Goal: Transaction & Acquisition: Subscribe to service/newsletter

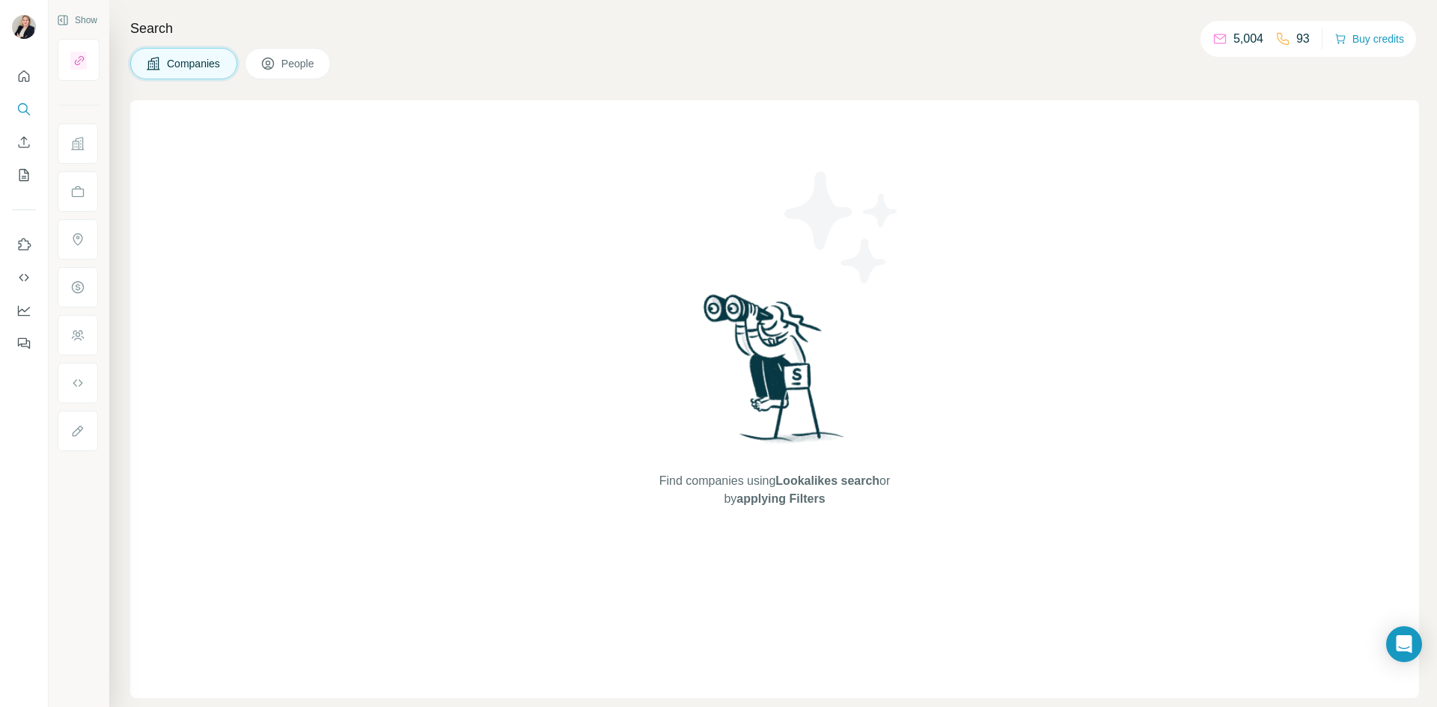
drag, startPoint x: 668, startPoint y: 204, endPoint x: 618, endPoint y: 208, distance: 49.6
click at [645, 207] on div "Find companies using Lookalikes search or by applying Filters" at bounding box center [774, 399] width 269 height 598
click at [199, 67] on span "Companies" at bounding box center [194, 63] width 55 height 15
click at [22, 109] on icon "Search" at bounding box center [23, 109] width 15 height 15
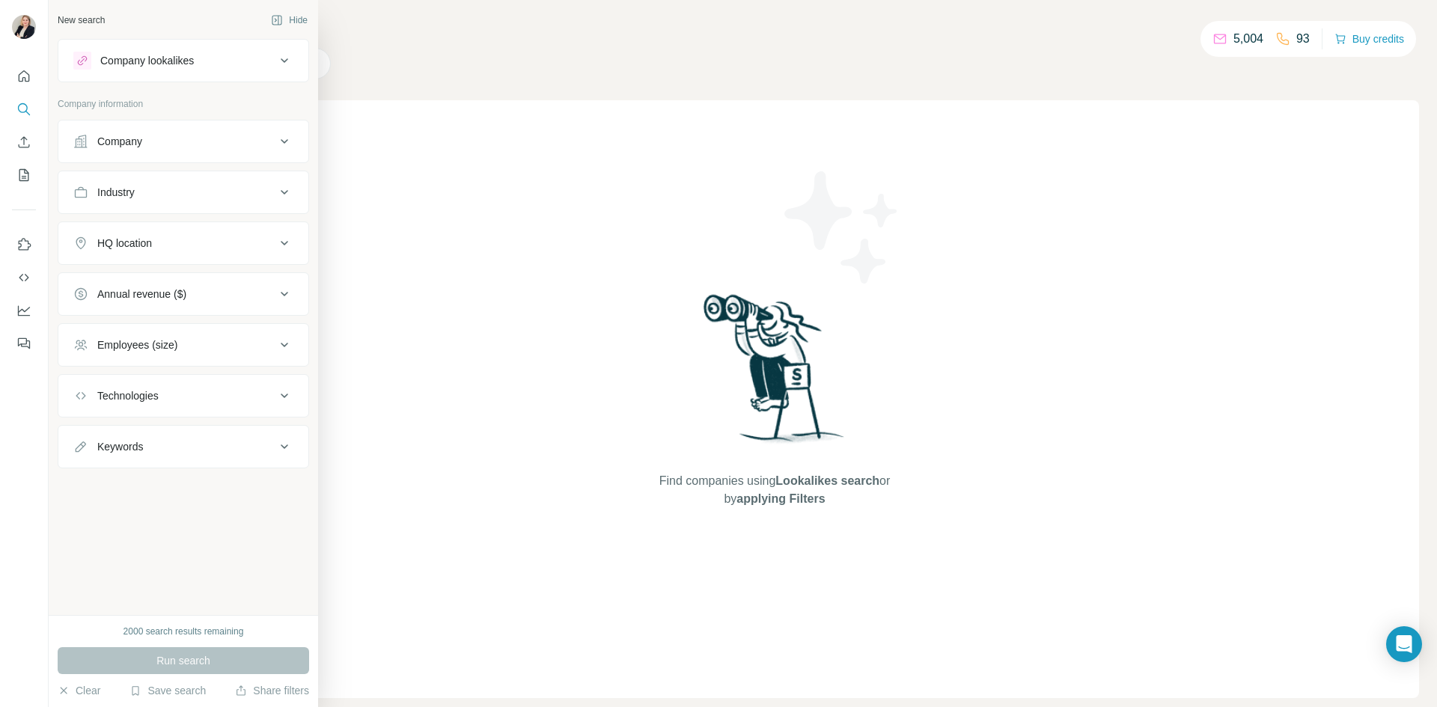
click at [283, 246] on icon at bounding box center [284, 243] width 18 height 18
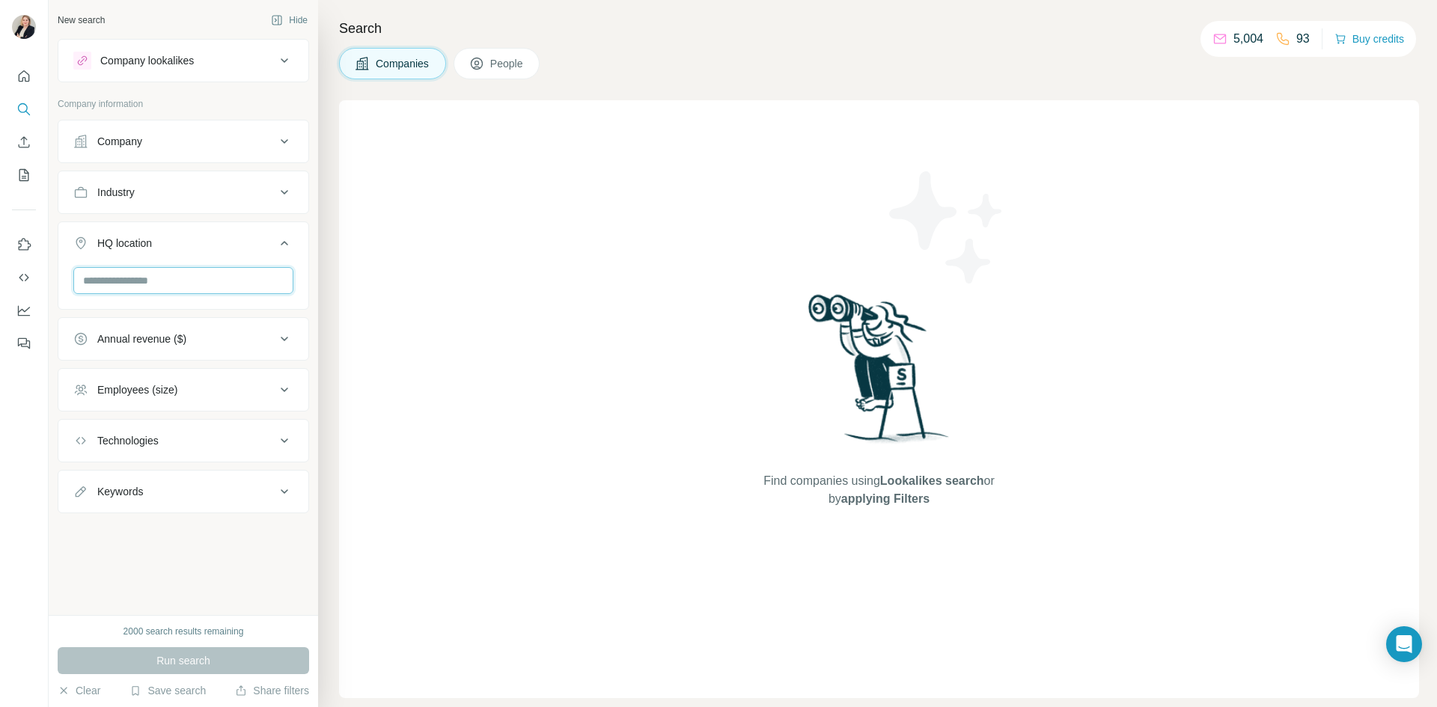
click at [231, 276] on input "text" at bounding box center [183, 280] width 220 height 27
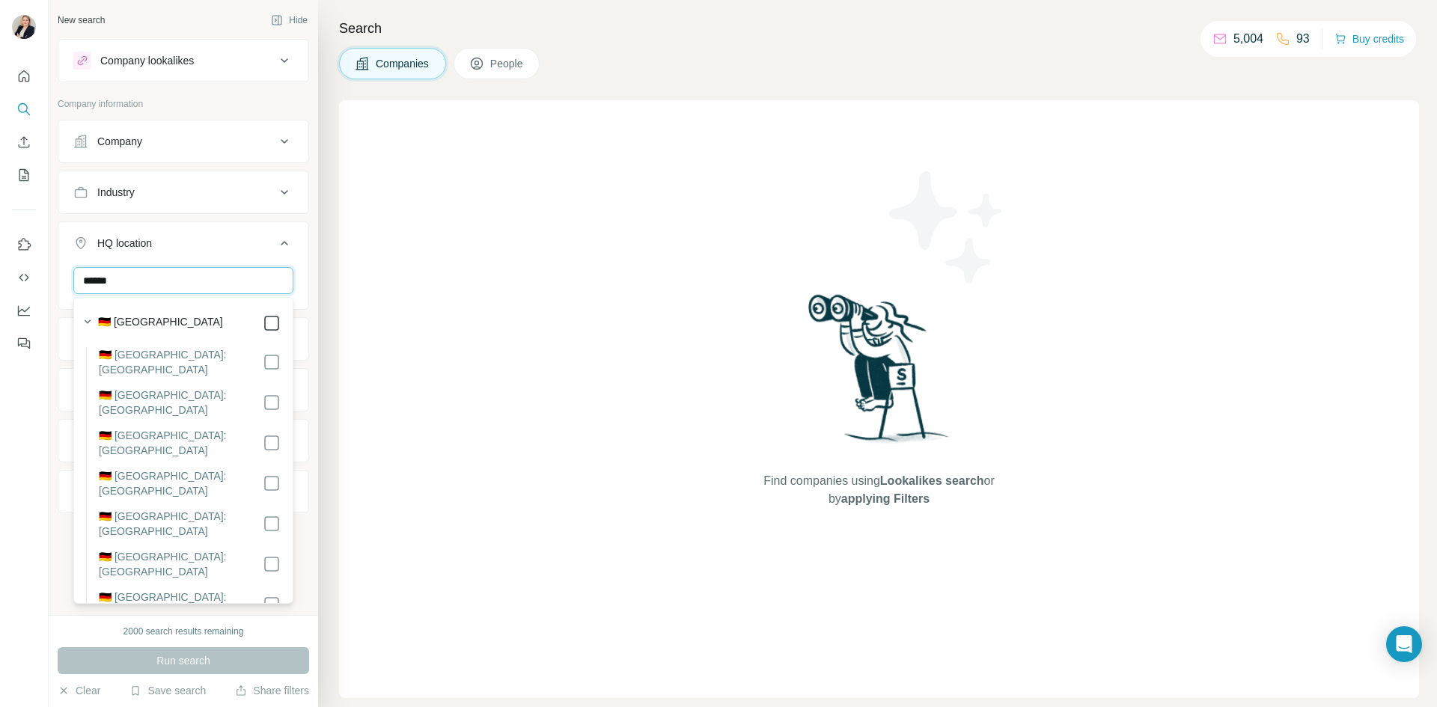
type input "******"
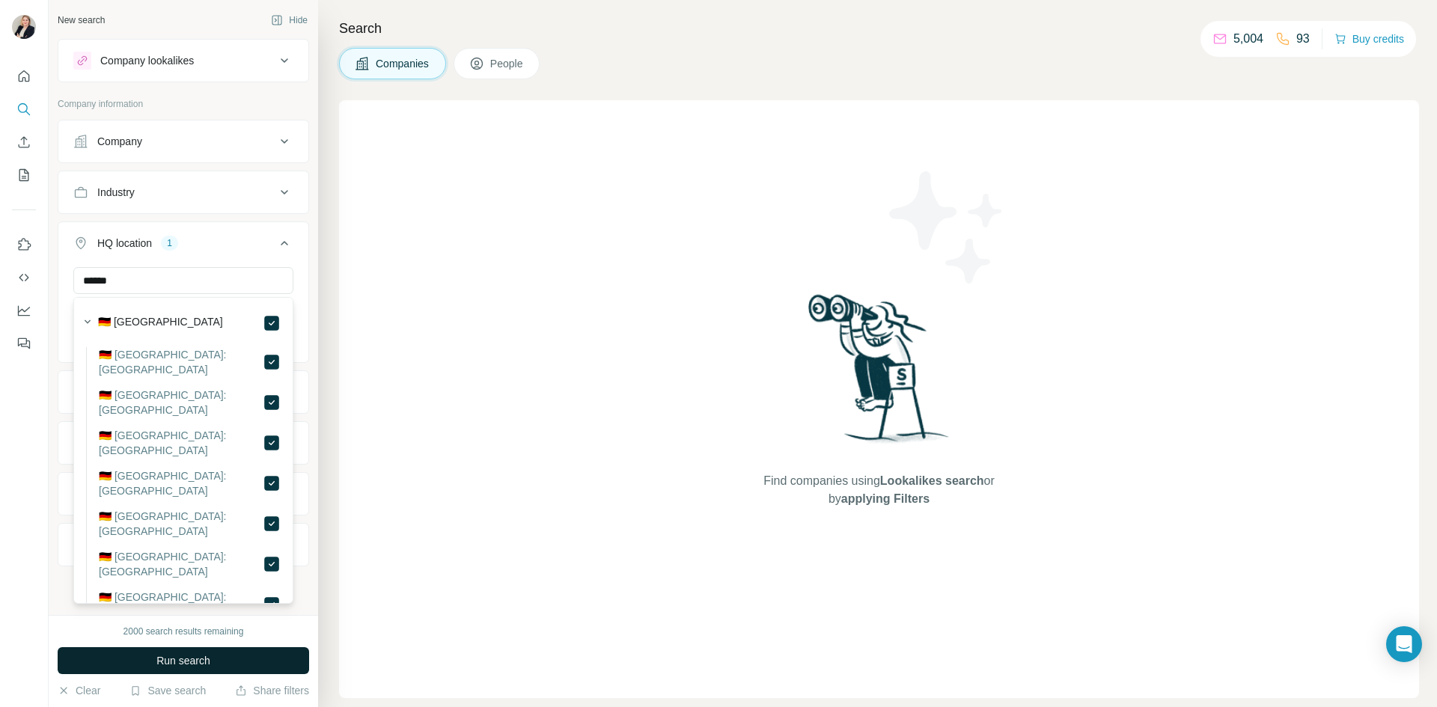
click at [180, 668] on span "Run search" at bounding box center [183, 660] width 54 height 15
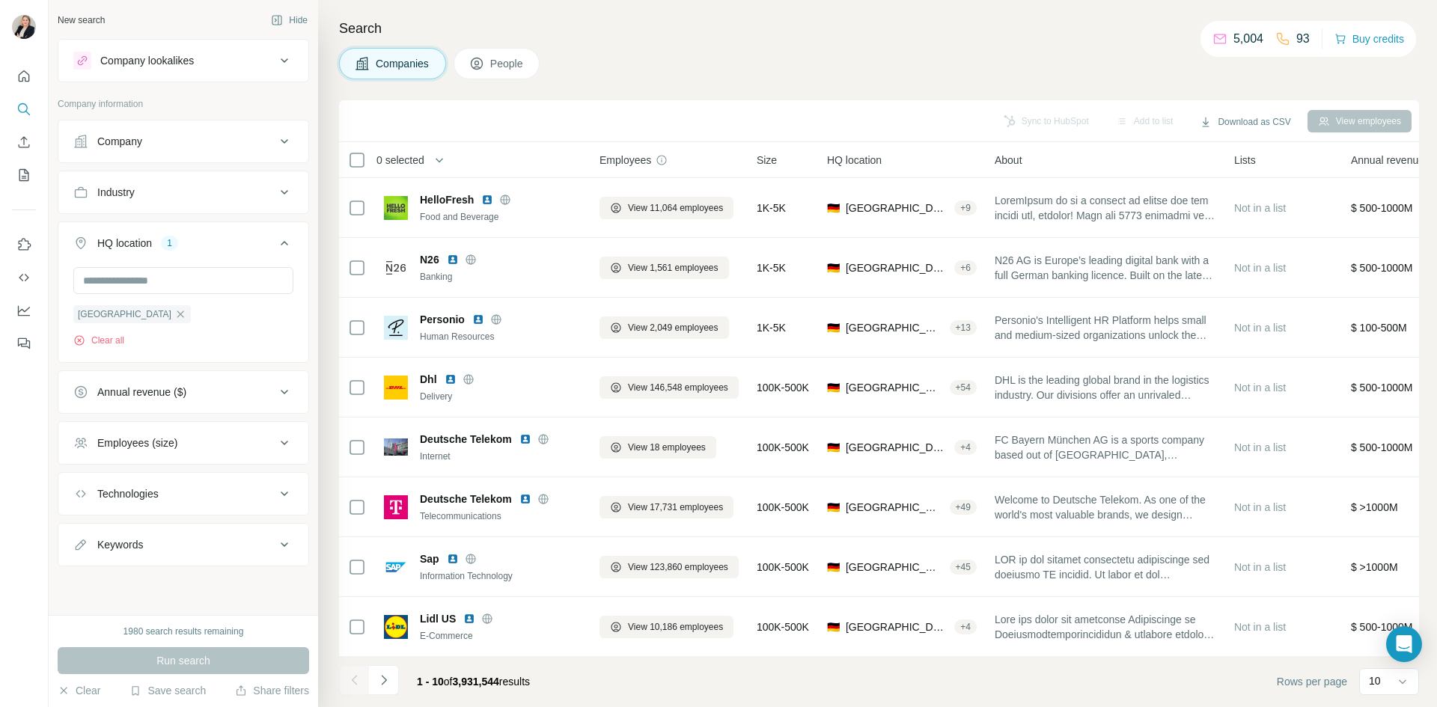
click at [633, 62] on div "Companies People" at bounding box center [879, 63] width 1080 height 31
click at [439, 128] on div "Sync to HubSpot Add to list Download as CSV View employees" at bounding box center [879, 121] width 1065 height 26
click at [284, 138] on icon at bounding box center [284, 141] width 18 height 18
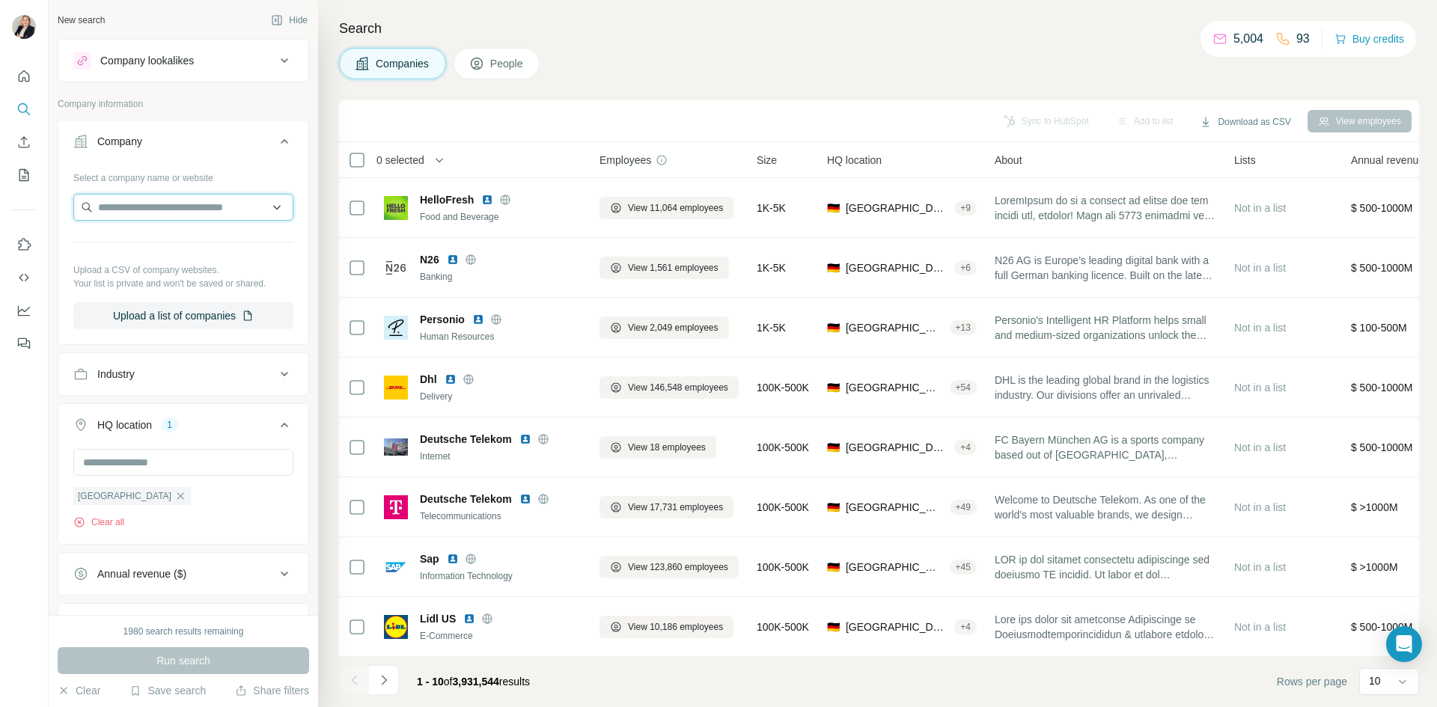
click at [144, 208] on input "text" at bounding box center [183, 207] width 220 height 27
click at [168, 207] on input "**********" at bounding box center [183, 207] width 220 height 27
click at [175, 212] on input "**********" at bounding box center [177, 207] width 209 height 27
click at [177, 204] on input "**********" at bounding box center [177, 207] width 209 height 27
click at [156, 204] on input "**********" at bounding box center [177, 207] width 209 height 27
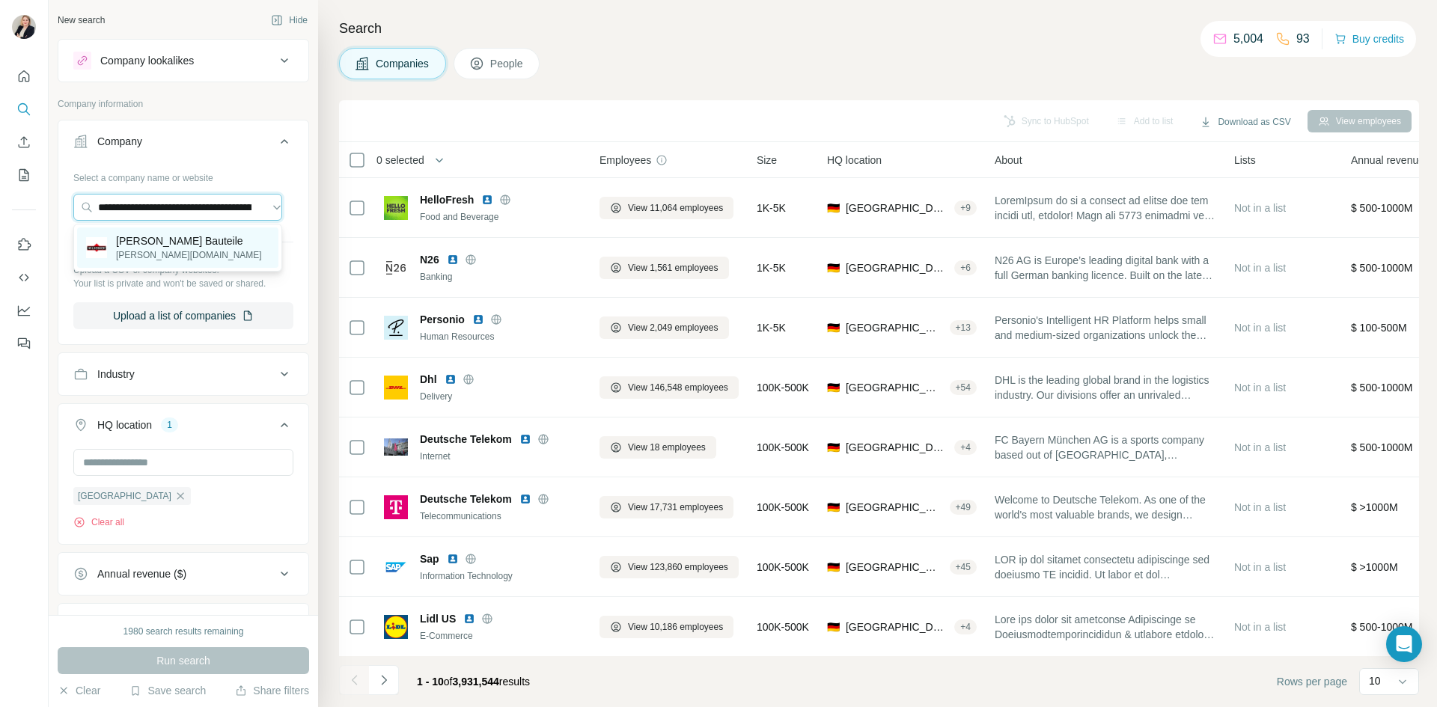
type input "**********"
click at [146, 253] on p "[PERSON_NAME][DOMAIN_NAME]" at bounding box center [189, 254] width 146 height 13
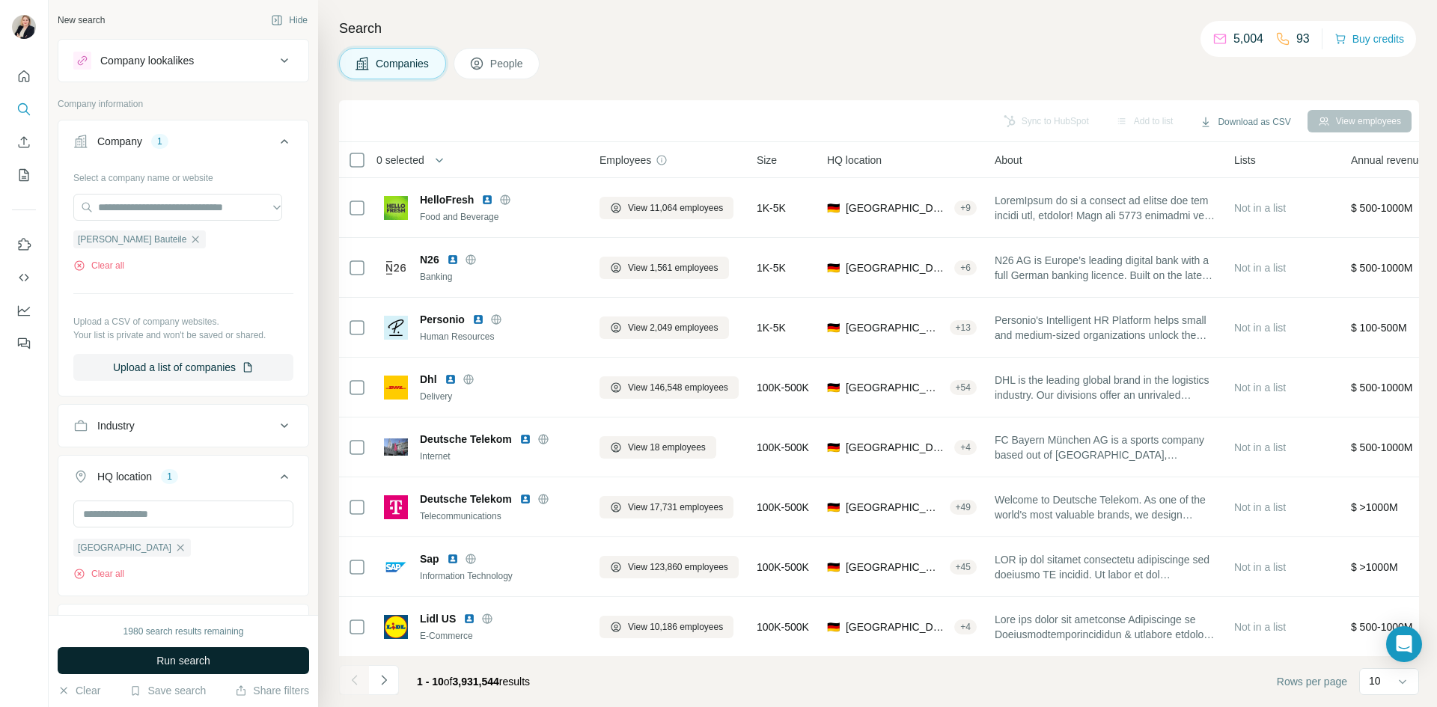
click at [192, 659] on span "Run search" at bounding box center [183, 660] width 54 height 15
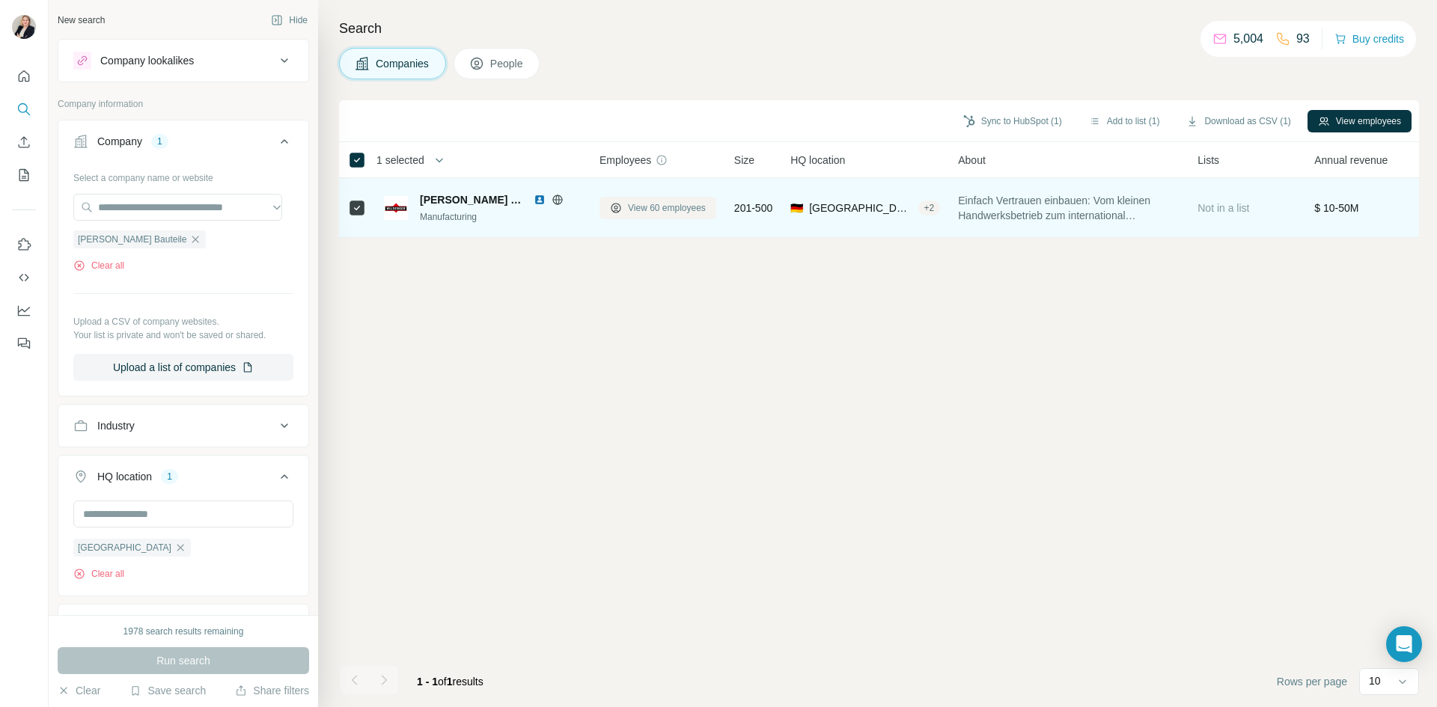
click at [657, 211] on span "View 60 employees" at bounding box center [667, 207] width 78 height 13
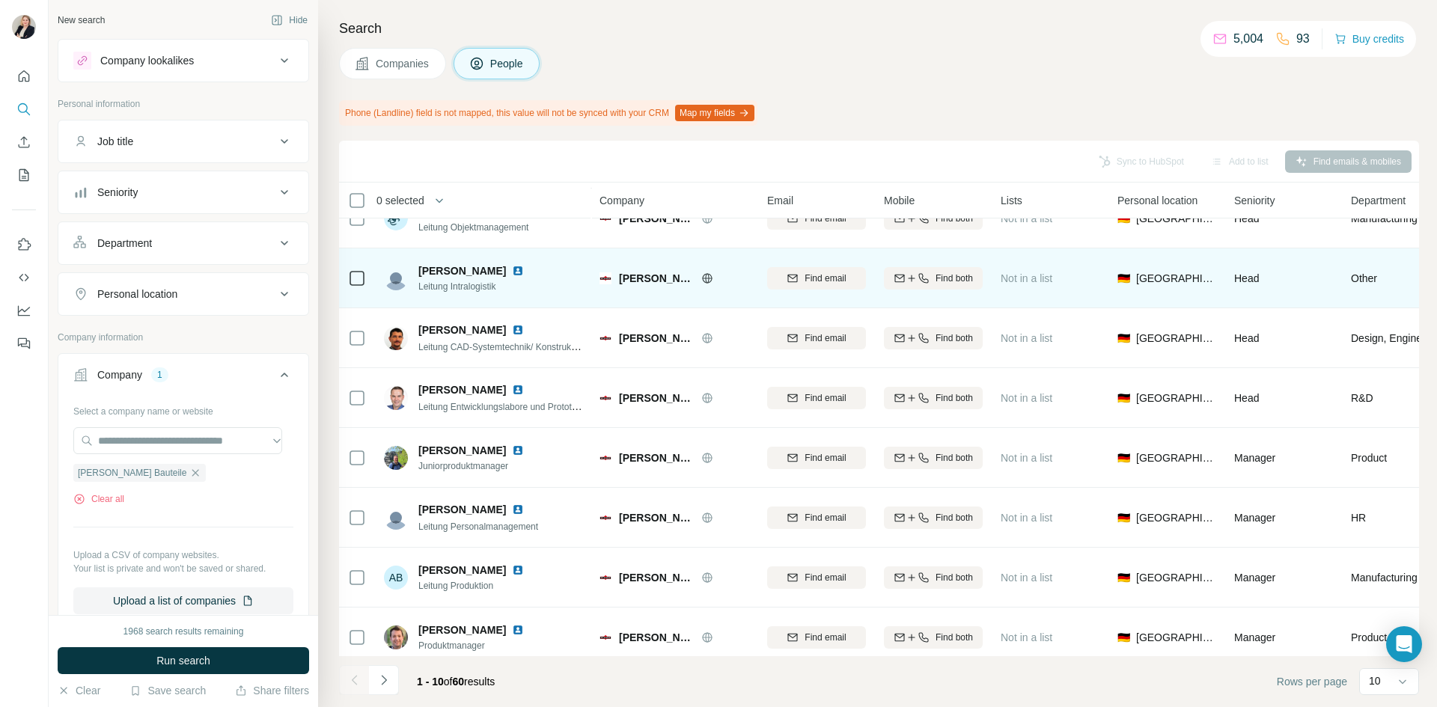
scroll to position [168, 0]
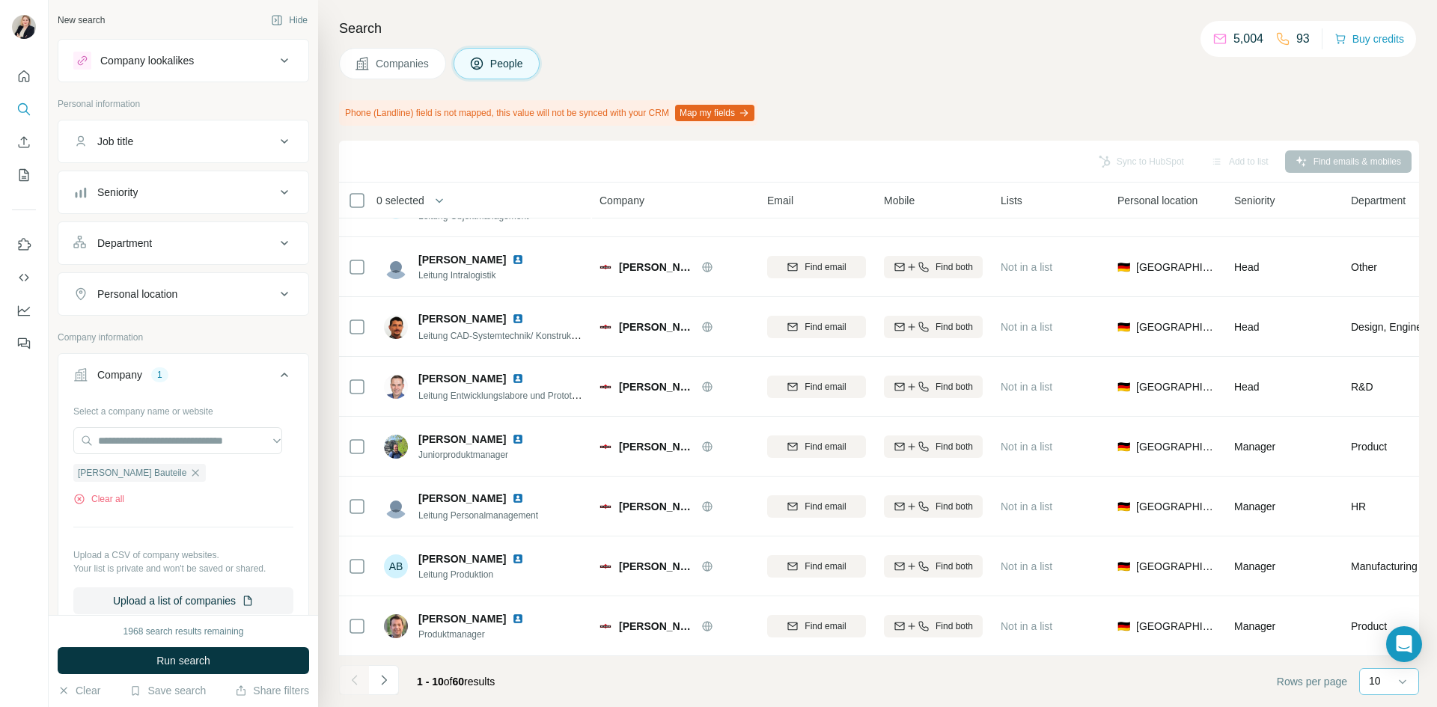
click at [1387, 681] on div "10" at bounding box center [1387, 681] width 37 height 15
click at [1372, 570] on p "60" at bounding box center [1378, 567] width 12 height 15
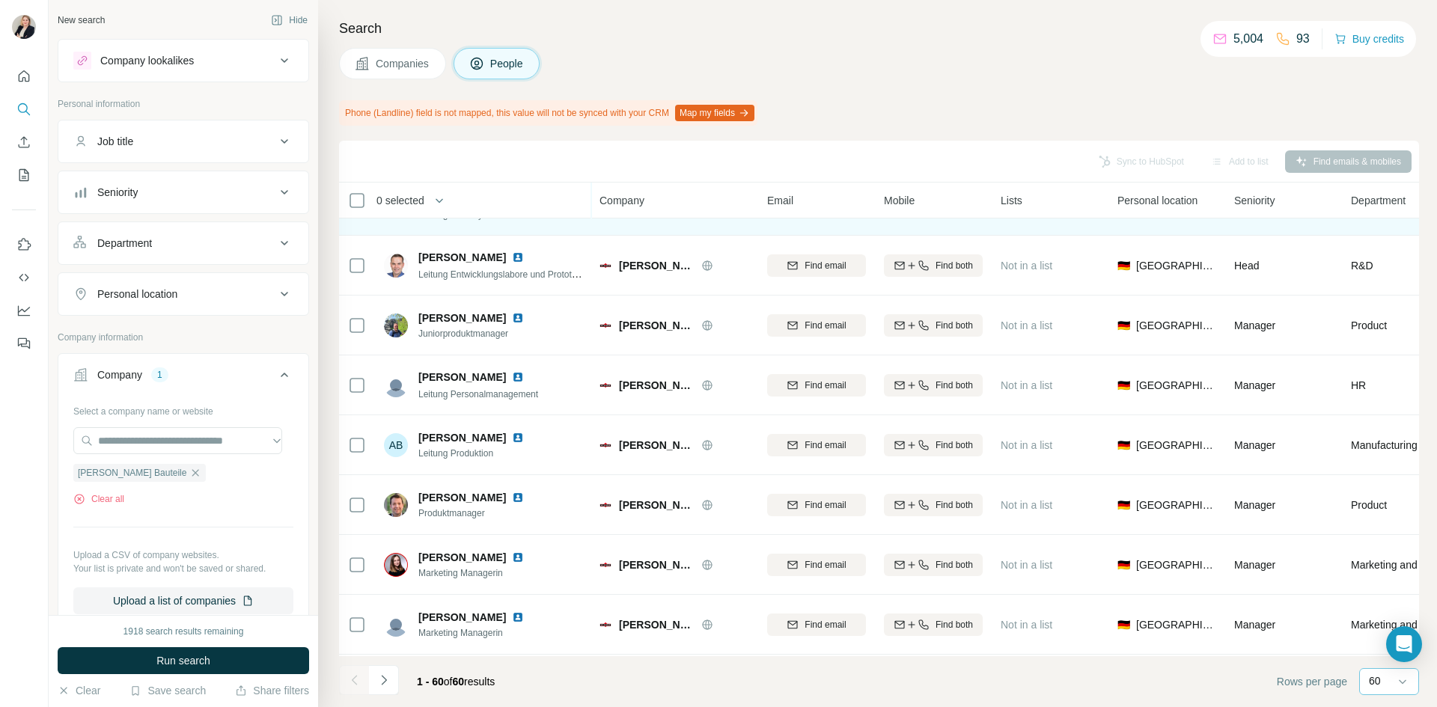
scroll to position [299, 0]
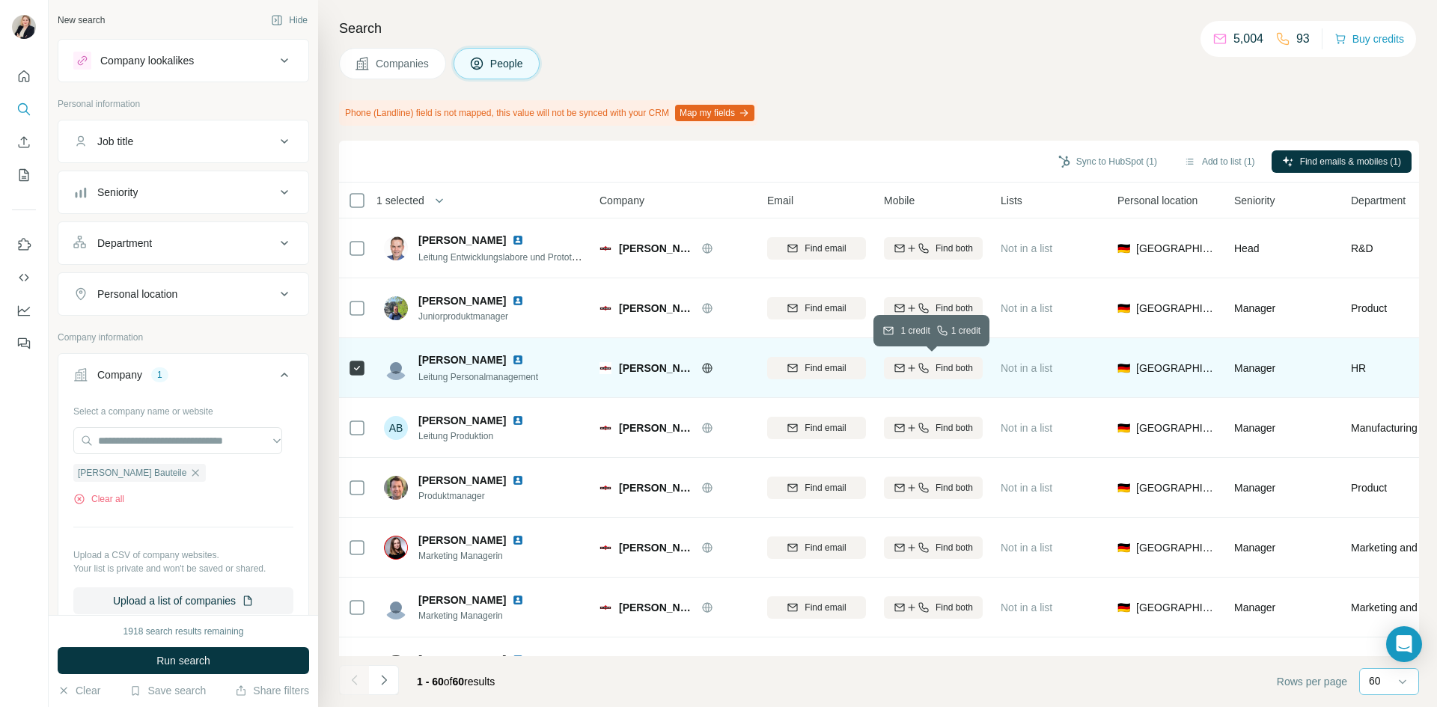
click at [957, 371] on span "Find both" at bounding box center [954, 368] width 37 height 13
click at [1105, 164] on button "Sync to HubSpot (1)" at bounding box center [1108, 161] width 120 height 22
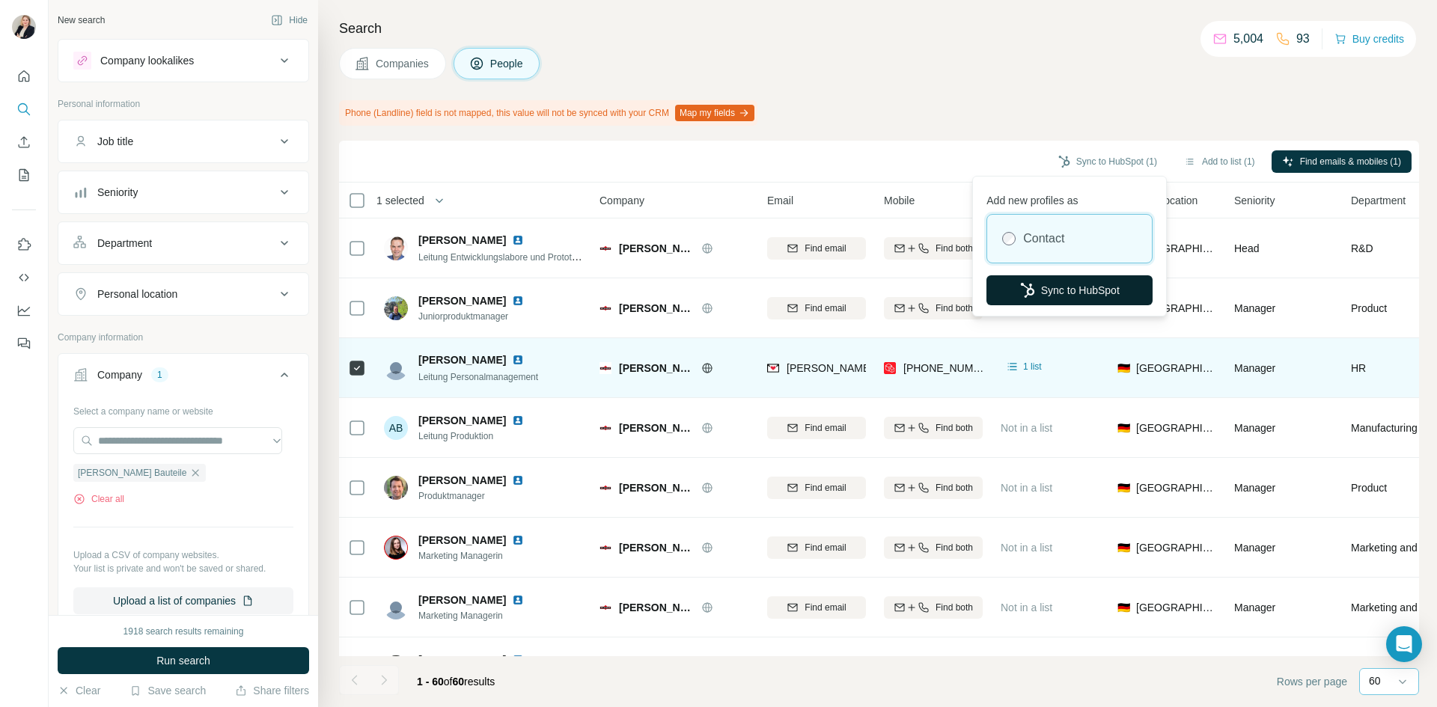
click at [1089, 290] on button "Sync to HubSpot" at bounding box center [1069, 290] width 166 height 30
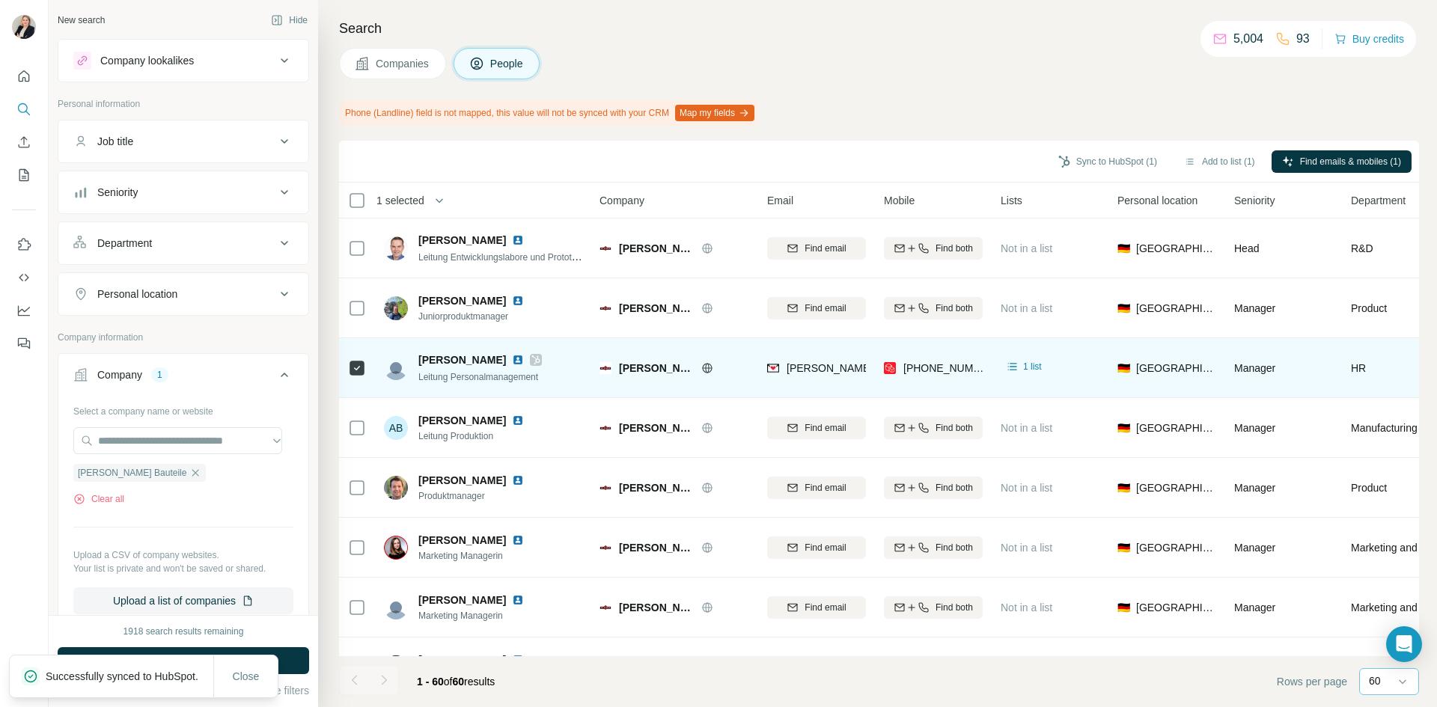
click at [401, 65] on span "Companies" at bounding box center [403, 63] width 55 height 15
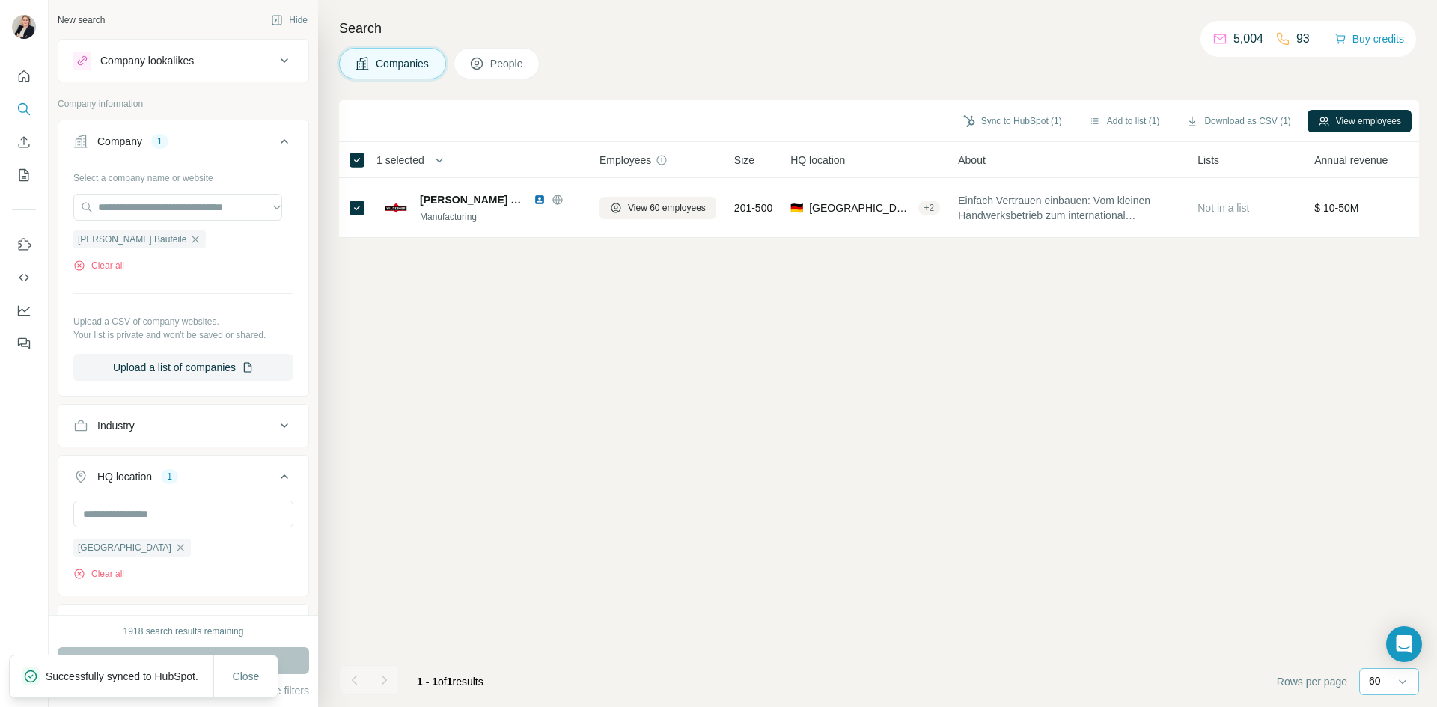
scroll to position [0, 0]
click at [997, 124] on button "Sync to HubSpot (1)" at bounding box center [1013, 121] width 120 height 22
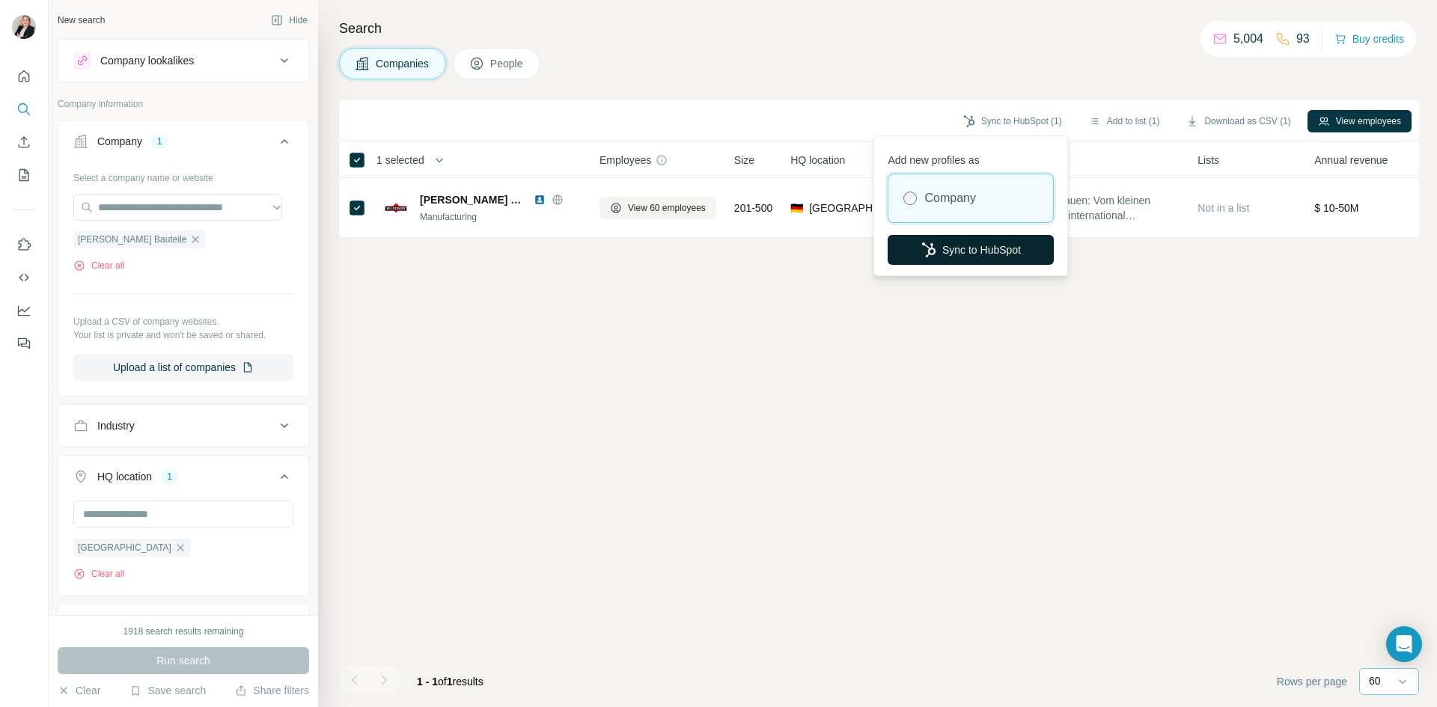
click at [966, 248] on button "Sync to HubSpot" at bounding box center [971, 250] width 166 height 30
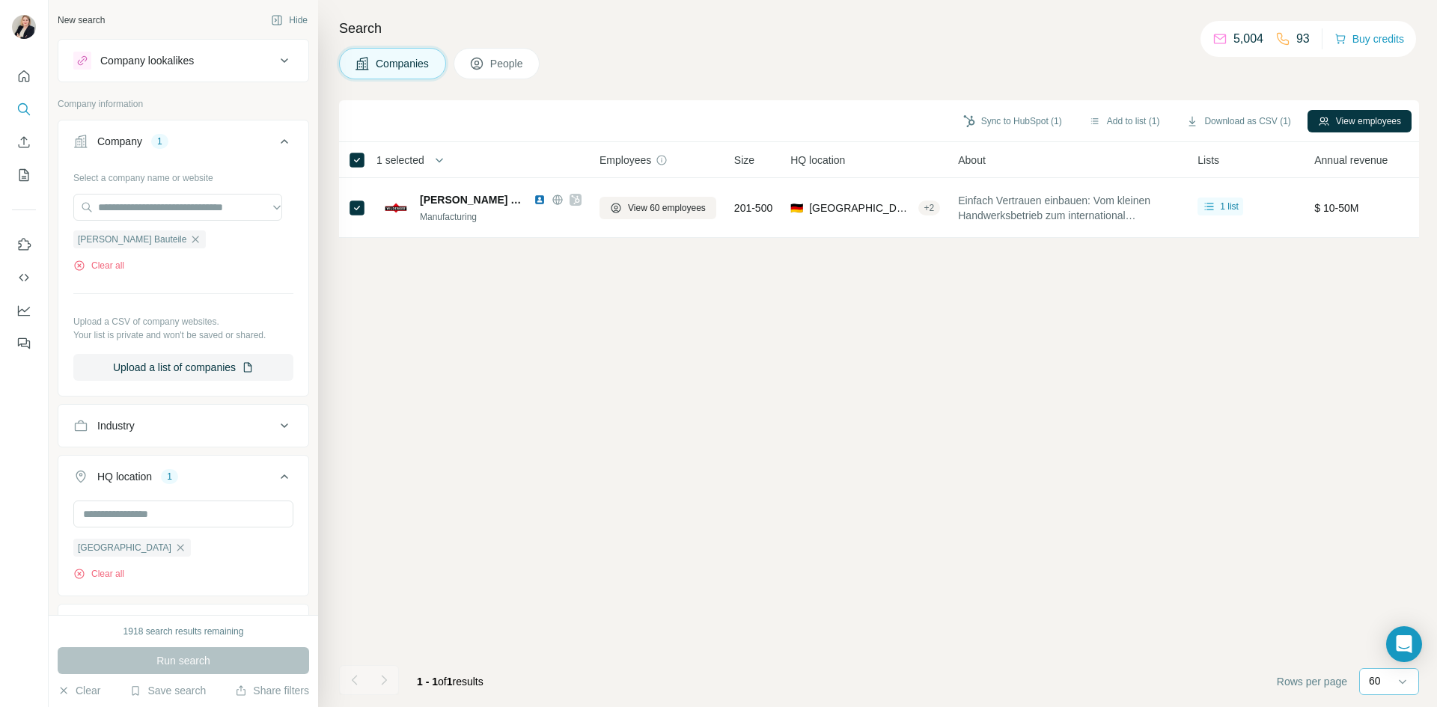
click at [407, 63] on span "Companies" at bounding box center [403, 63] width 55 height 15
click at [189, 239] on icon "button" at bounding box center [195, 240] width 12 height 12
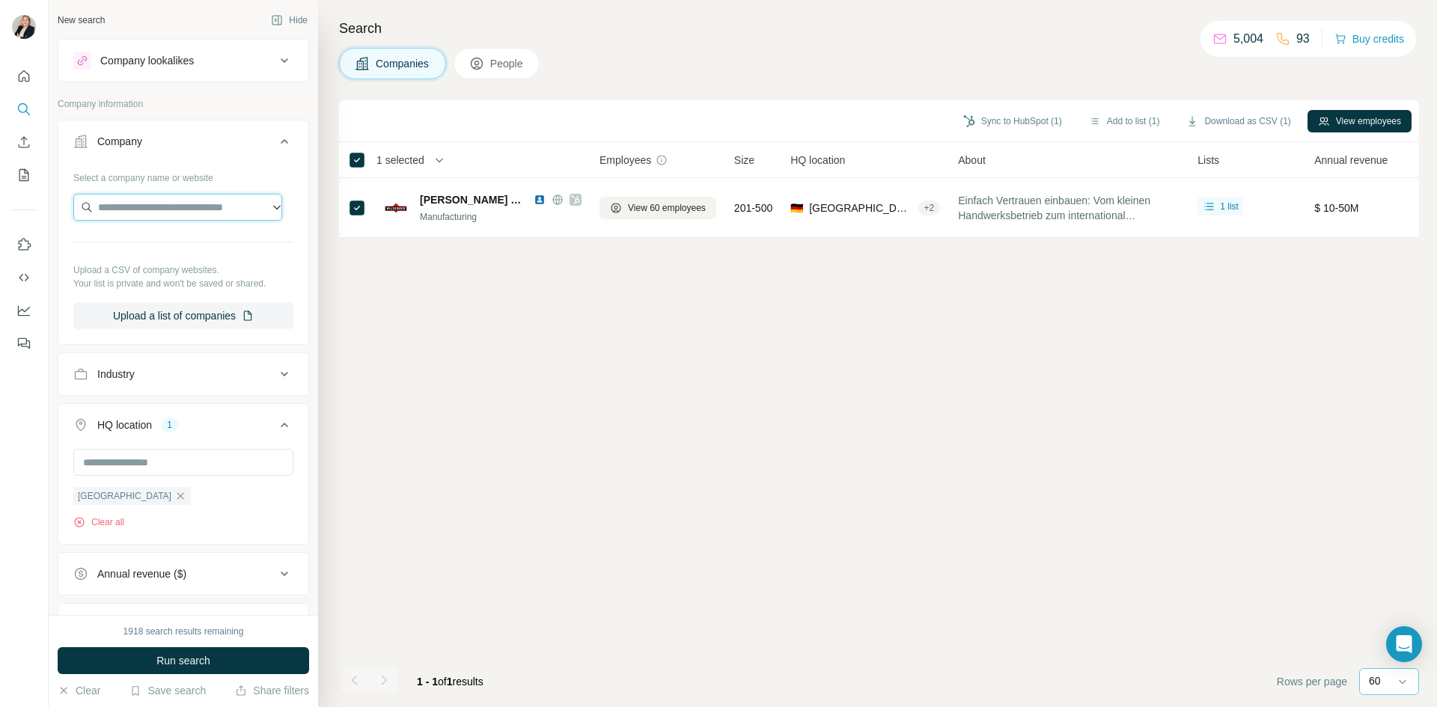
click at [163, 210] on input "text" at bounding box center [177, 207] width 209 height 27
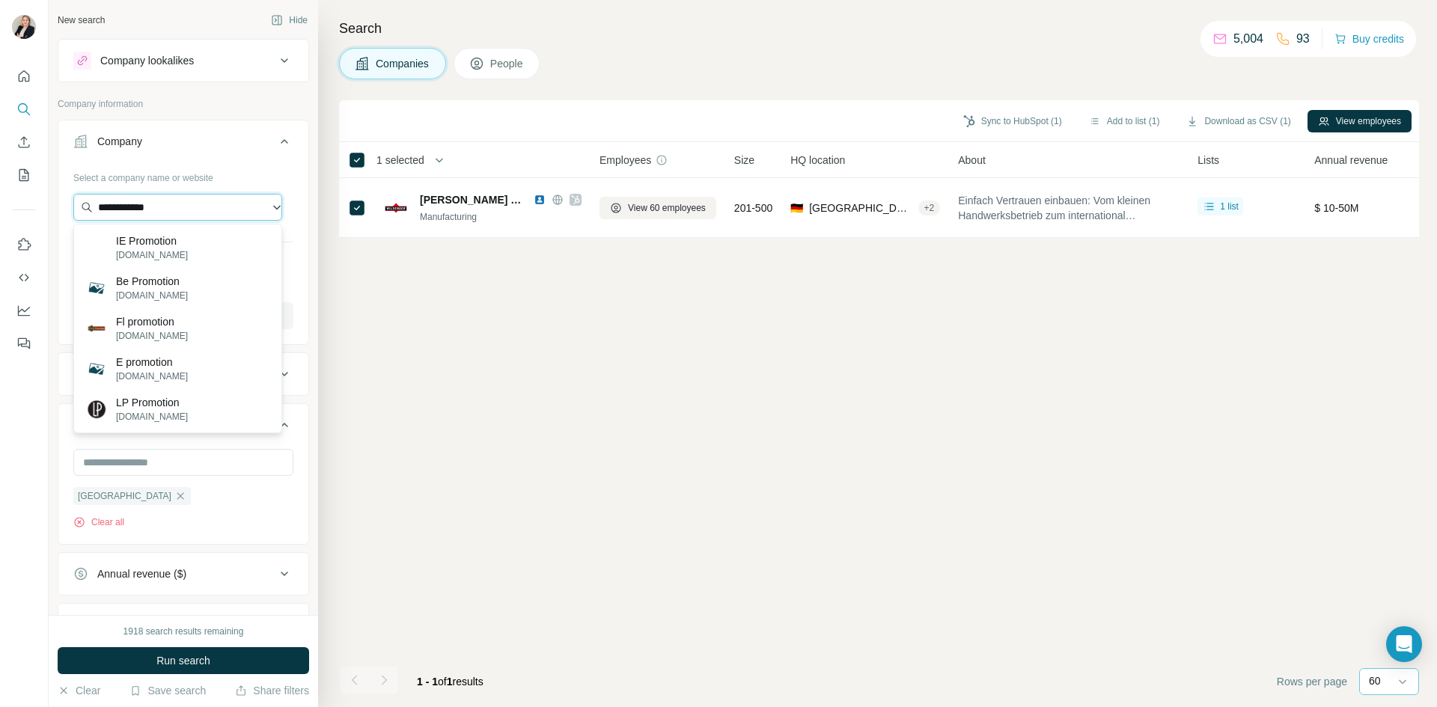
click at [117, 204] on input "**********" at bounding box center [177, 207] width 209 height 27
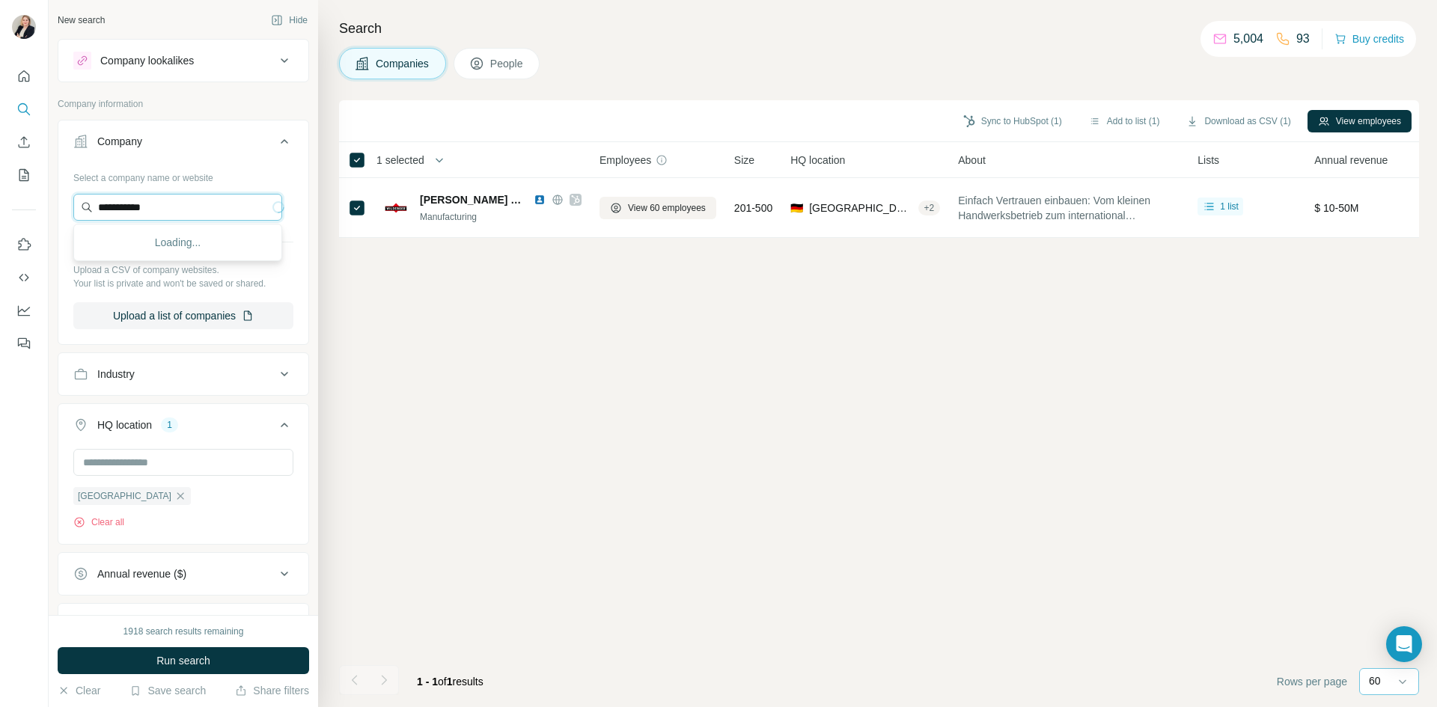
click at [179, 207] on input "**********" at bounding box center [177, 207] width 209 height 27
click at [112, 205] on input "**********" at bounding box center [177, 207] width 209 height 27
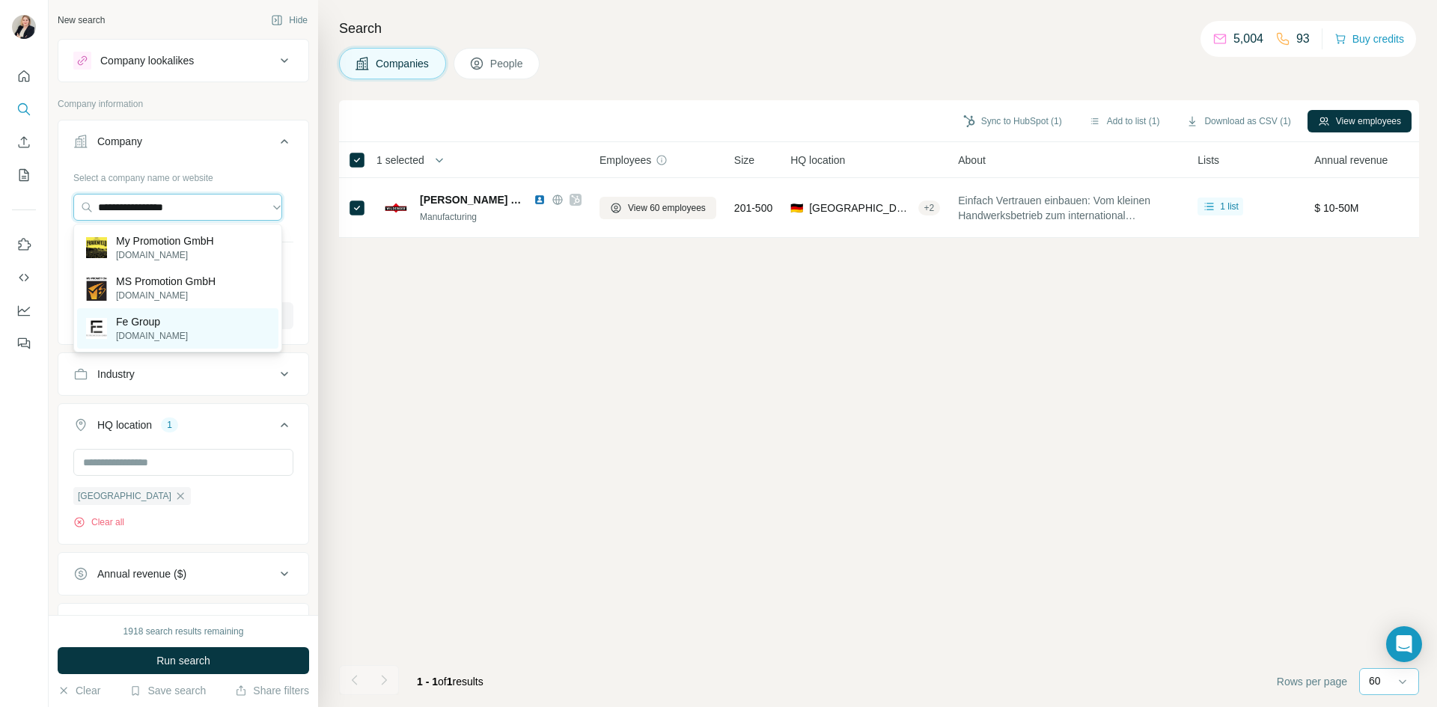
type input "**********"
click at [168, 329] on p "[DOMAIN_NAME]" at bounding box center [152, 335] width 72 height 13
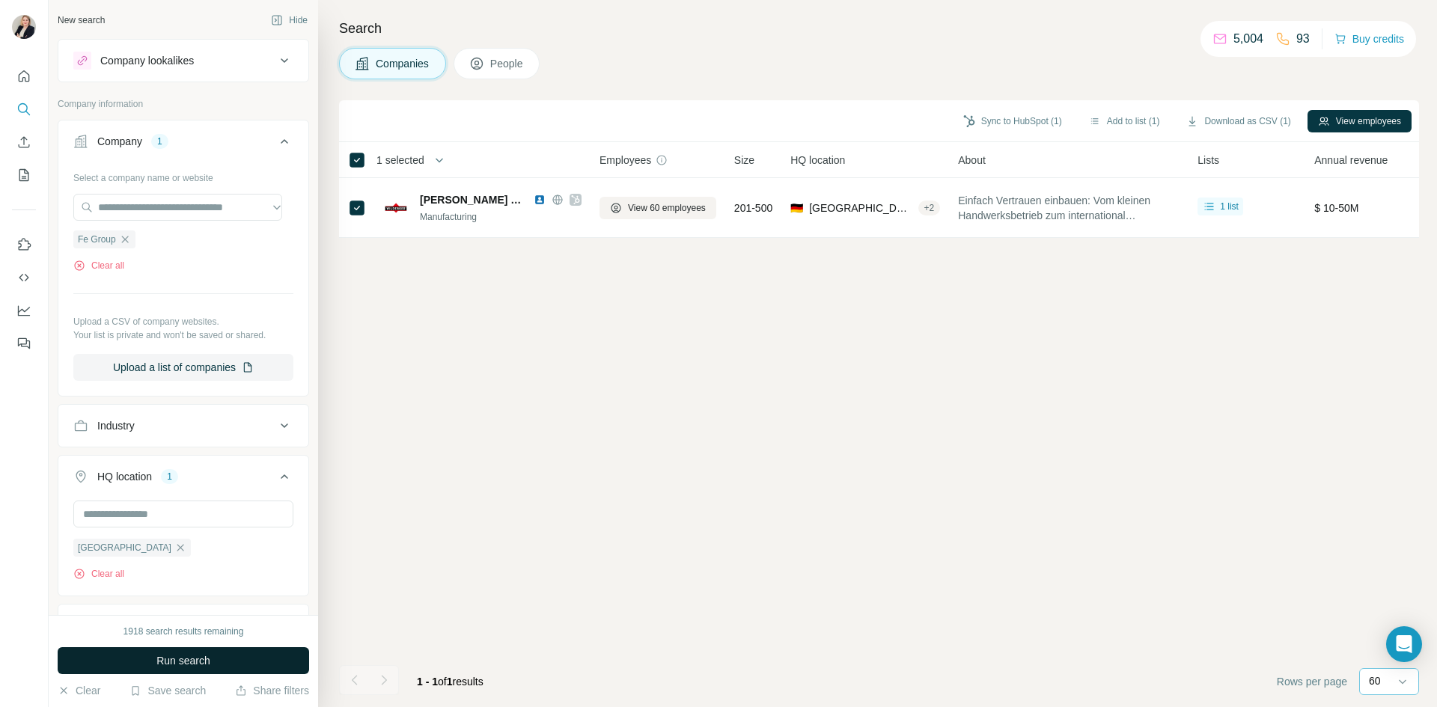
click at [243, 664] on button "Run search" at bounding box center [183, 660] width 251 height 27
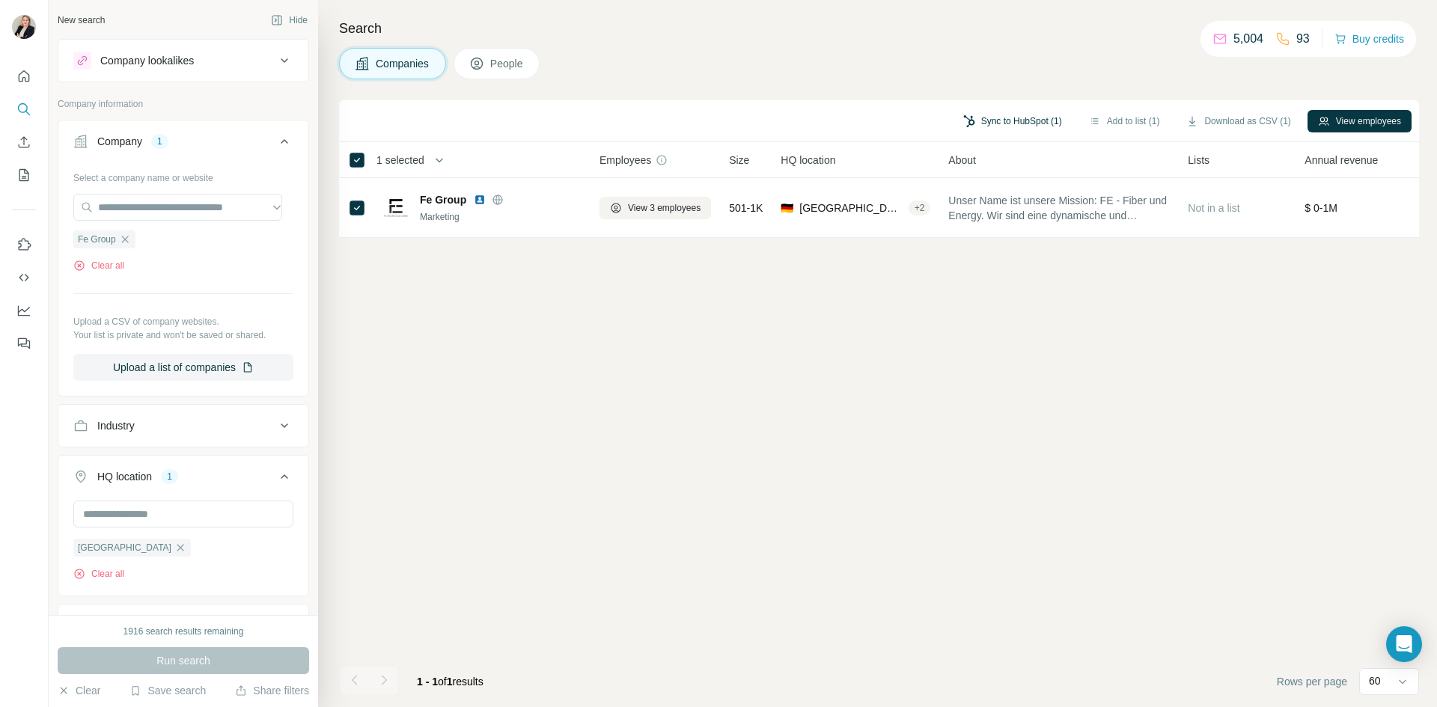
click at [991, 121] on button "Sync to HubSpot (1)" at bounding box center [1013, 121] width 120 height 22
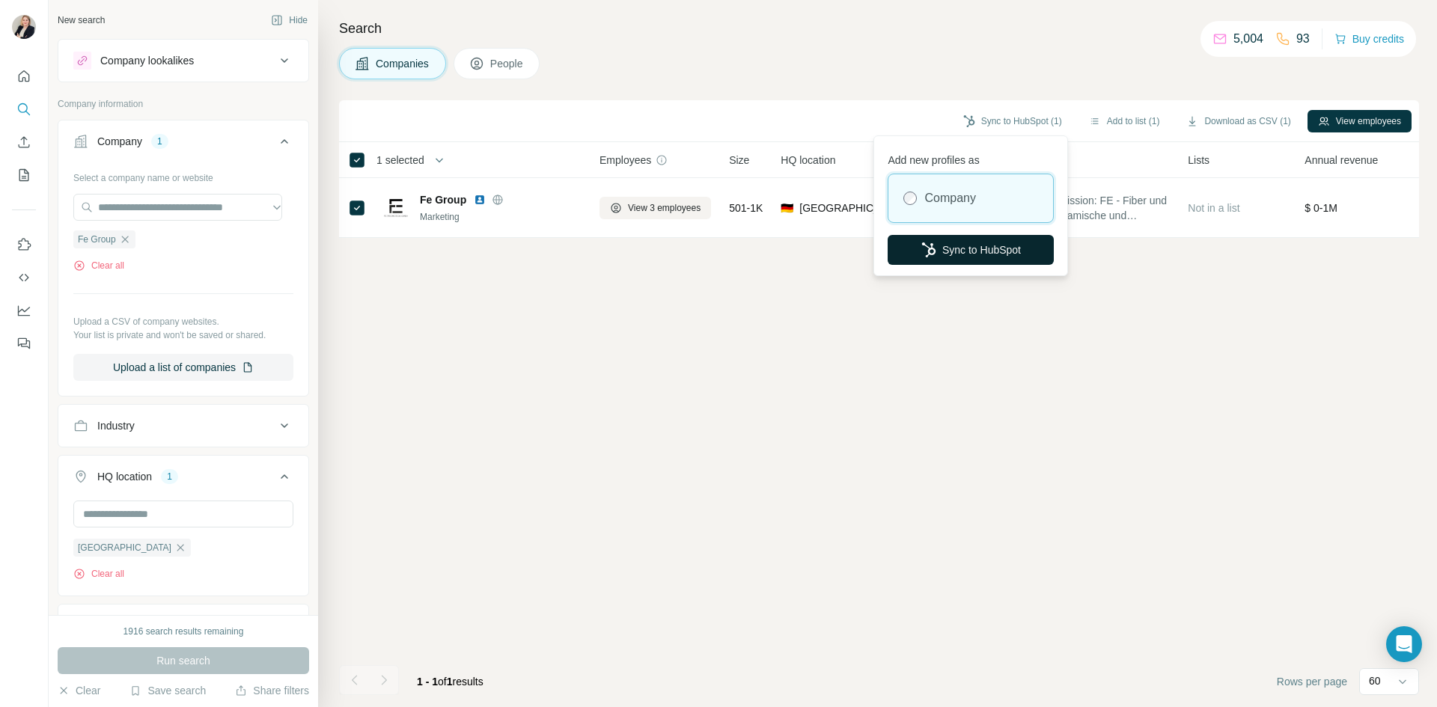
click at [973, 251] on button "Sync to HubSpot" at bounding box center [971, 250] width 166 height 30
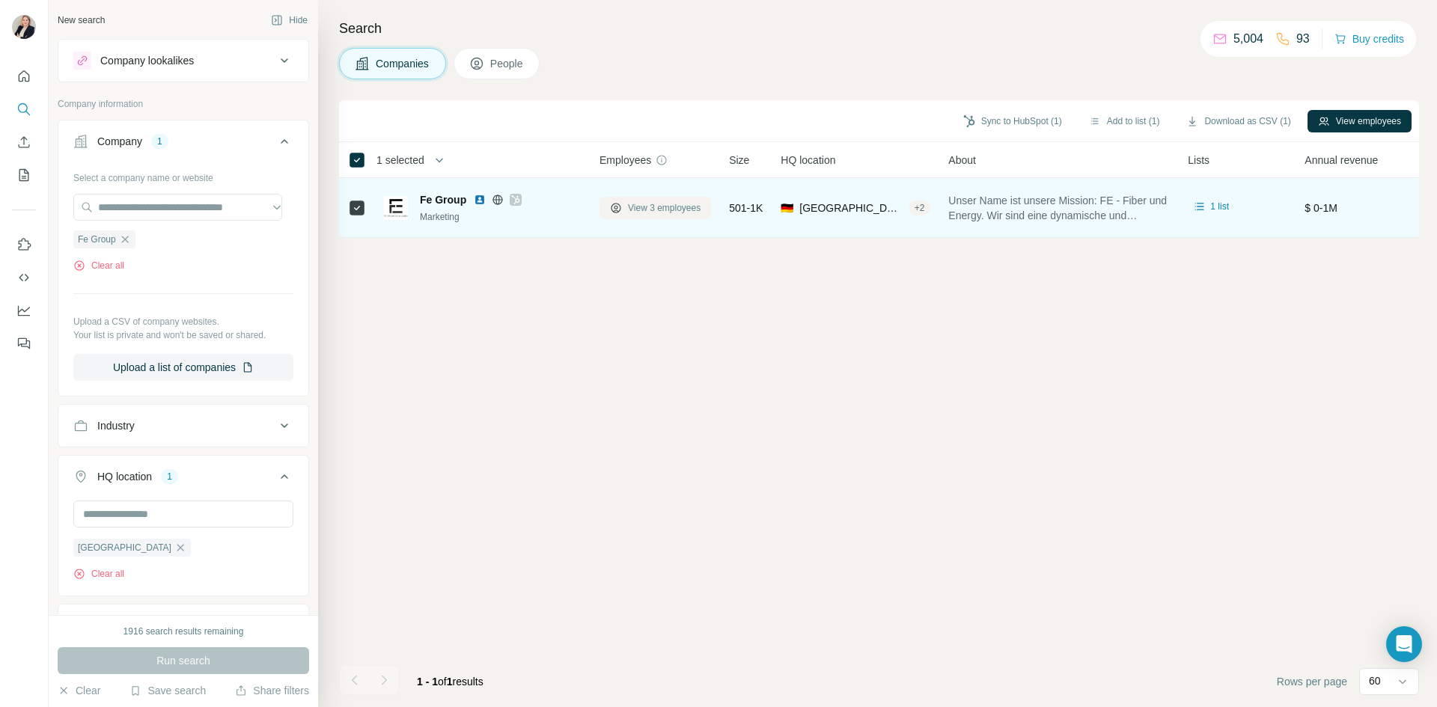
click at [678, 209] on span "View 3 employees" at bounding box center [664, 207] width 73 height 13
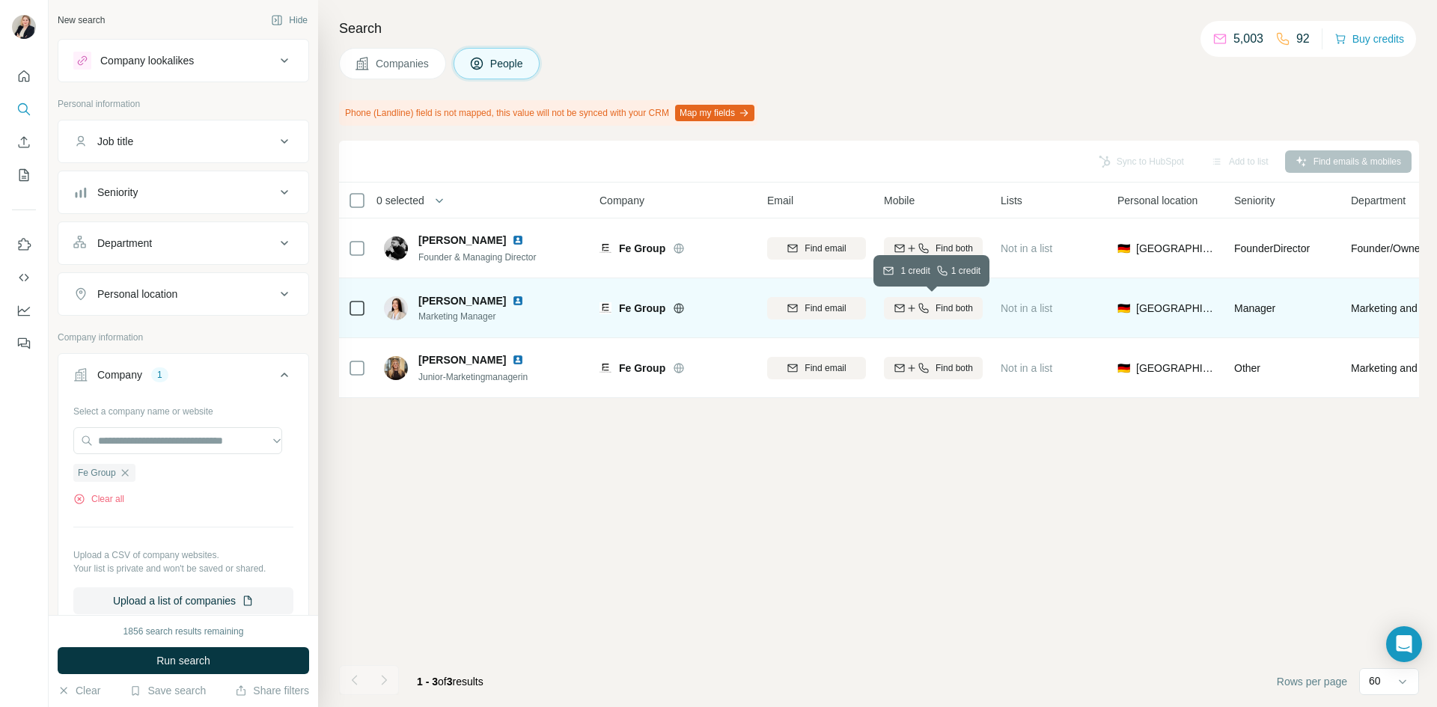
click at [960, 306] on span "Find both" at bounding box center [954, 308] width 37 height 13
click at [129, 476] on icon "button" at bounding box center [125, 473] width 12 height 12
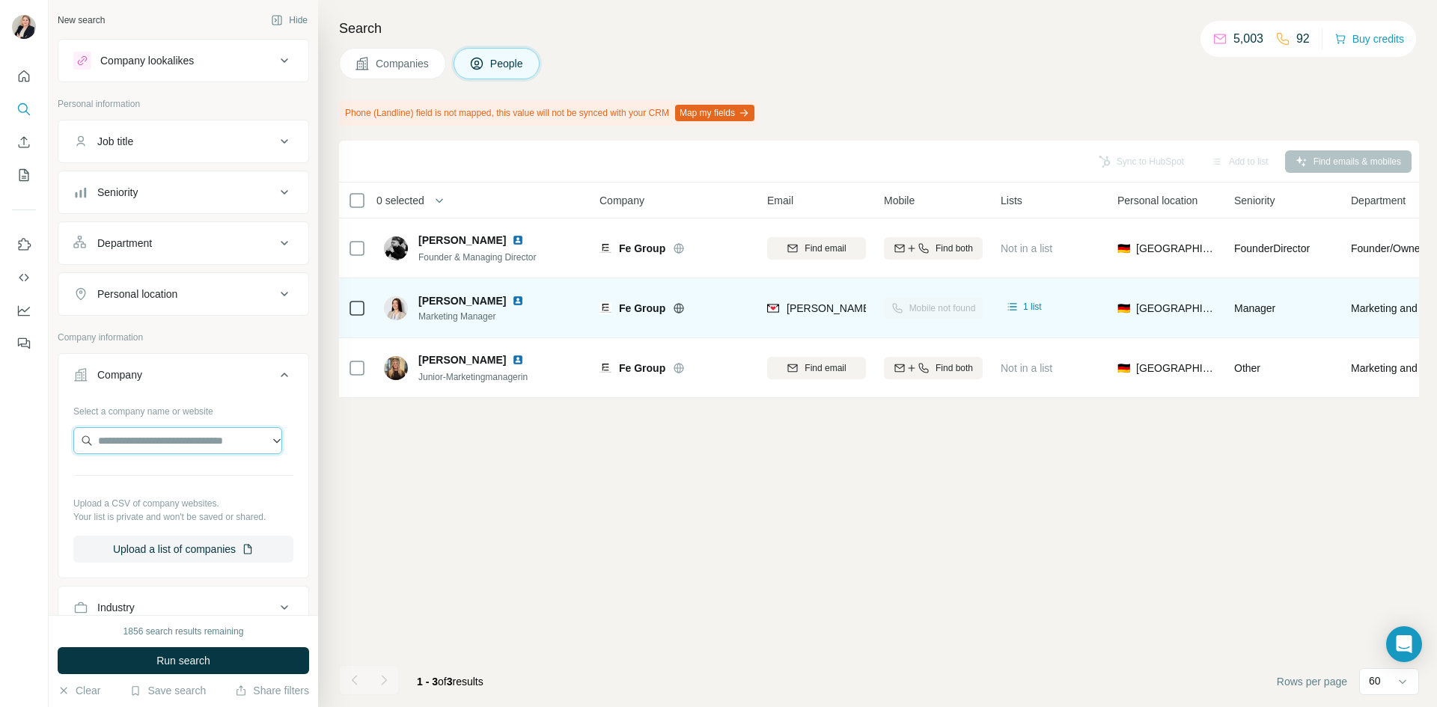
click at [140, 445] on input "text" at bounding box center [177, 440] width 209 height 27
type input "**********"
click at [165, 476] on p "[PERSON_NAME] Massivhaus KG" at bounding box center [192, 482] width 154 height 30
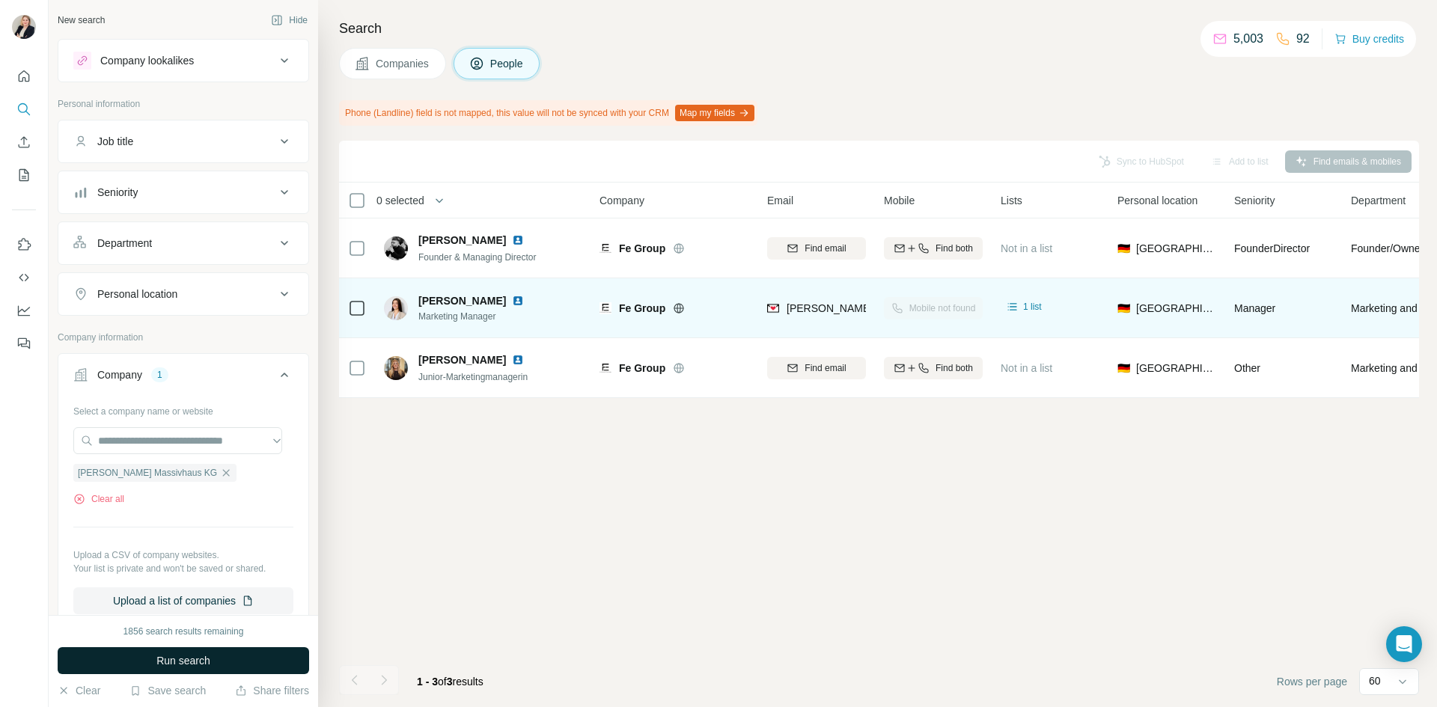
click at [216, 662] on button "Run search" at bounding box center [183, 660] width 251 height 27
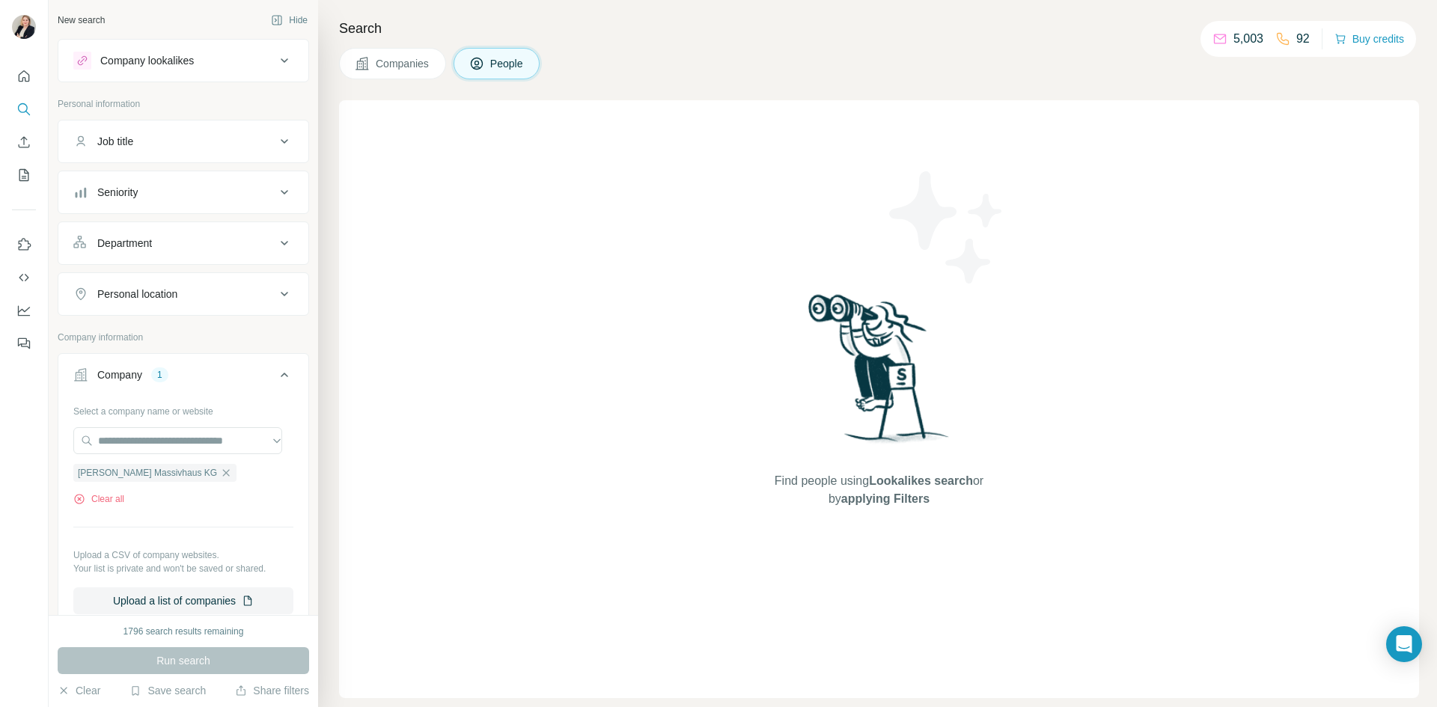
click at [406, 63] on span "Companies" at bounding box center [403, 63] width 55 height 15
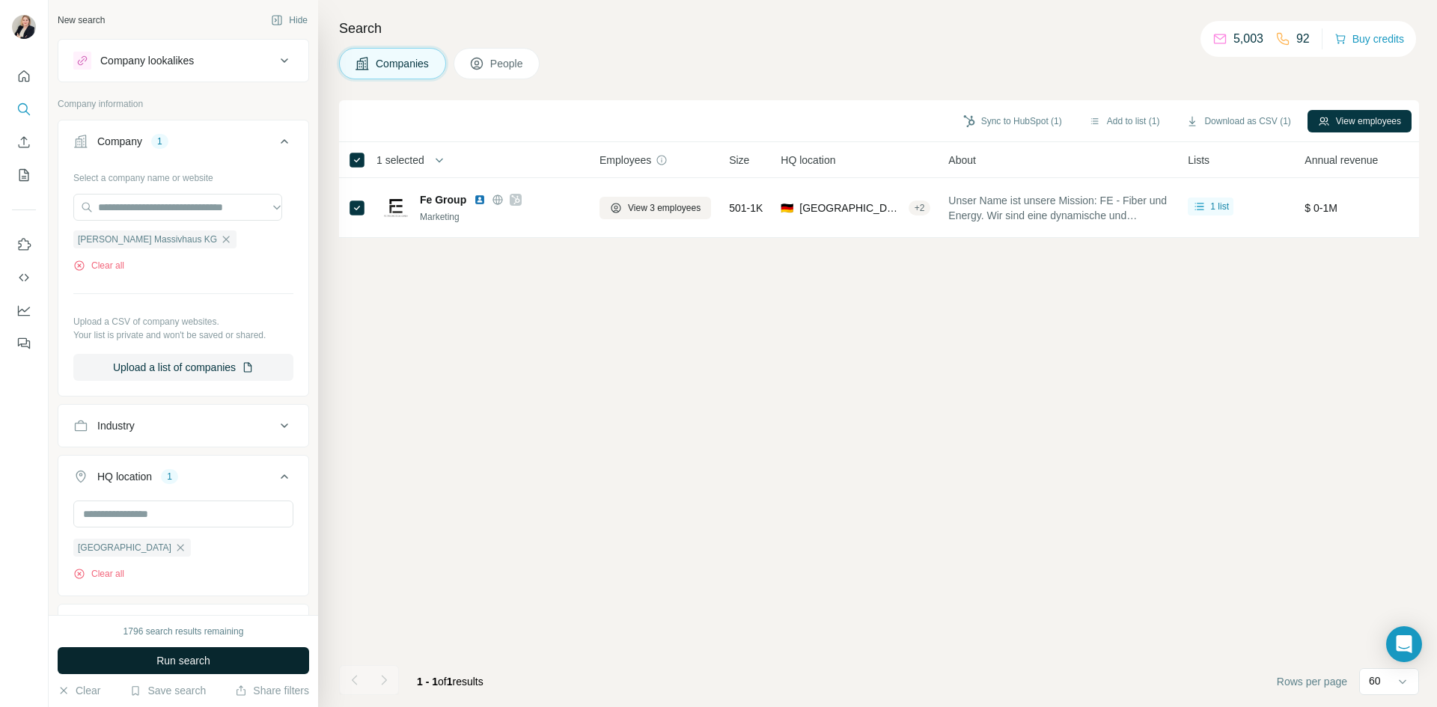
click at [168, 668] on span "Run search" at bounding box center [183, 660] width 54 height 15
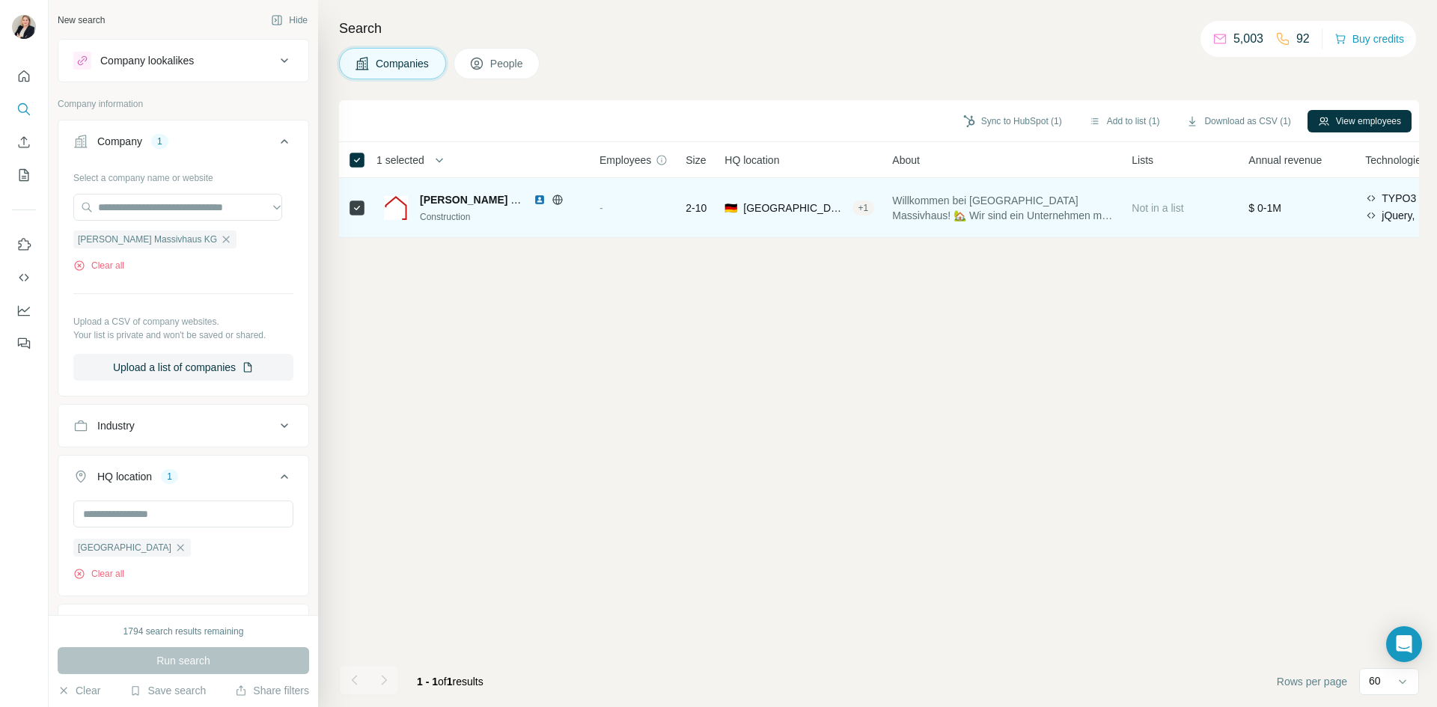
click at [481, 210] on div "Construction" at bounding box center [501, 216] width 162 height 13
click at [560, 198] on icon at bounding box center [558, 200] width 12 height 12
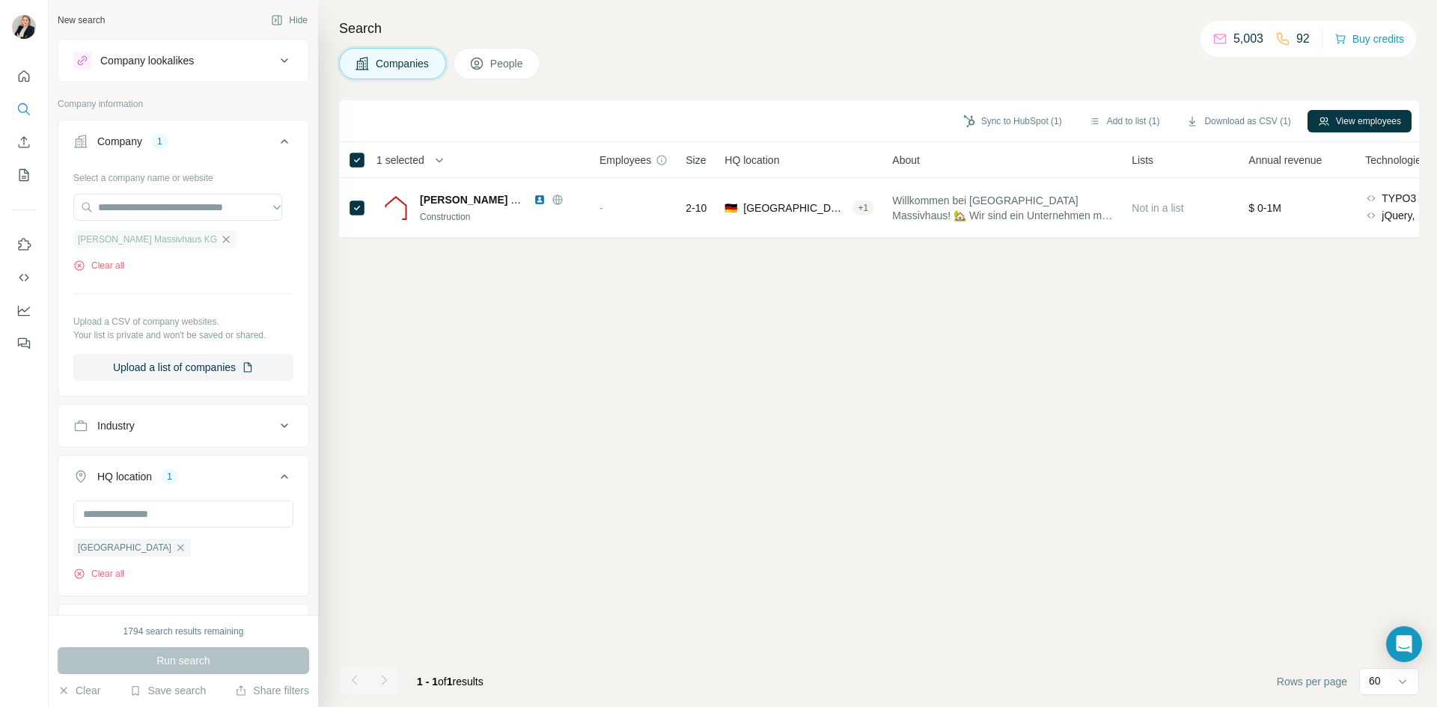
click at [220, 242] on icon "button" at bounding box center [226, 240] width 12 height 12
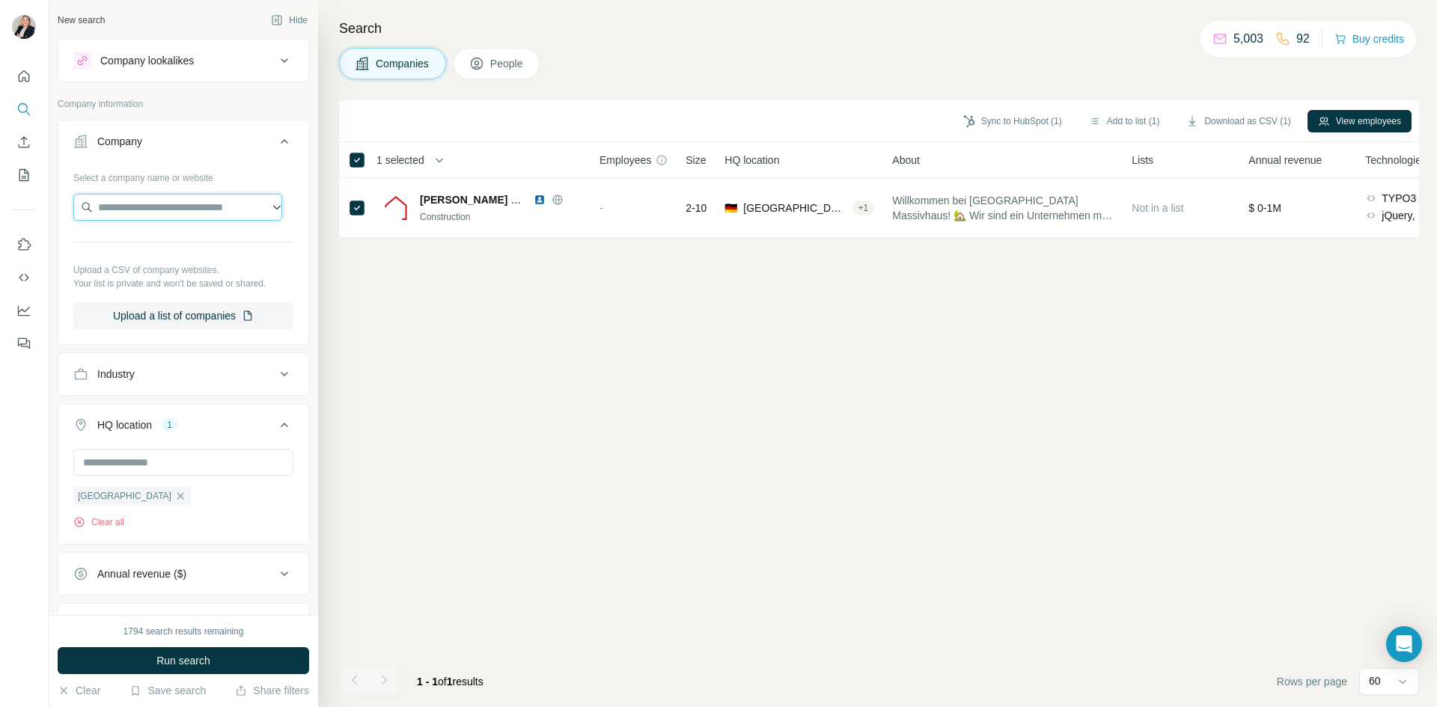
click at [165, 210] on input "text" at bounding box center [177, 207] width 209 height 27
type input "**********"
click at [165, 250] on p "P AND K Vertriebsgesellschaft MbH" at bounding box center [192, 249] width 155 height 30
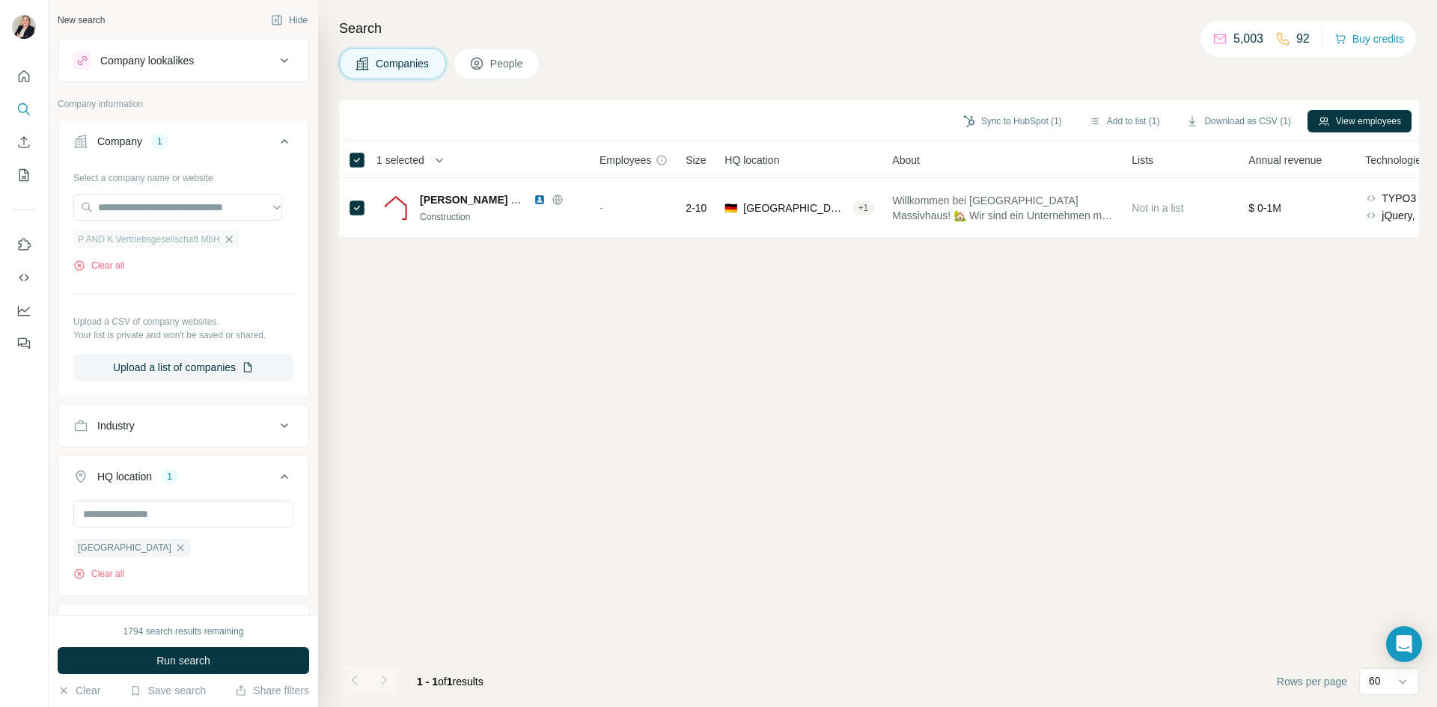
click at [232, 240] on icon "button" at bounding box center [228, 239] width 7 height 7
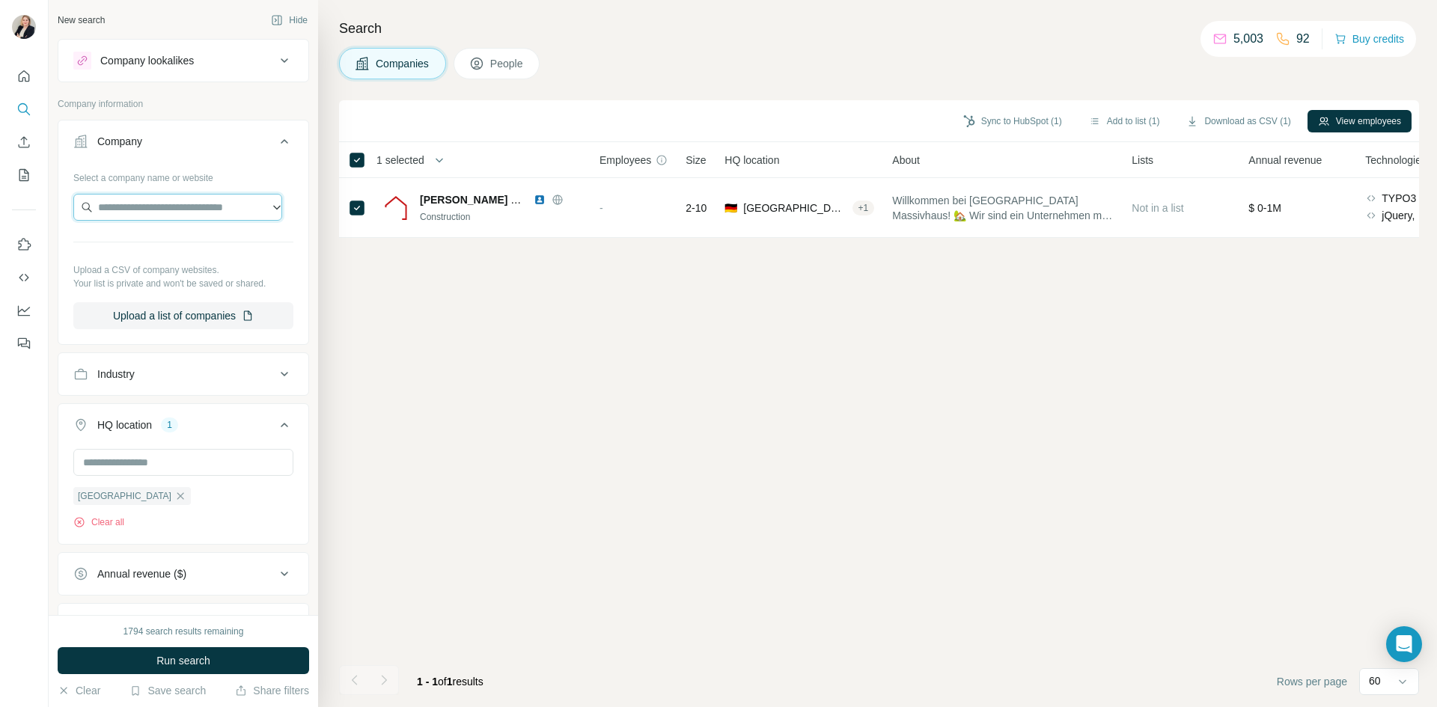
click at [177, 207] on input "text" at bounding box center [177, 207] width 209 height 27
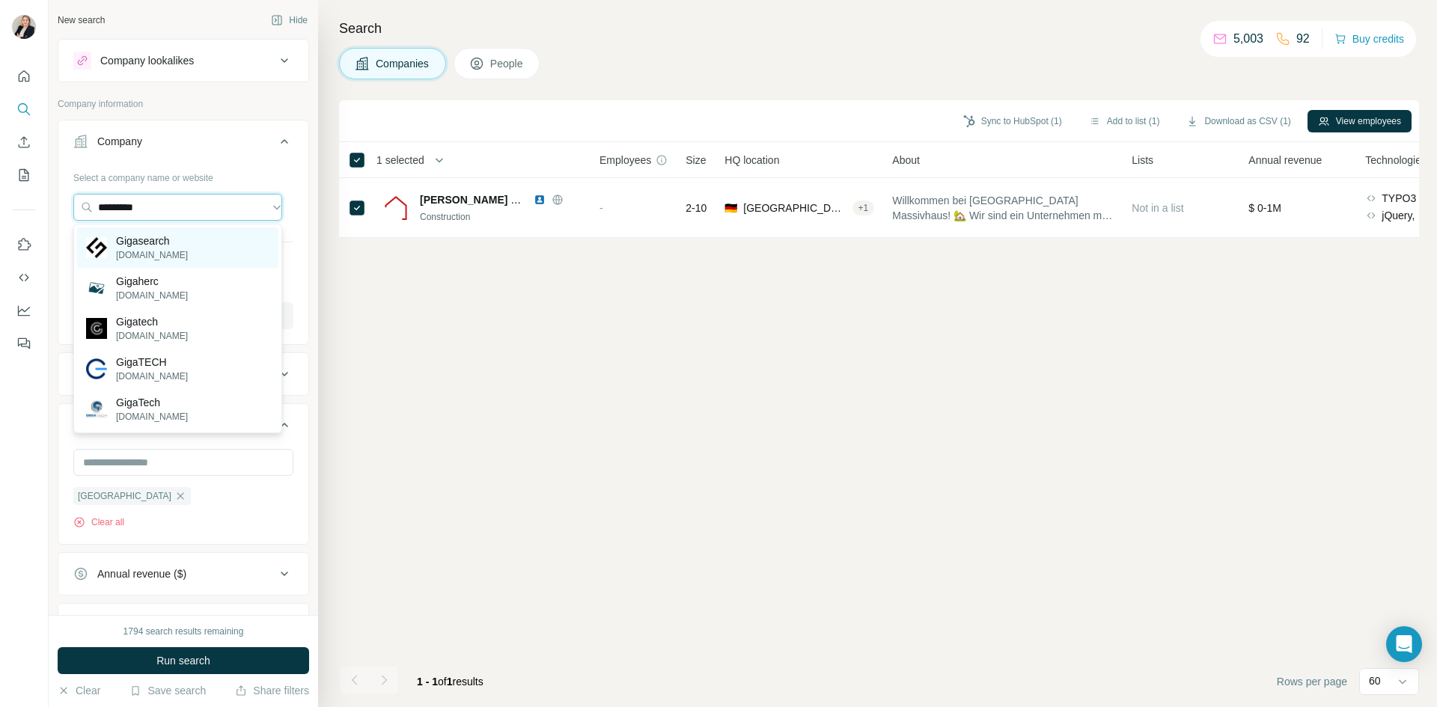
type input "*********"
click at [138, 255] on p "[DOMAIN_NAME]" at bounding box center [152, 254] width 72 height 13
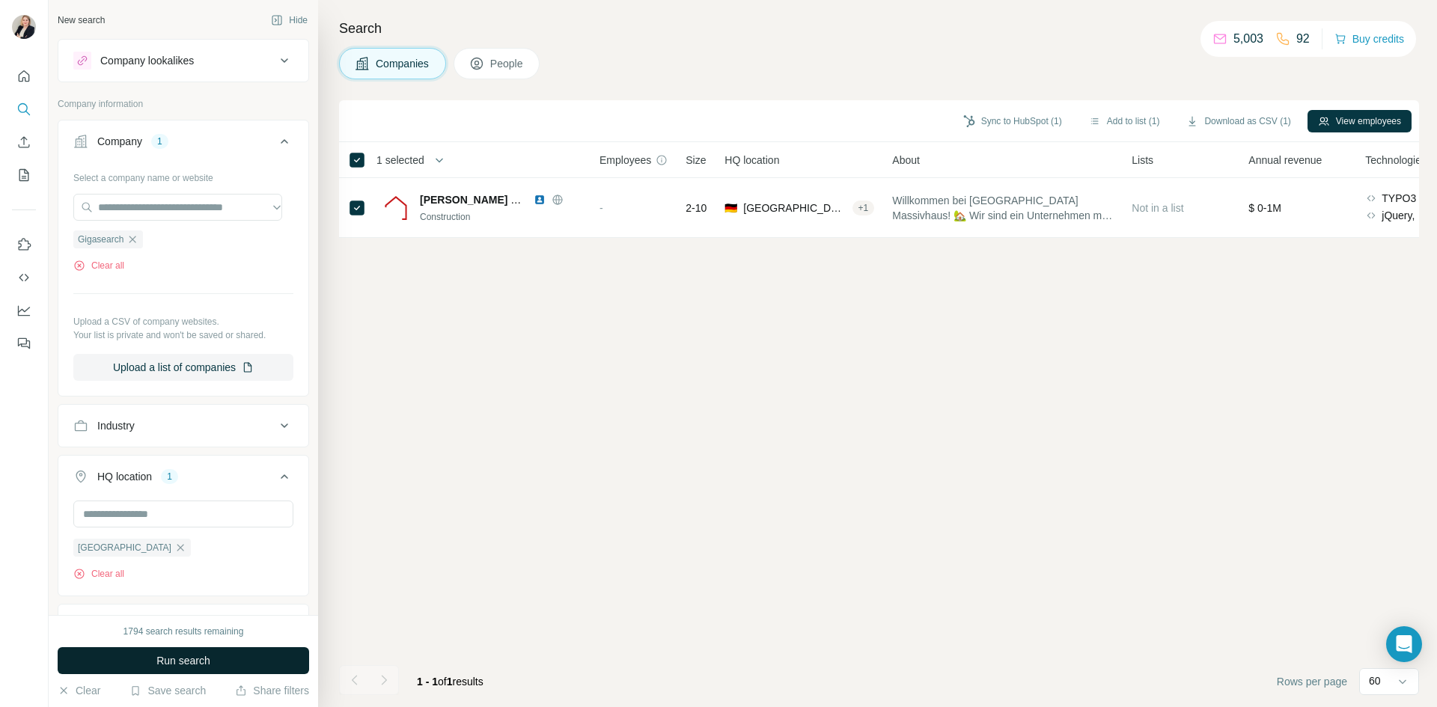
click at [183, 666] on span "Run search" at bounding box center [183, 660] width 54 height 15
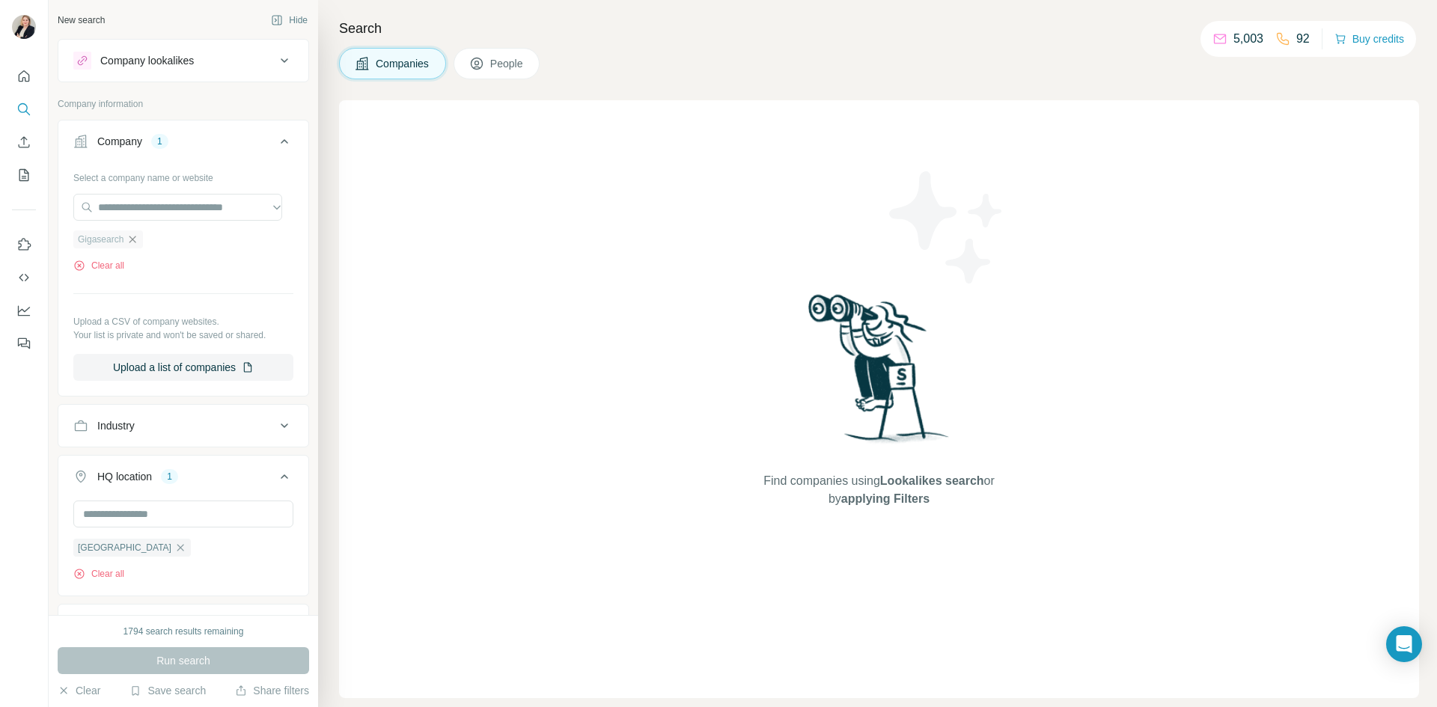
click at [136, 242] on icon "button" at bounding box center [132, 239] width 7 height 7
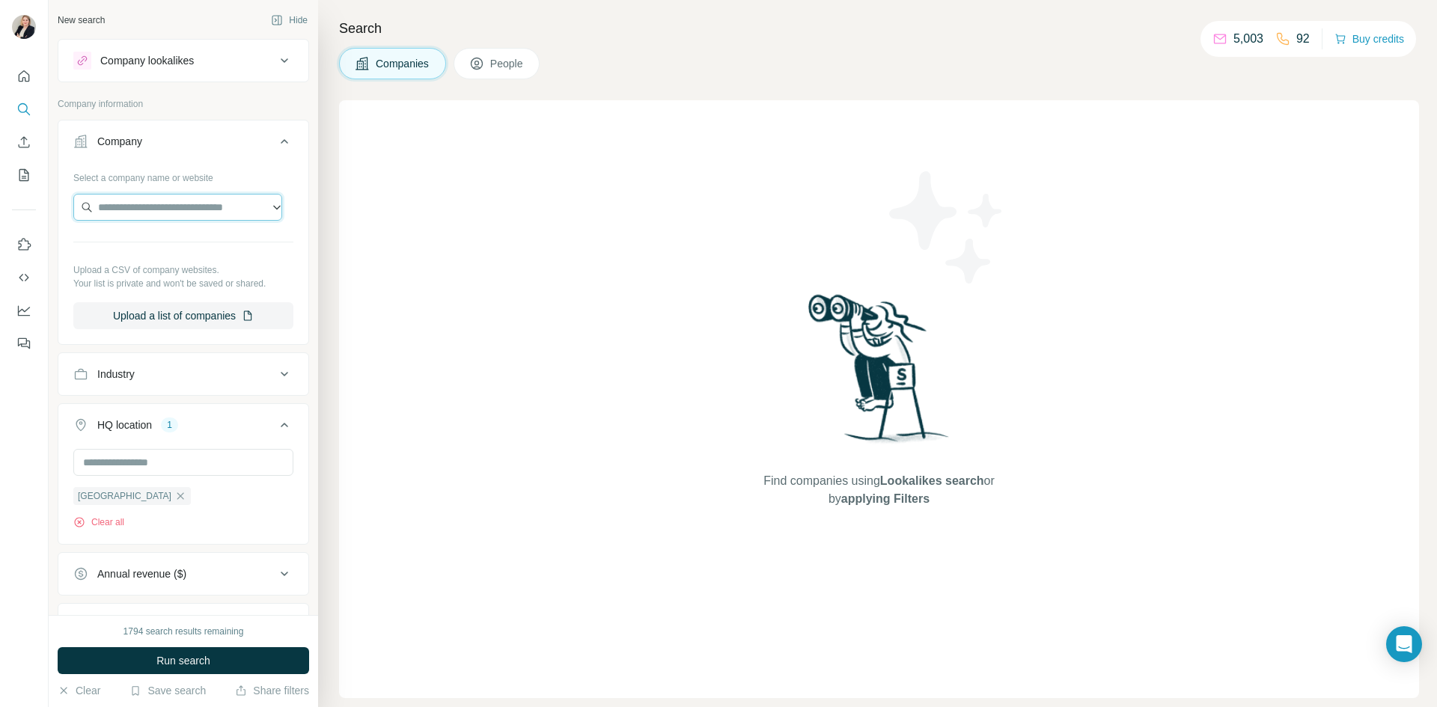
click at [128, 214] on input "text" at bounding box center [177, 207] width 209 height 27
type input "**********"
click at [177, 263] on p "[DOMAIN_NAME][PERSON_NAME]" at bounding box center [192, 269] width 155 height 13
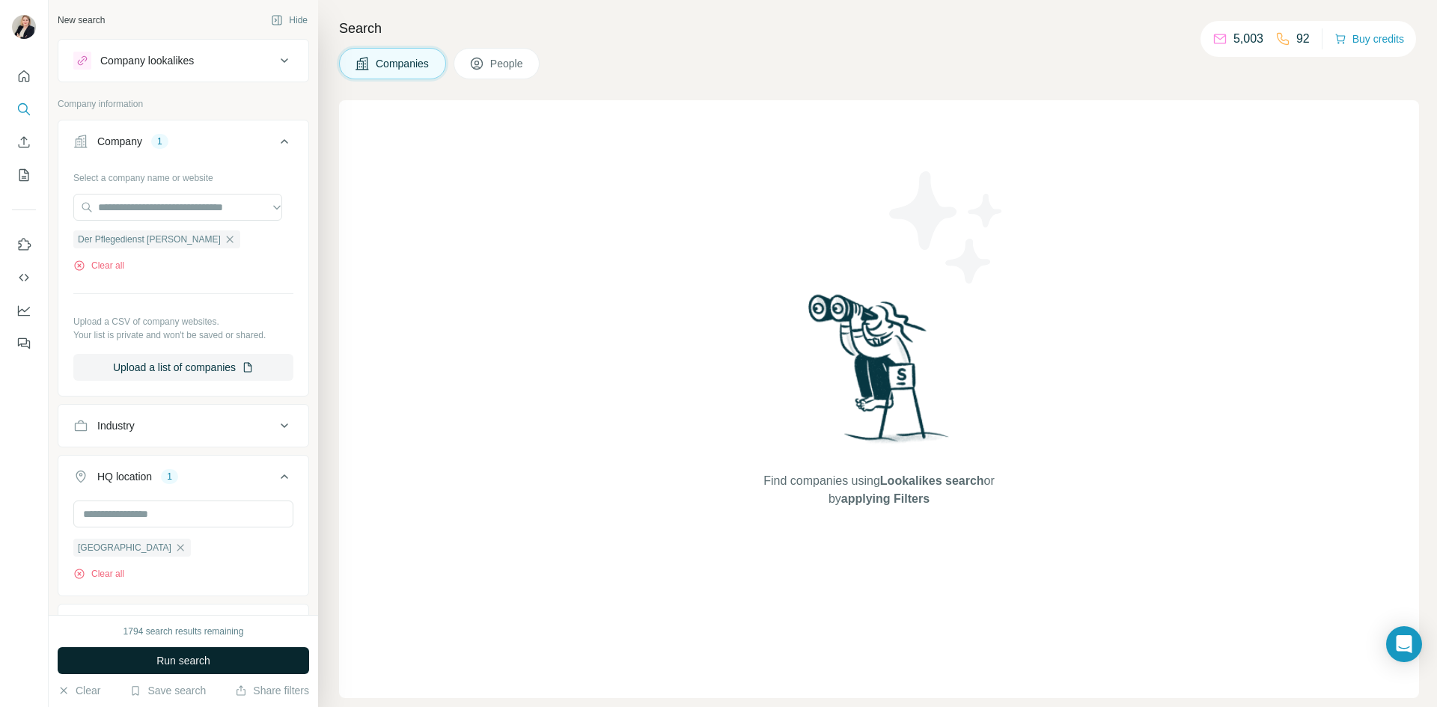
click at [174, 656] on span "Run search" at bounding box center [183, 660] width 54 height 15
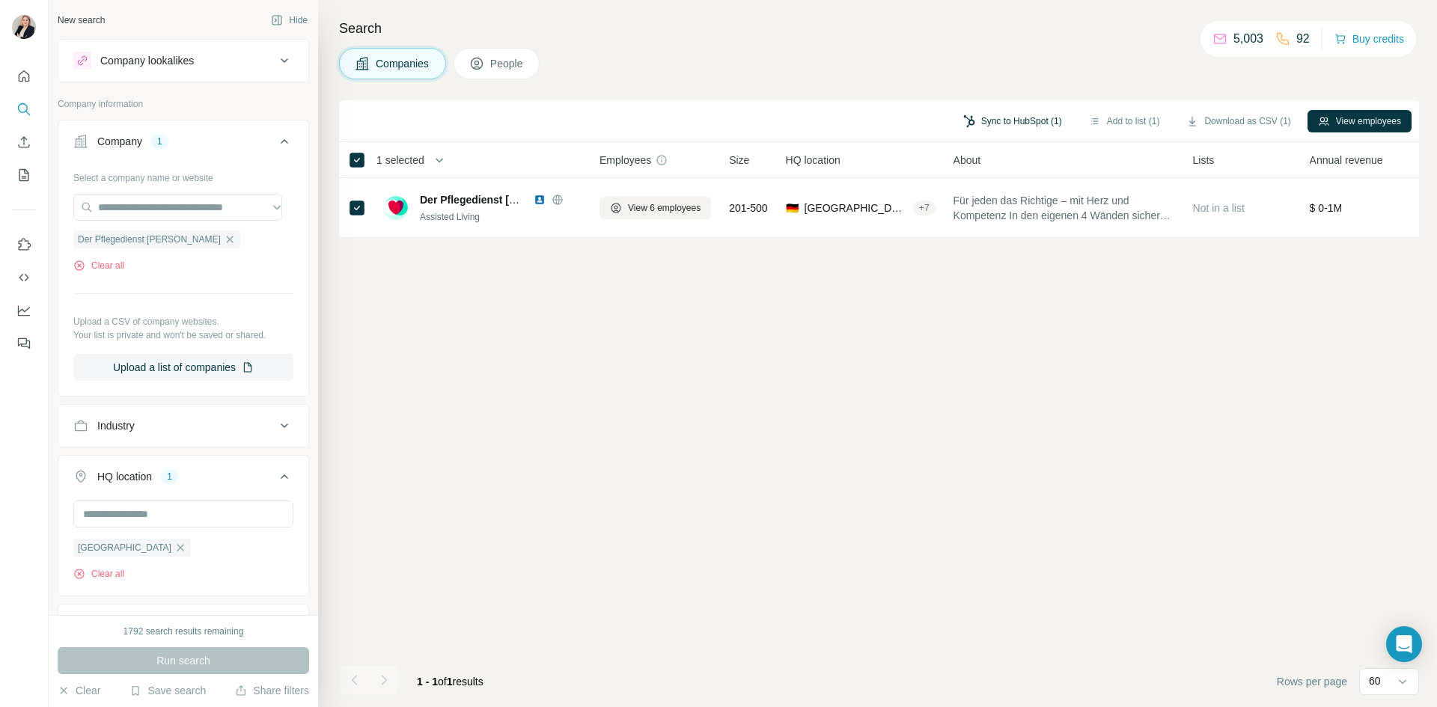
click at [1007, 124] on button "Sync to HubSpot (1)" at bounding box center [1013, 121] width 120 height 22
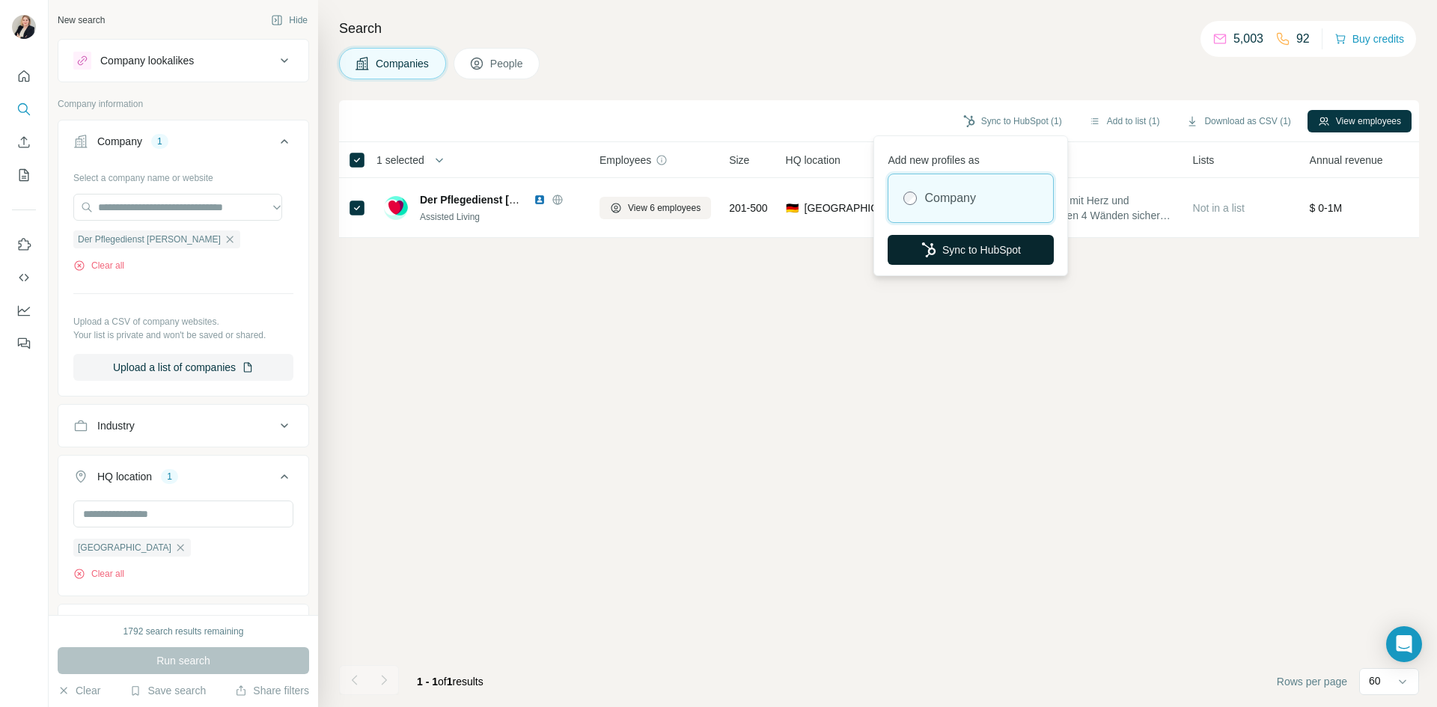
click at [969, 251] on button "Sync to HubSpot" at bounding box center [971, 250] width 166 height 30
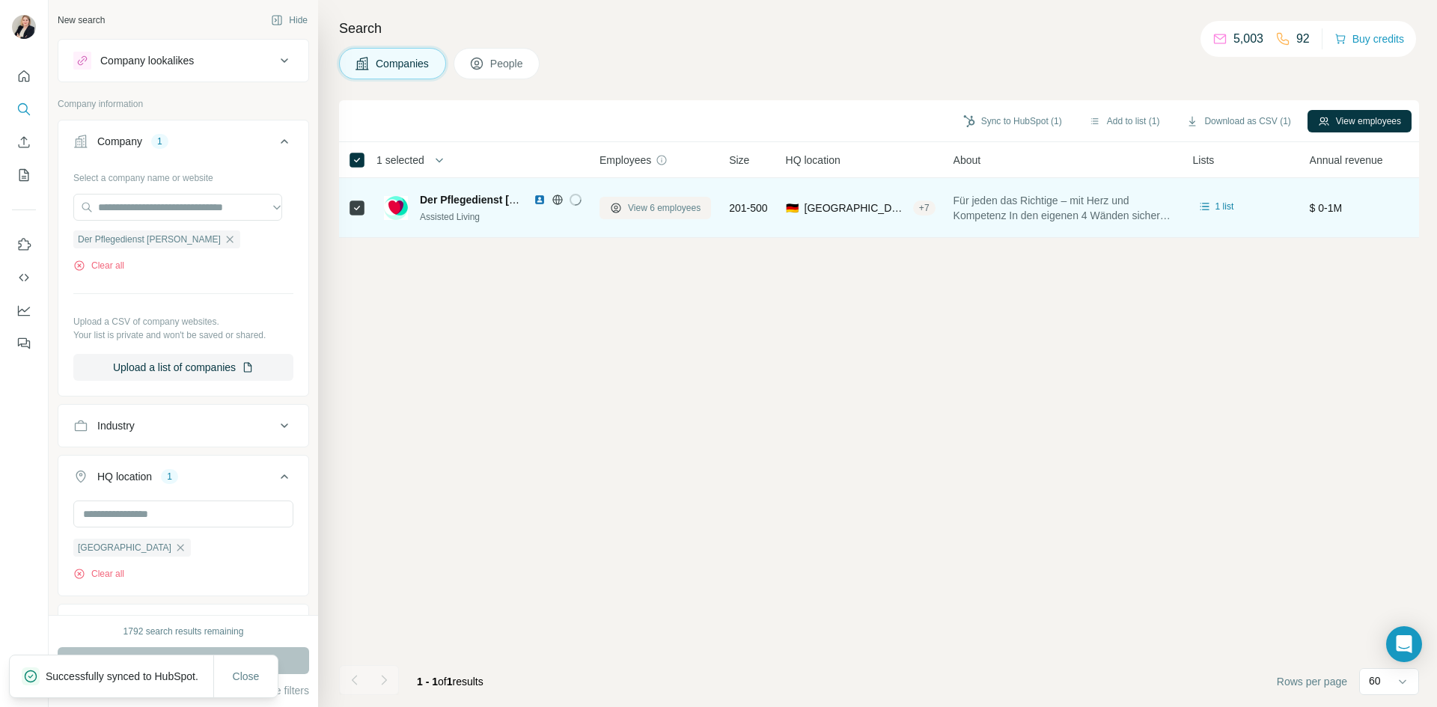
click at [643, 211] on span "View 6 employees" at bounding box center [664, 207] width 73 height 13
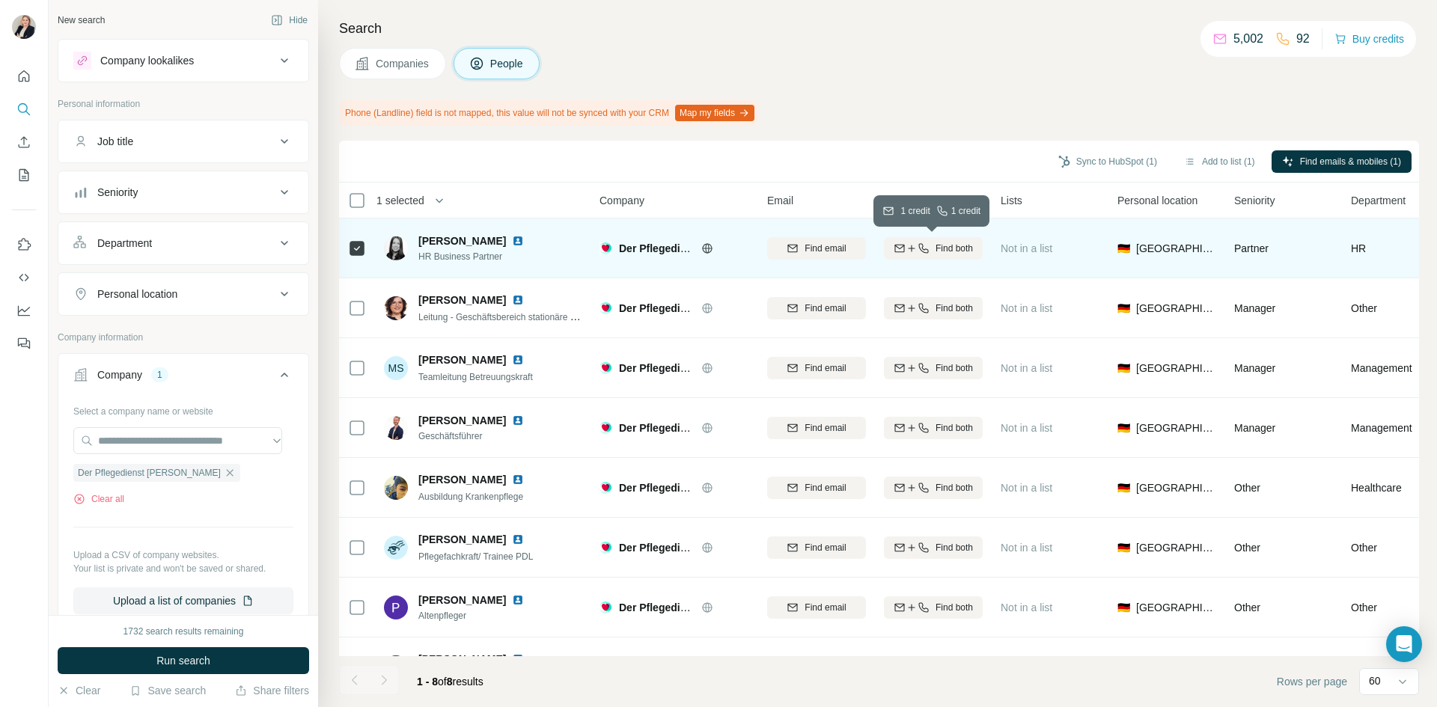
click at [953, 245] on span "Find both" at bounding box center [954, 248] width 37 height 13
drag, startPoint x: 413, startPoint y: 240, endPoint x: 516, endPoint y: 255, distance: 103.6
click at [516, 255] on div "[PERSON_NAME] HR Business Partner" at bounding box center [463, 249] width 158 height 30
copy div "[PERSON_NAME] HR Business Partner"
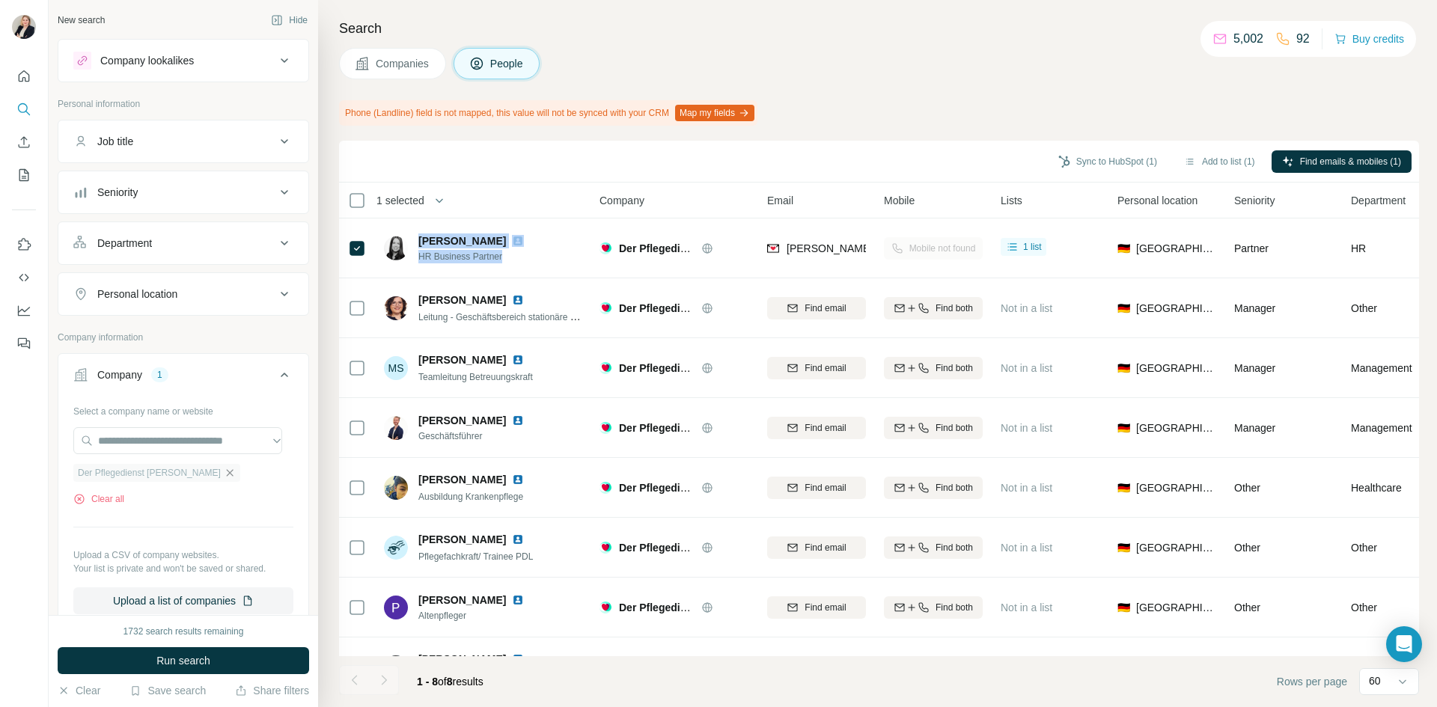
click at [226, 474] on icon "button" at bounding box center [229, 472] width 7 height 7
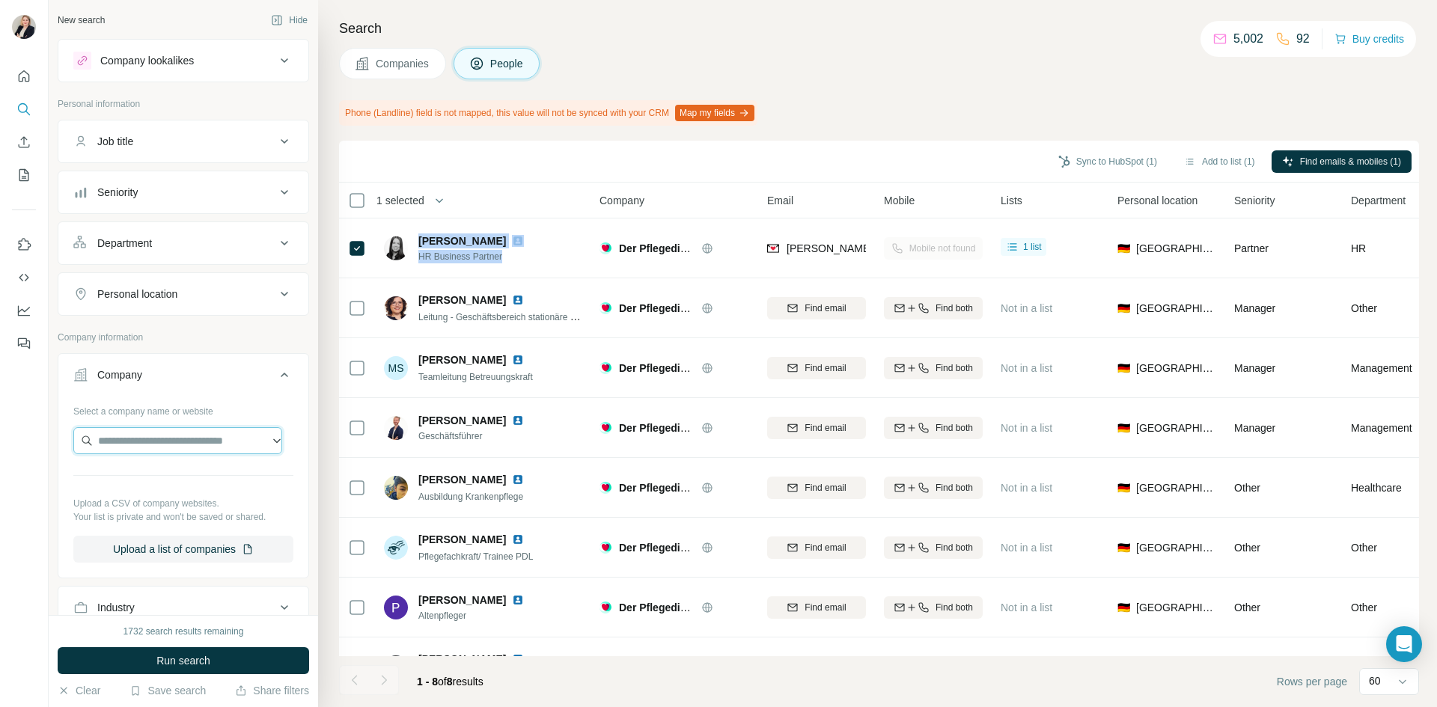
click at [163, 441] on input "text" at bounding box center [177, 440] width 209 height 27
type input "**********"
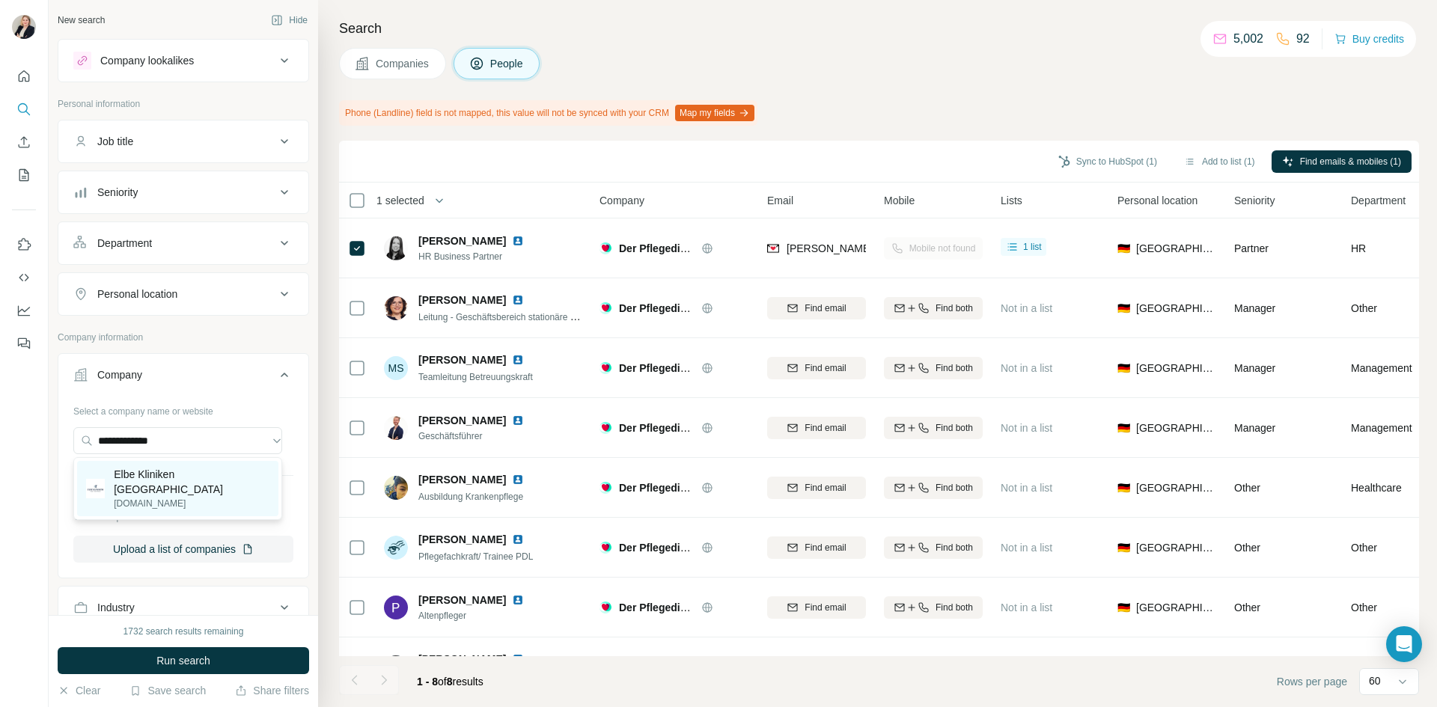
click at [150, 478] on p "Elbe Kliniken [GEOGRAPHIC_DATA]" at bounding box center [192, 482] width 156 height 30
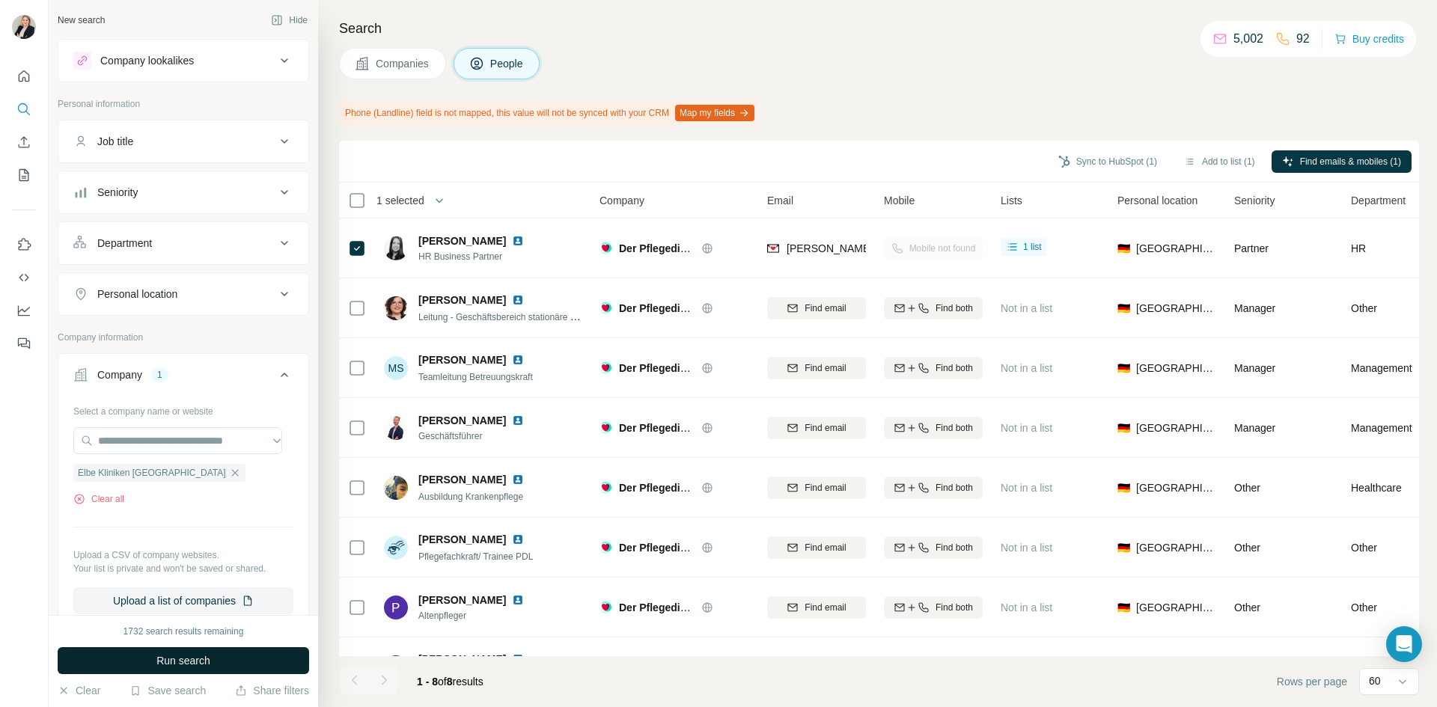
click at [267, 653] on button "Run search" at bounding box center [183, 660] width 251 height 27
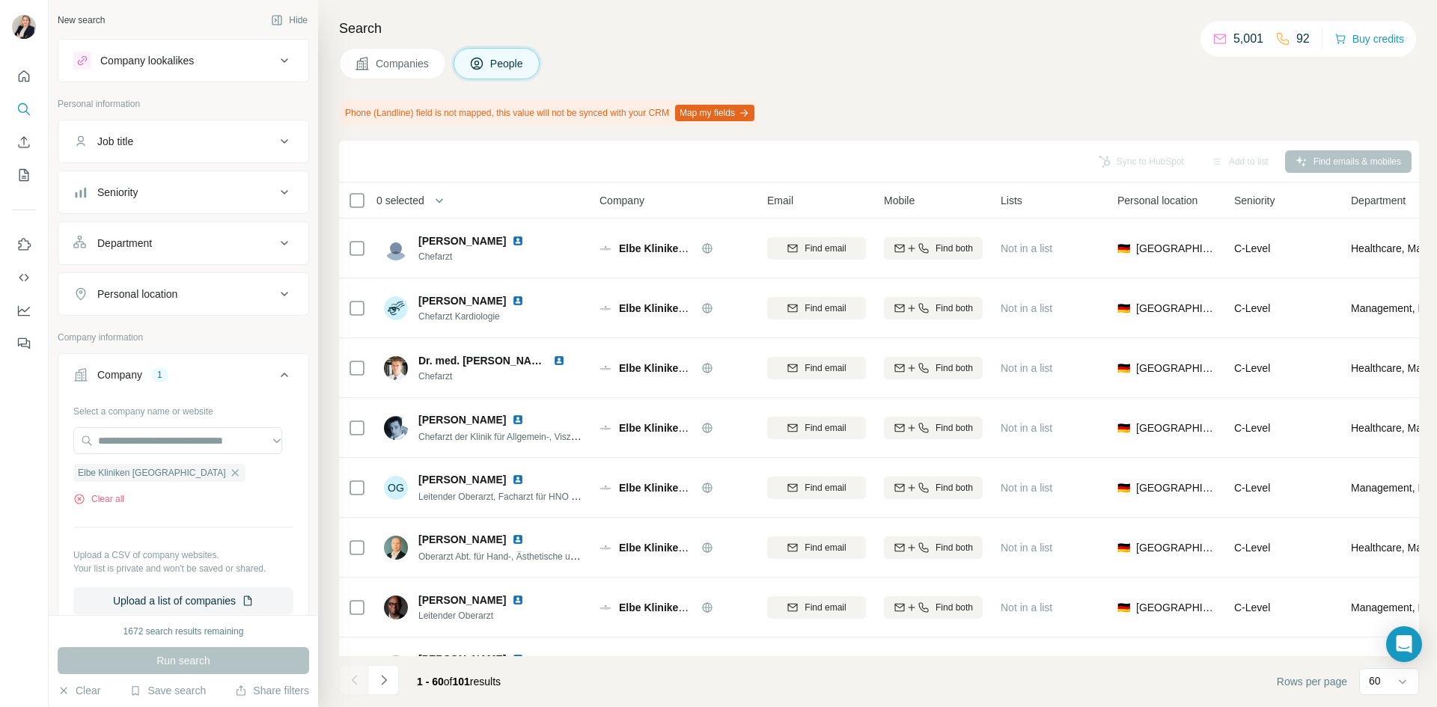
click at [367, 67] on icon at bounding box center [362, 63] width 15 height 15
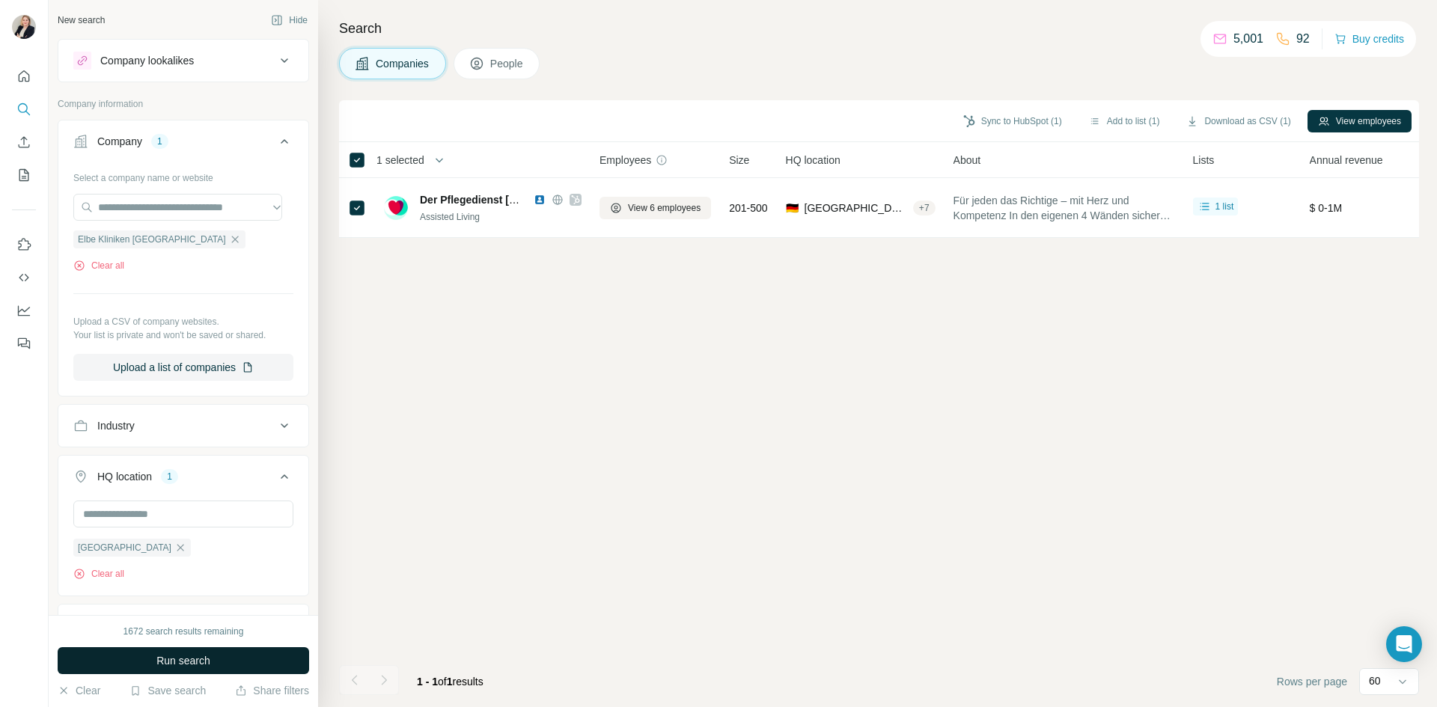
click at [170, 660] on span "Run search" at bounding box center [183, 660] width 54 height 15
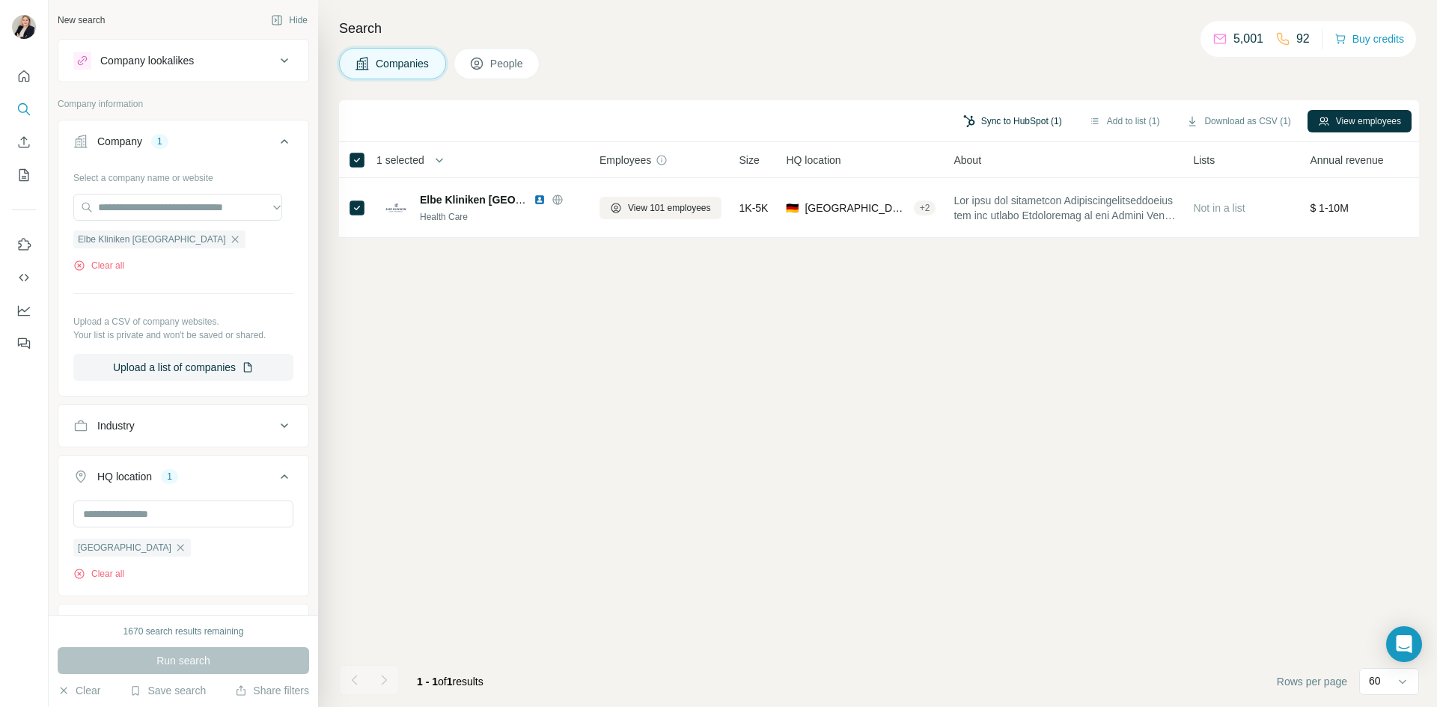
click at [997, 127] on button "Sync to HubSpot (1)" at bounding box center [1013, 121] width 120 height 22
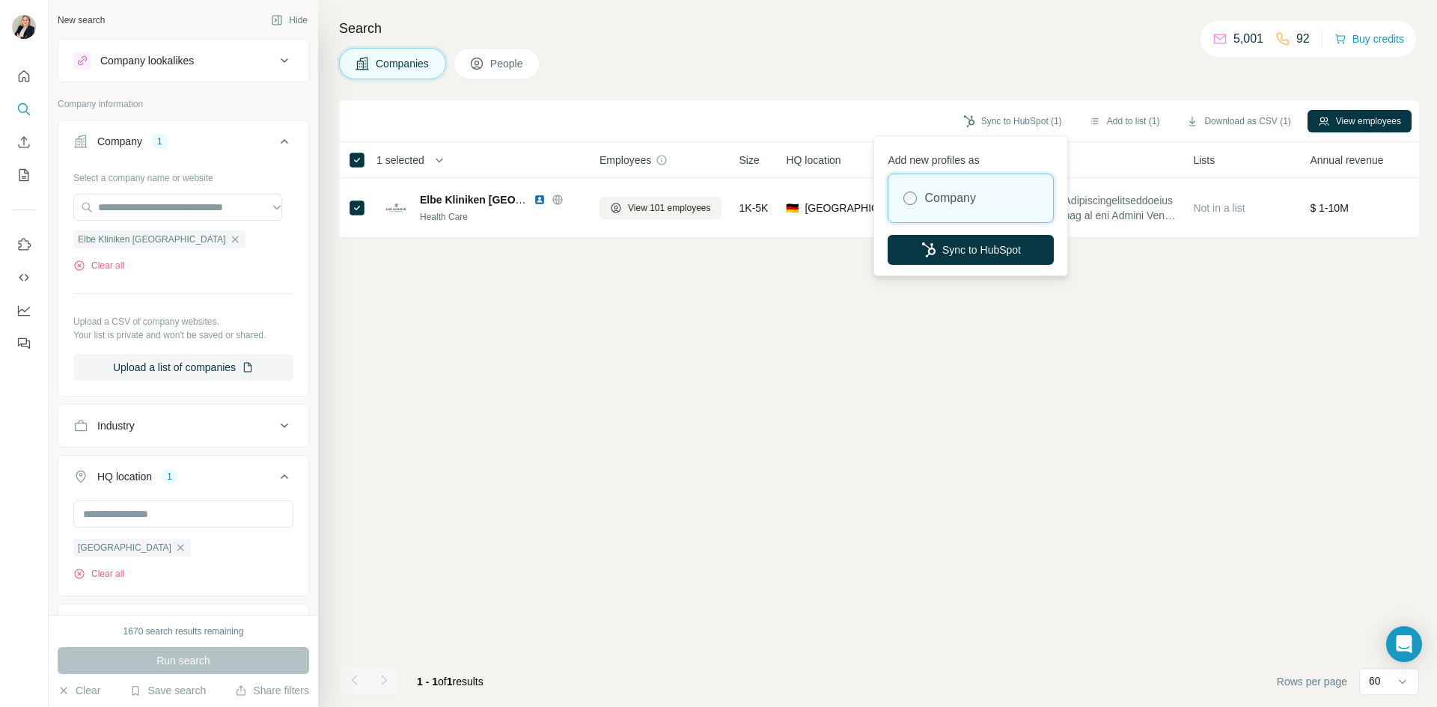
click at [970, 199] on label "Company" at bounding box center [949, 198] width 51 height 18
click at [948, 248] on button "Sync to HubSpot" at bounding box center [971, 250] width 166 height 30
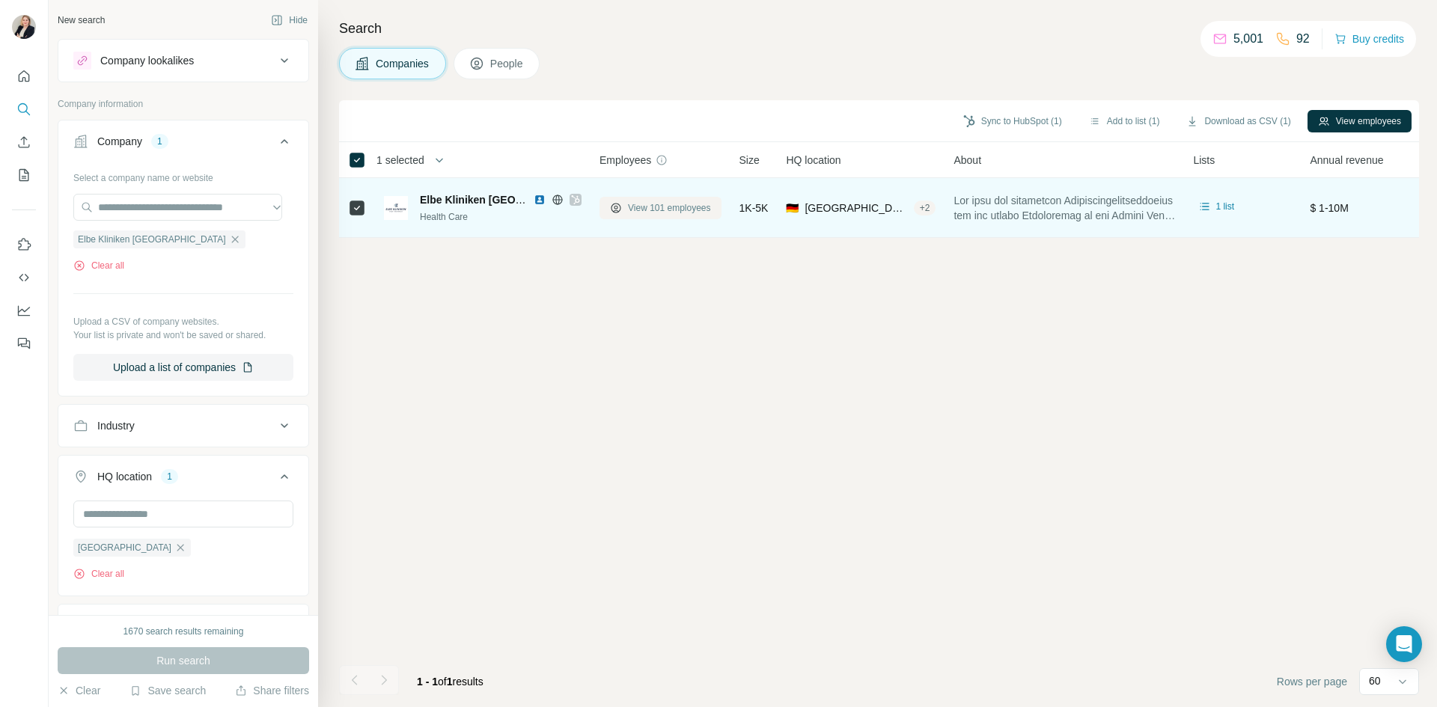
click at [648, 211] on span "View 101 employees" at bounding box center [669, 207] width 83 height 13
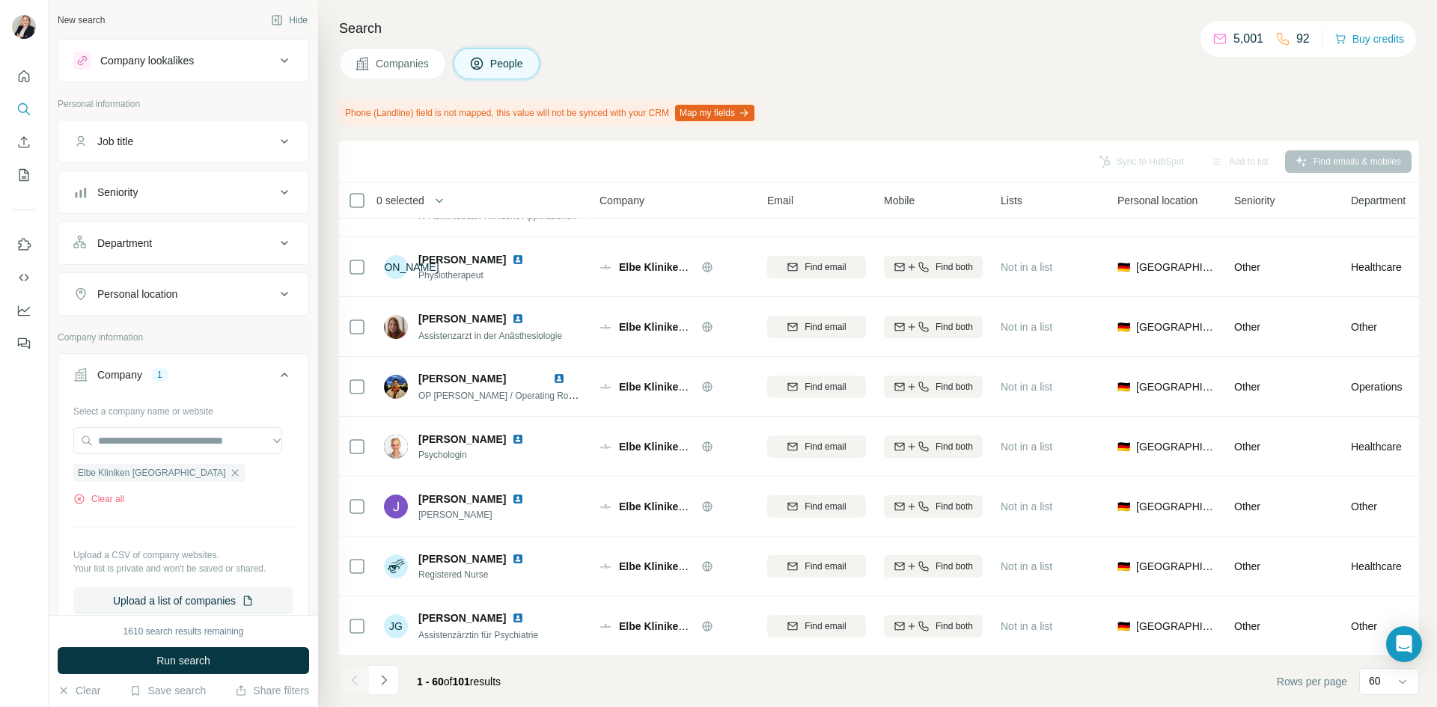
scroll to position [3162, 0]
click at [229, 478] on icon "button" at bounding box center [235, 473] width 12 height 12
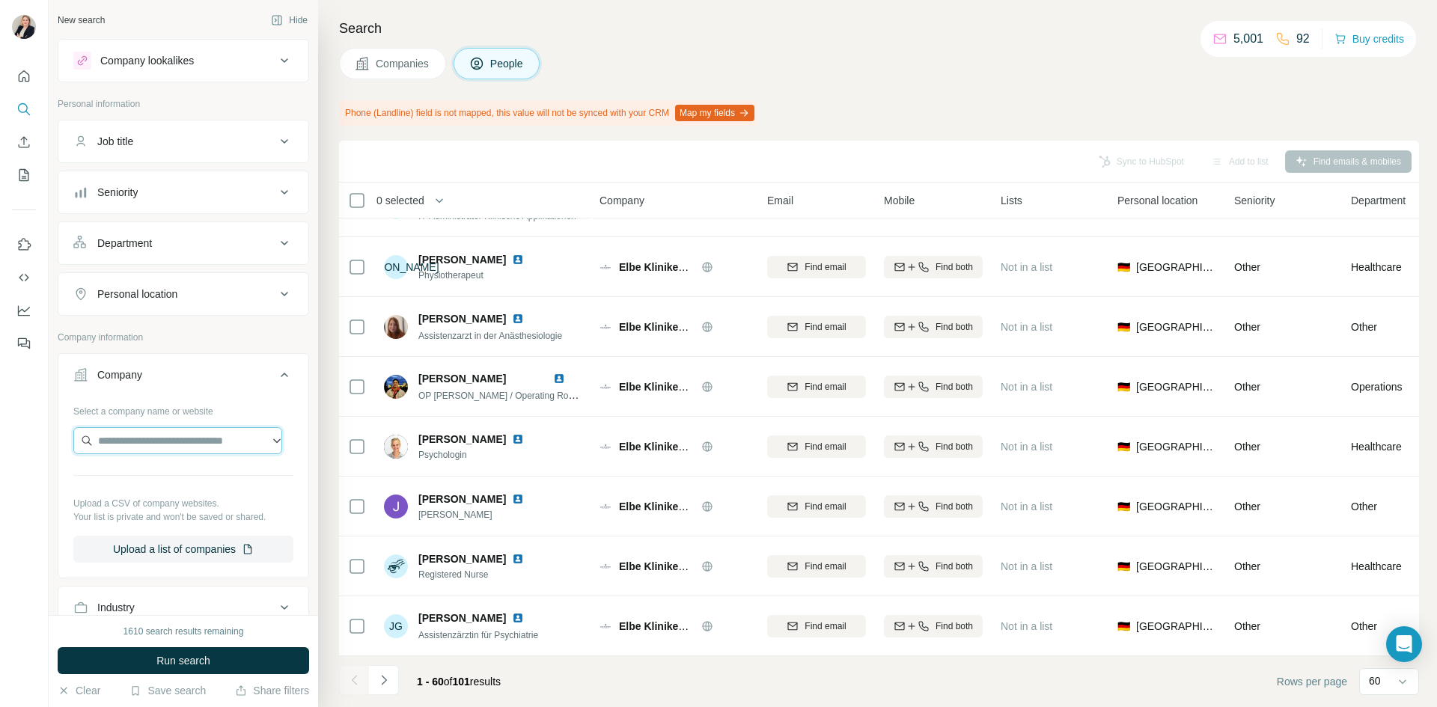
click at [189, 445] on input "text" at bounding box center [177, 440] width 209 height 27
type input "**********"
click at [172, 487] on p "Marienstiftes Braunschweig 15 Sch" at bounding box center [192, 482] width 155 height 30
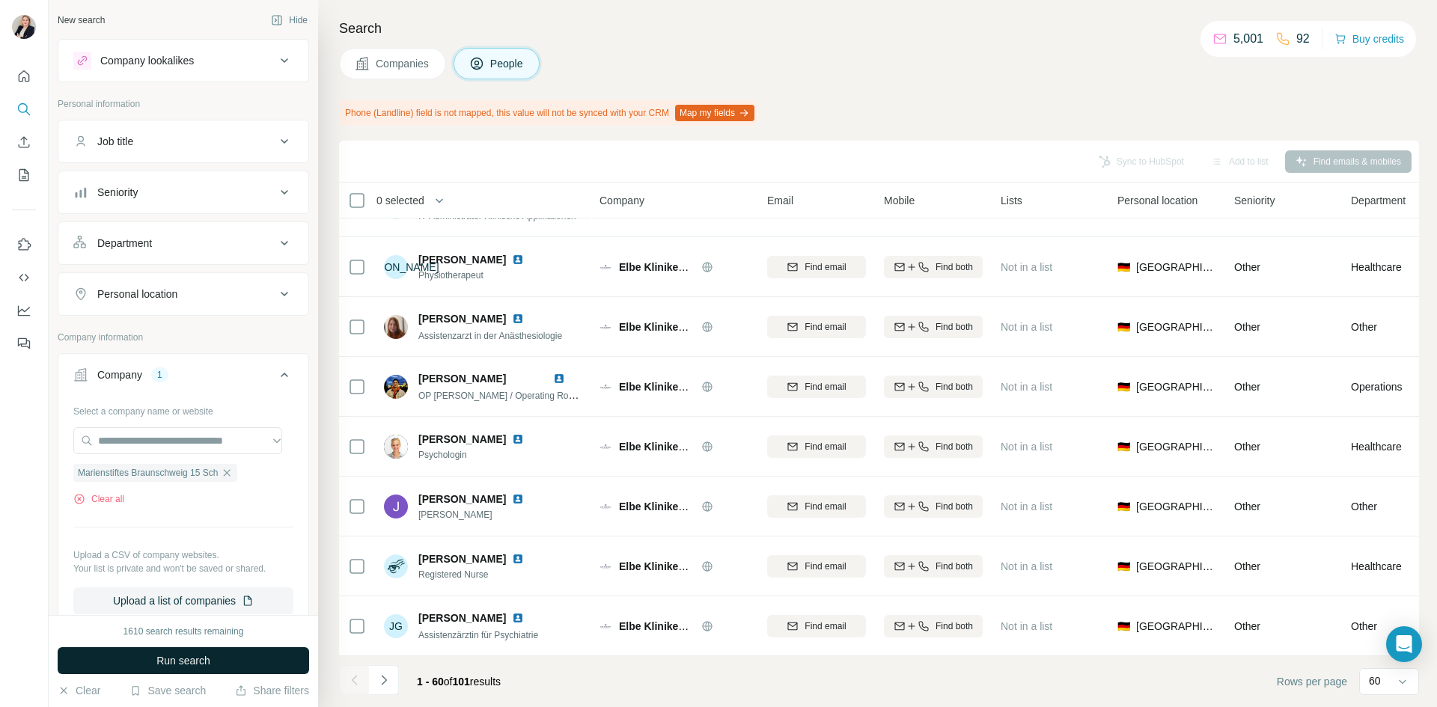
click at [168, 659] on span "Run search" at bounding box center [183, 660] width 54 height 15
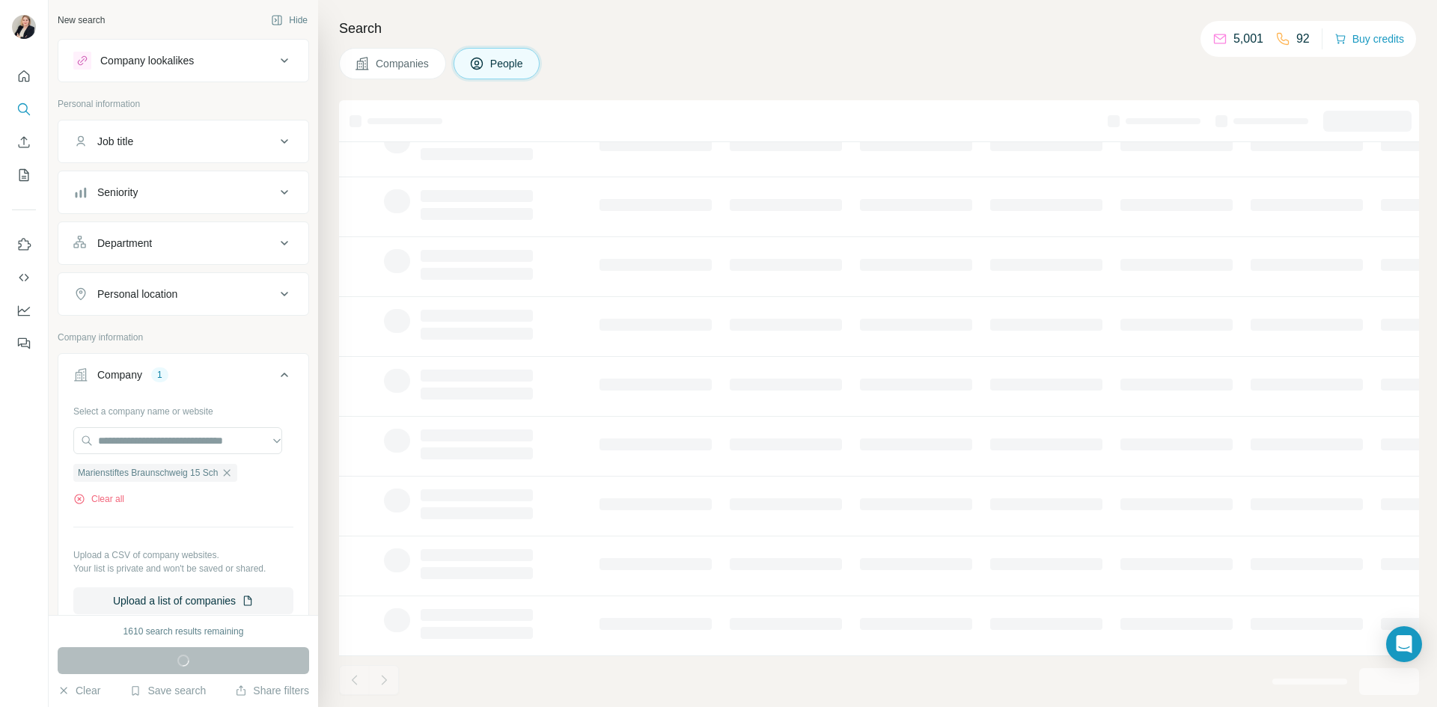
scroll to position [128, 0]
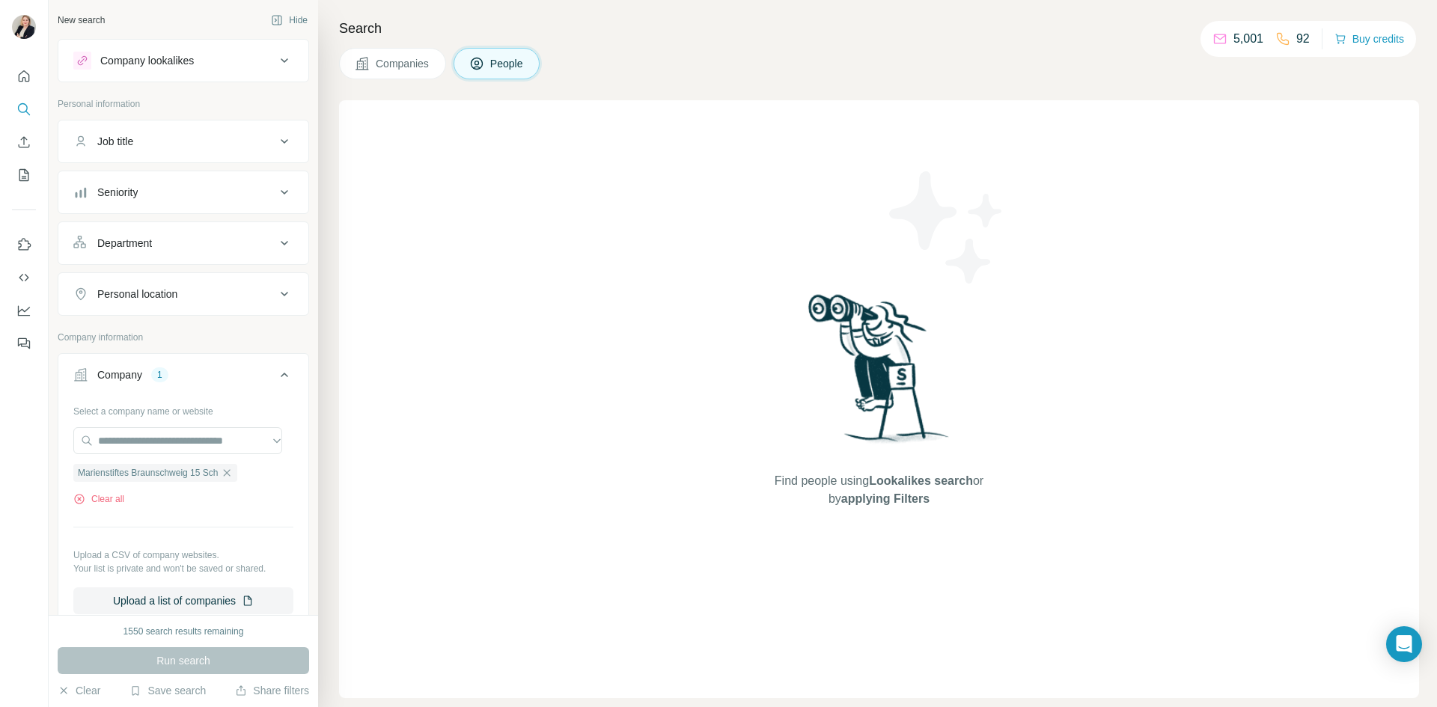
click at [408, 71] on button "Companies" at bounding box center [392, 63] width 107 height 31
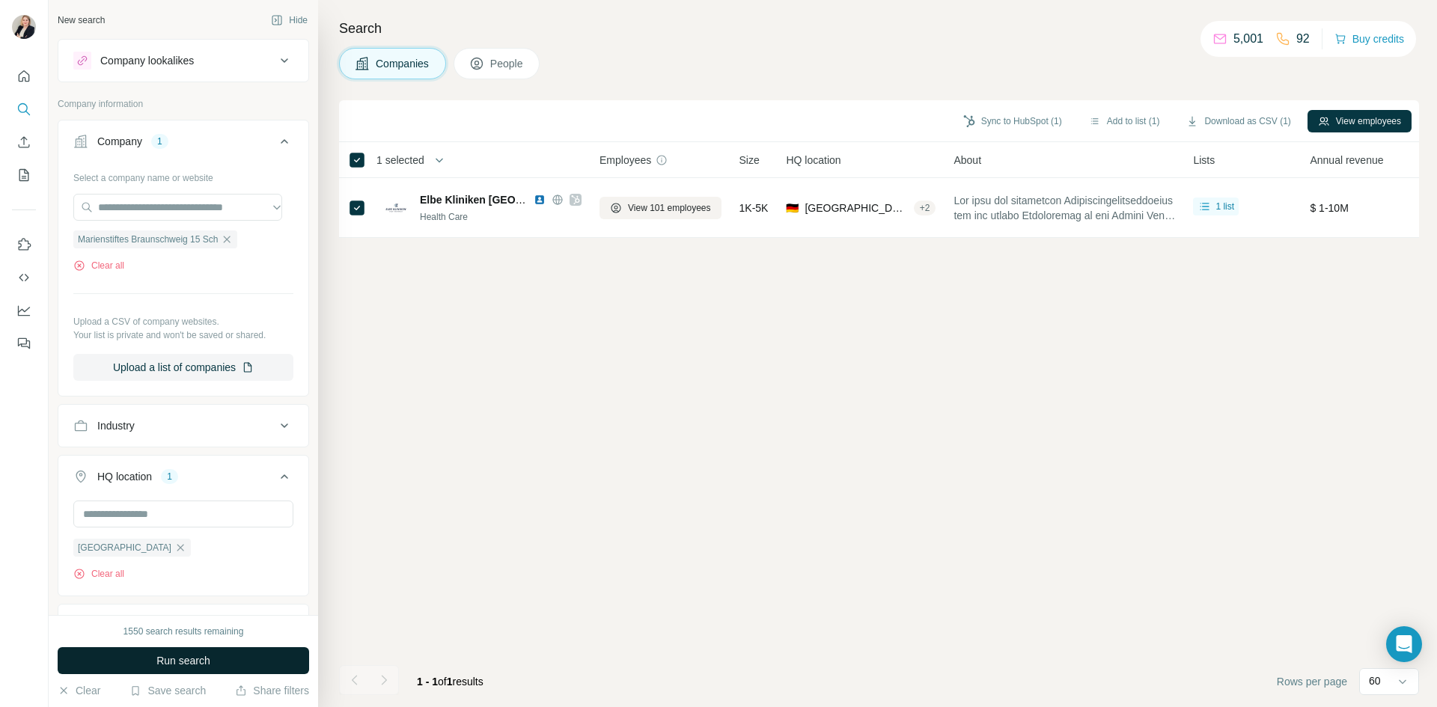
click at [180, 667] on span "Run search" at bounding box center [183, 660] width 54 height 15
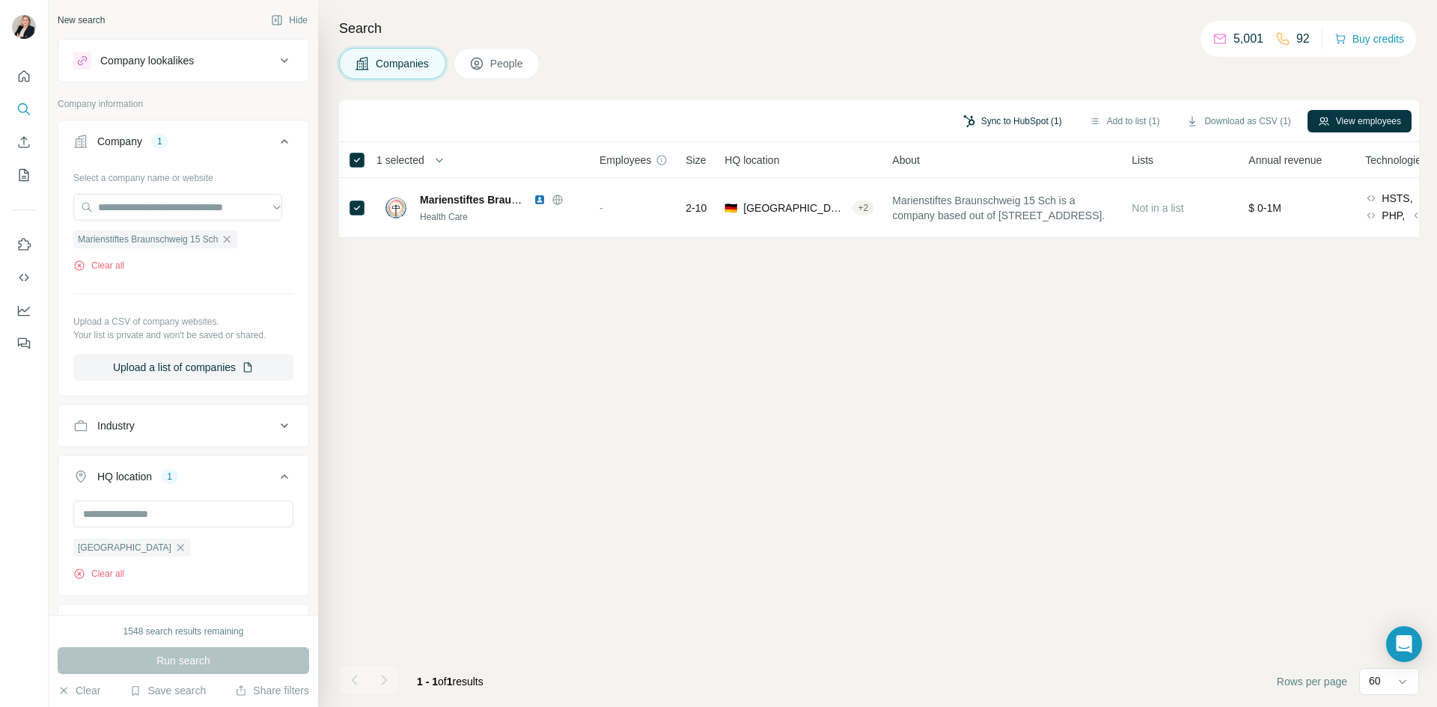
click at [1013, 118] on button "Sync to HubSpot (1)" at bounding box center [1013, 121] width 120 height 22
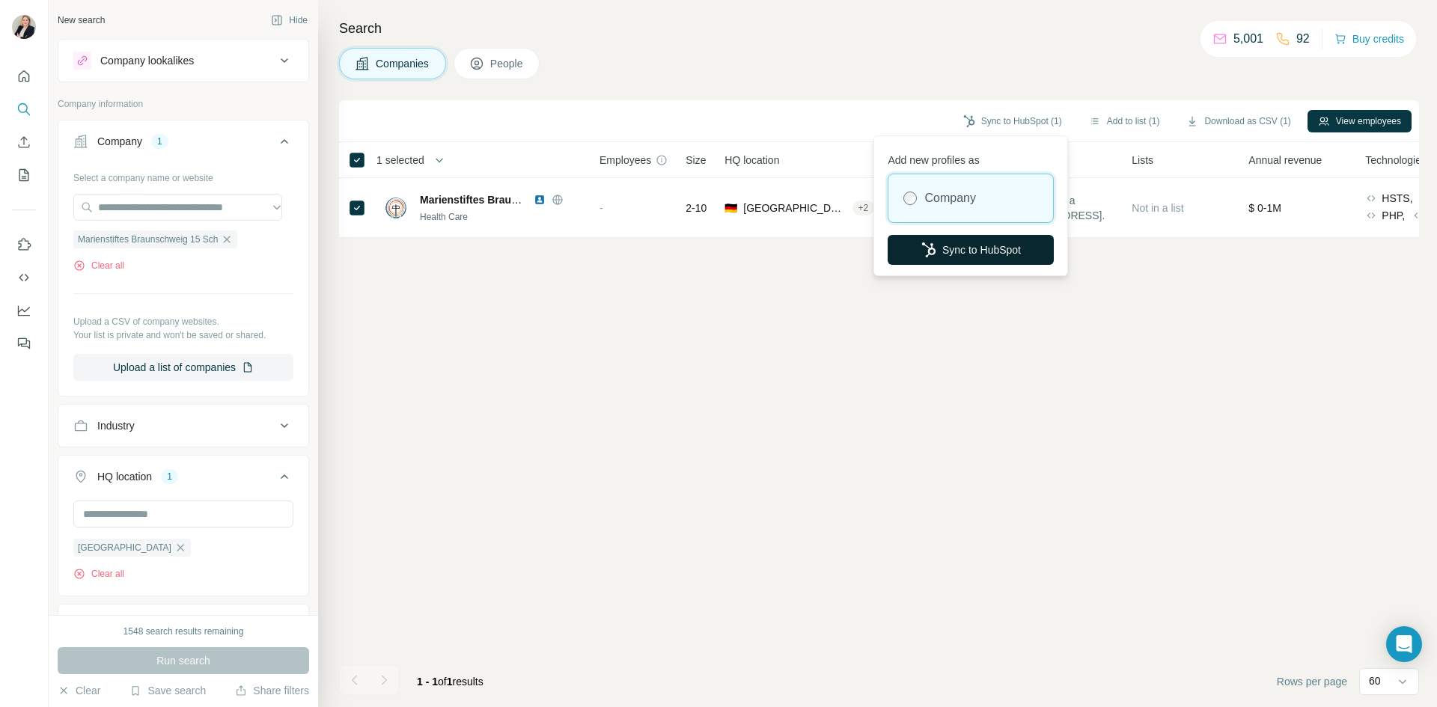
click at [969, 248] on button "Sync to HubSpot" at bounding box center [971, 250] width 166 height 30
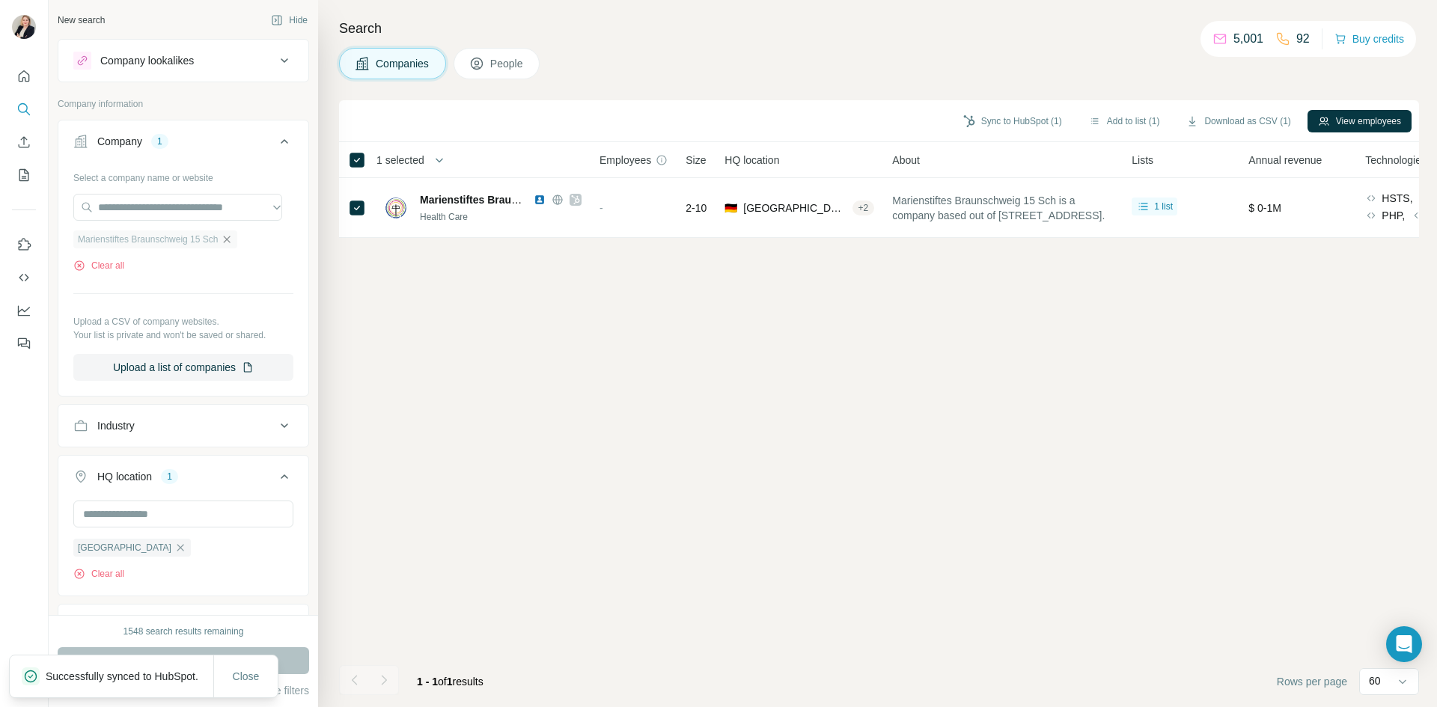
click at [233, 239] on icon "button" at bounding box center [227, 240] width 12 height 12
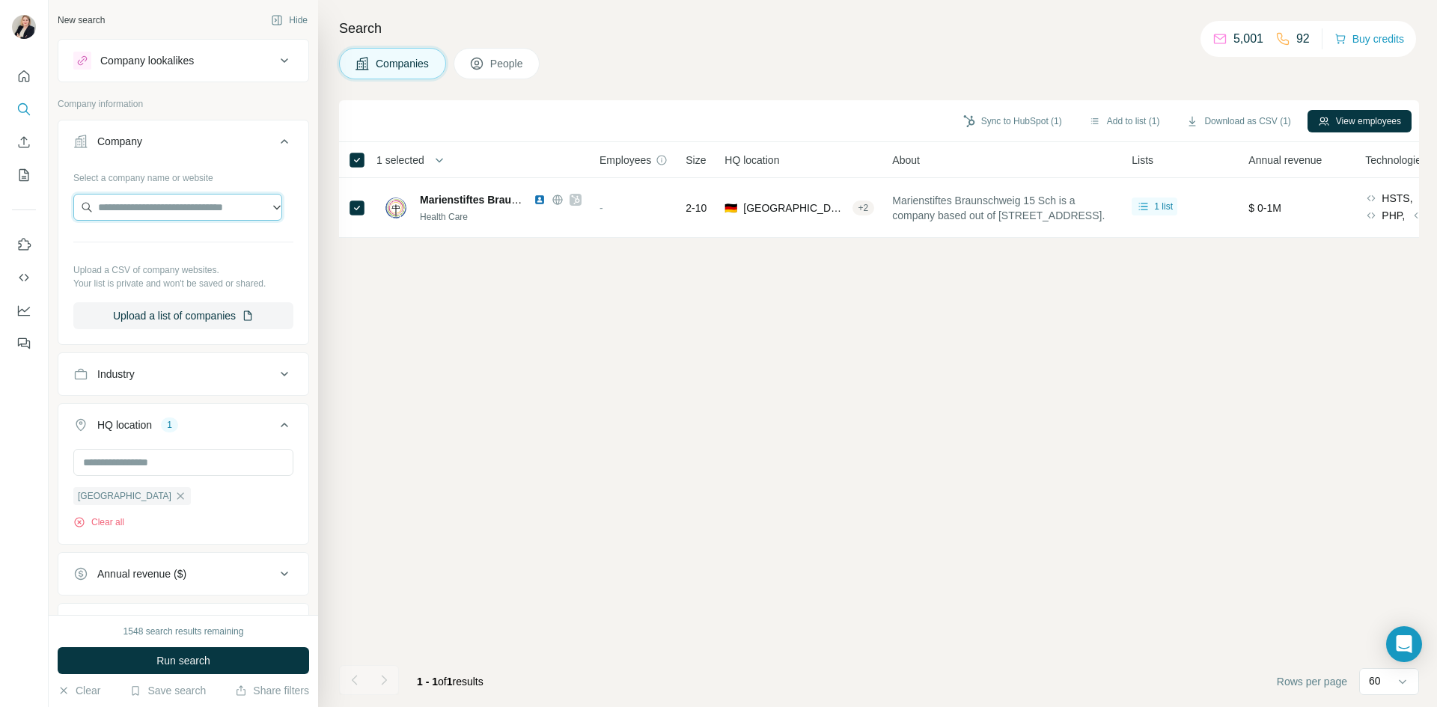
click at [174, 207] on input "text" at bounding box center [177, 207] width 209 height 27
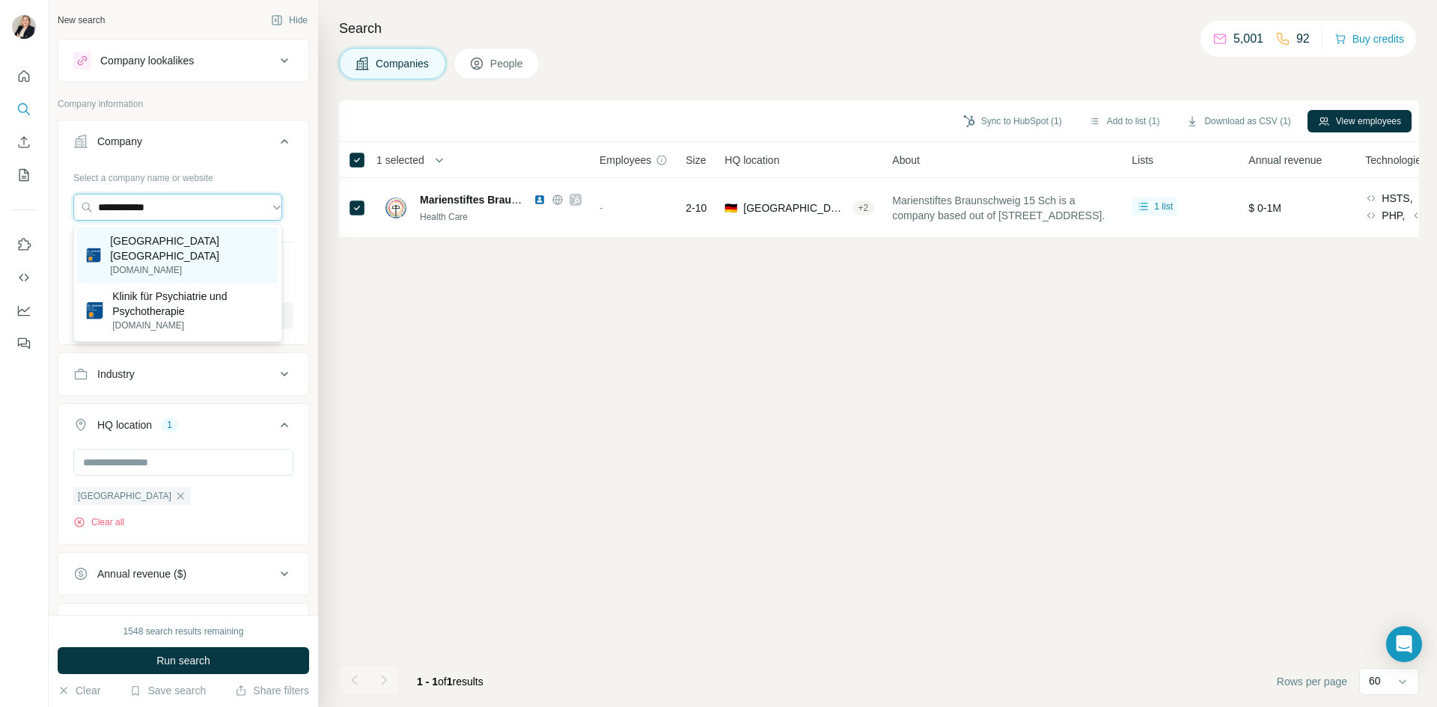
type input "**********"
click at [140, 252] on p "[GEOGRAPHIC_DATA] [GEOGRAPHIC_DATA]" at bounding box center [189, 249] width 159 height 30
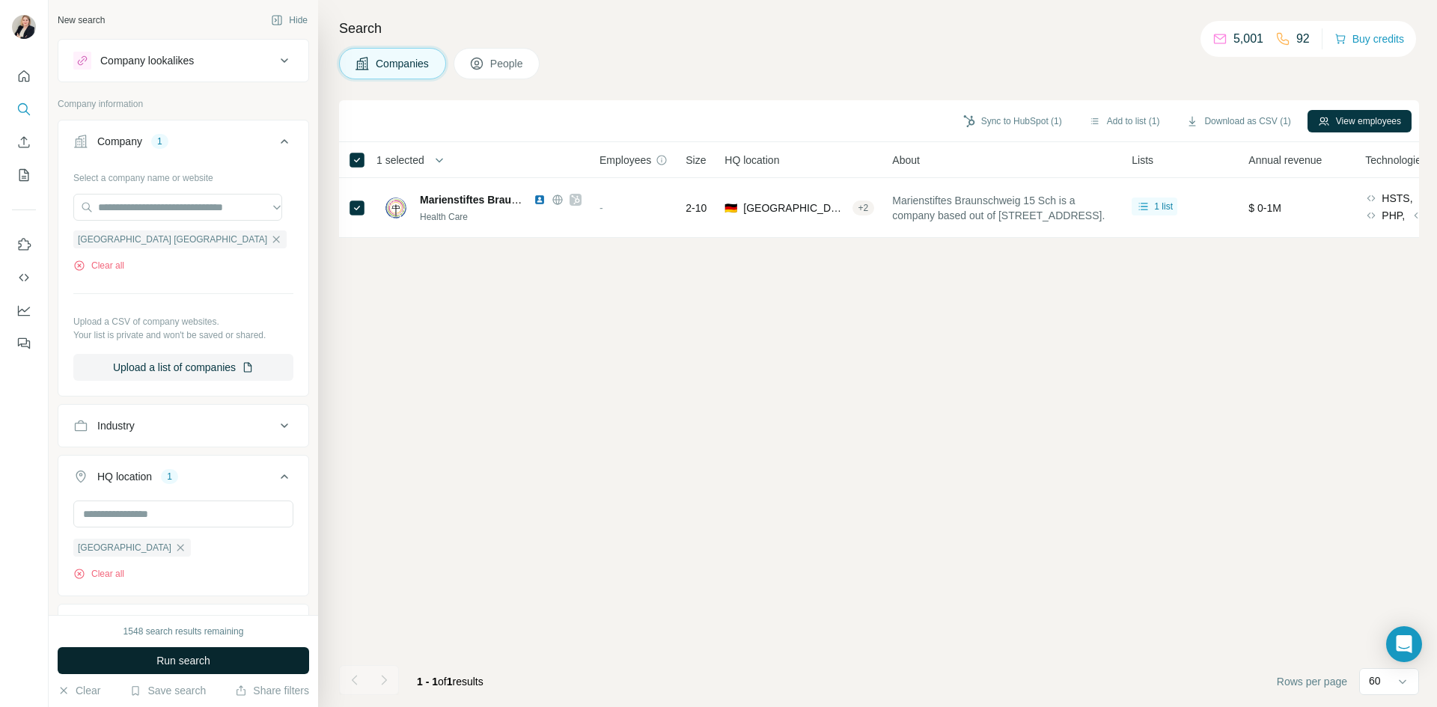
click at [157, 662] on span "Run search" at bounding box center [183, 660] width 54 height 15
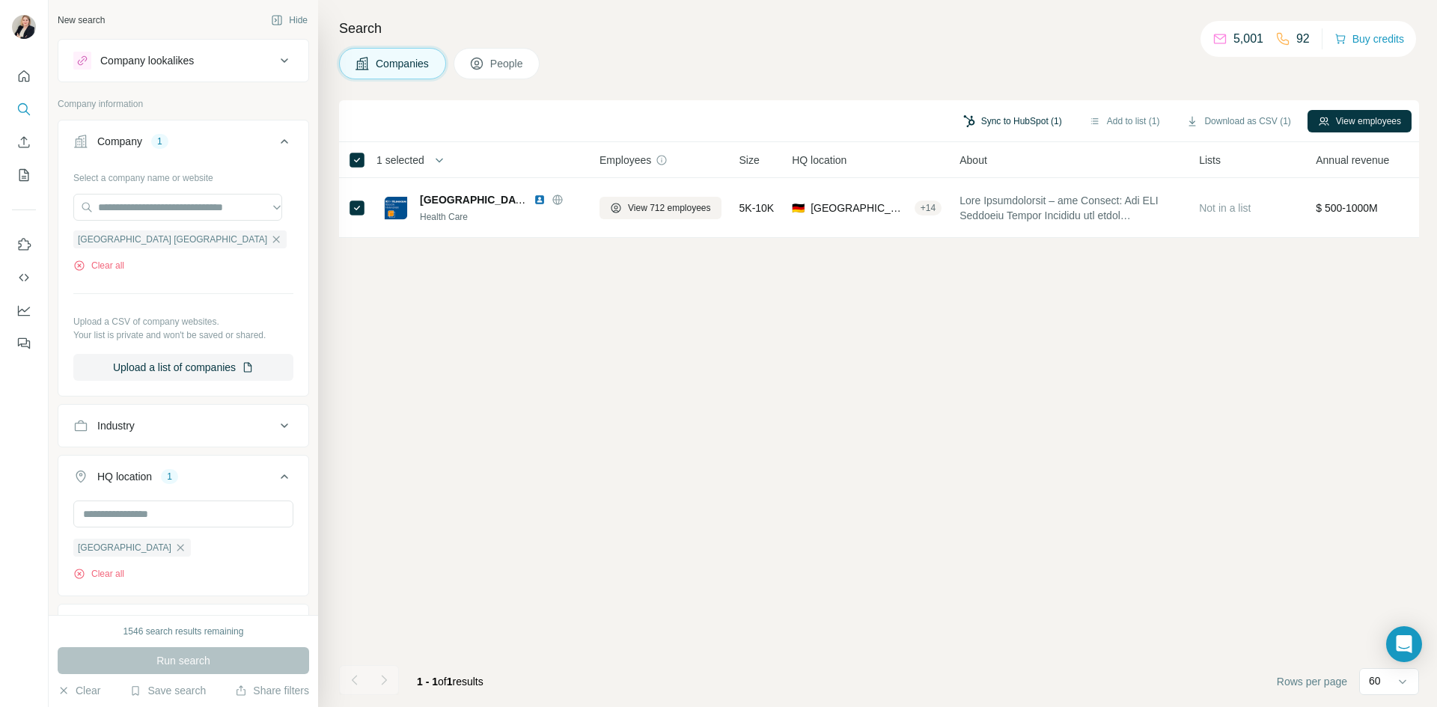
click at [982, 120] on button "Sync to HubSpot (1)" at bounding box center [1013, 121] width 120 height 22
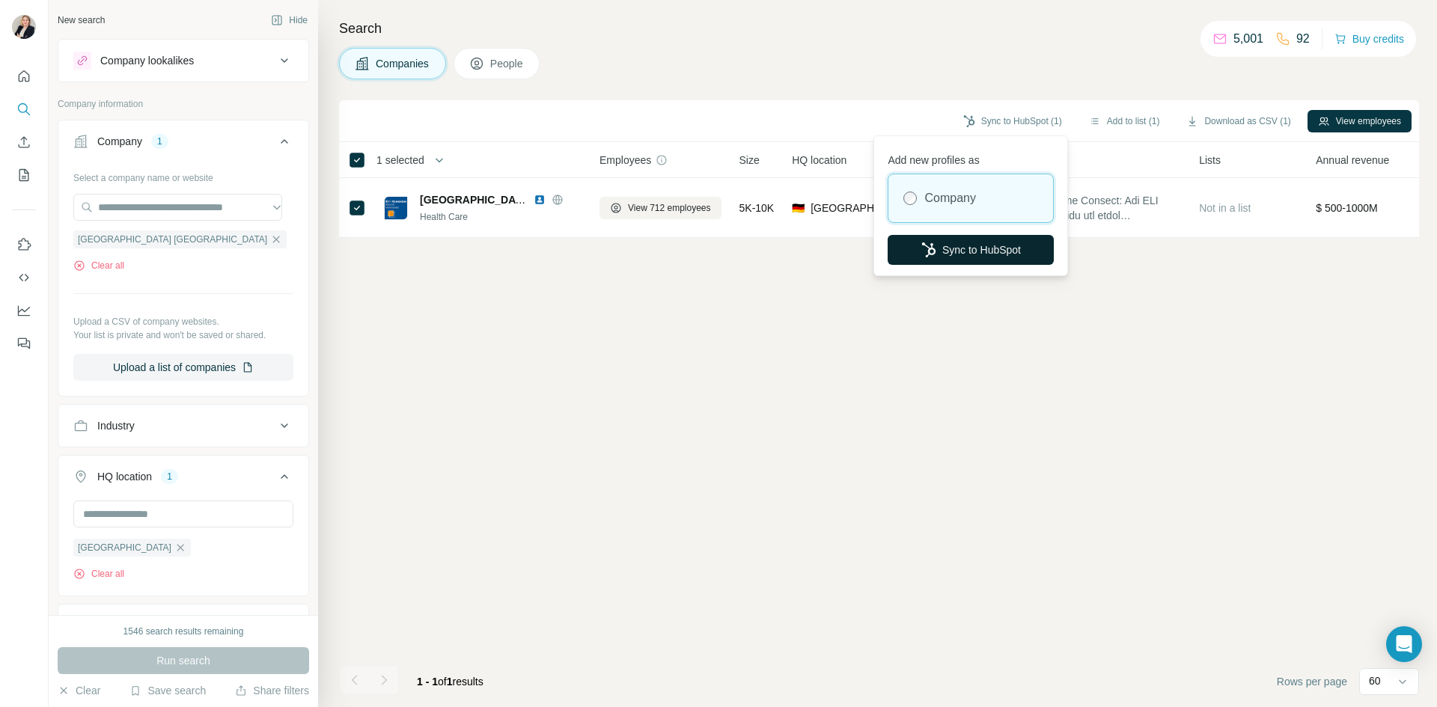
click at [956, 248] on button "Sync to HubSpot" at bounding box center [971, 250] width 166 height 30
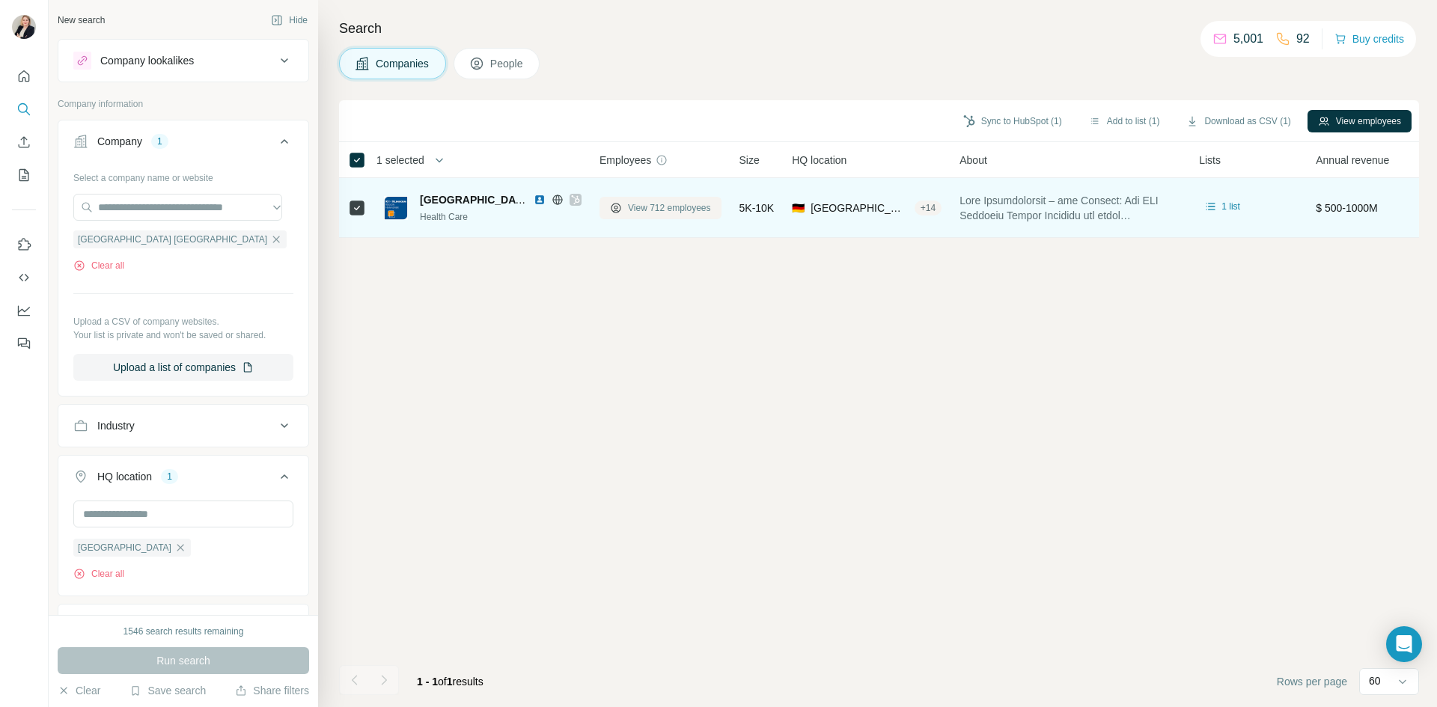
click at [655, 211] on span "View 712 employees" at bounding box center [669, 207] width 83 height 13
